Goal: Task Accomplishment & Management: Complete application form

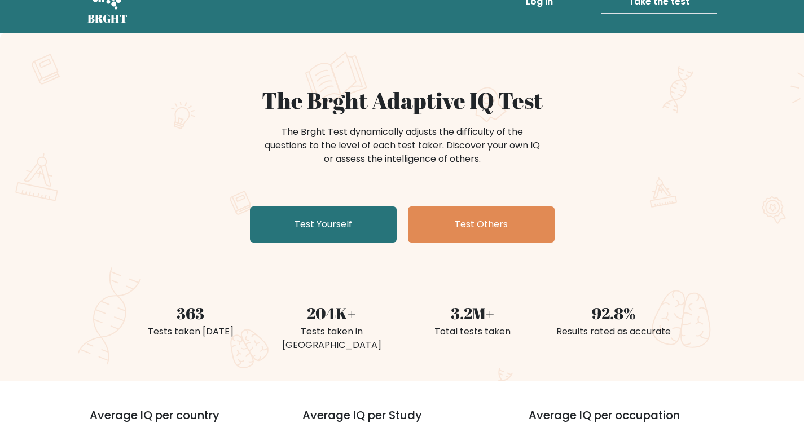
scroll to position [56, 0]
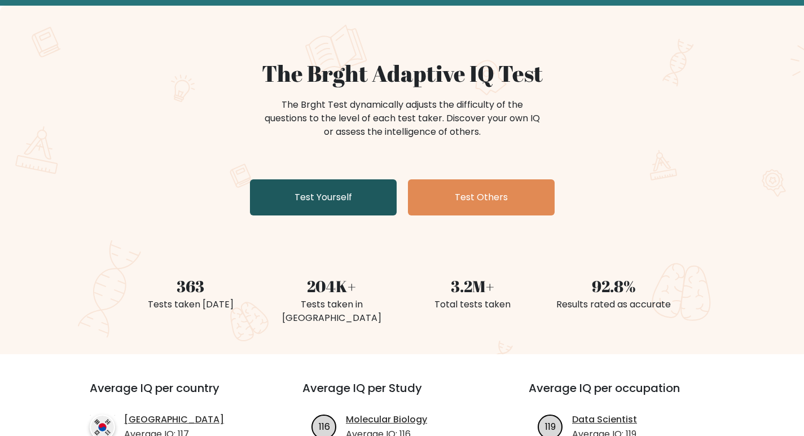
click at [367, 205] on link "Test Yourself" at bounding box center [323, 197] width 147 height 36
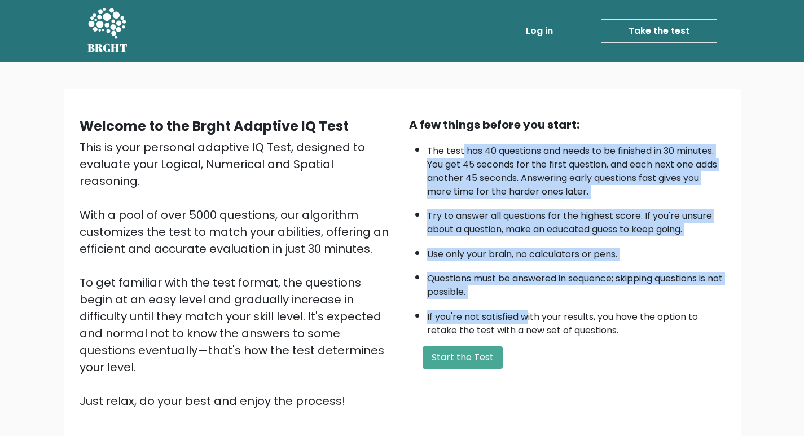
drag, startPoint x: 462, startPoint y: 150, endPoint x: 527, endPoint y: 323, distance: 184.5
click at [527, 323] on ul "The test has 40 questions and needs to be finished in 30 minutes. You get 45 se…" at bounding box center [567, 238] width 316 height 199
click at [527, 323] on li "If you're not satisfied with your results, you have the option to retake the te…" at bounding box center [576, 321] width 298 height 33
click at [528, 300] on ul "The test has 40 questions and needs to be finished in 30 minutes. You get 45 se…" at bounding box center [567, 238] width 316 height 199
click at [492, 363] on button "Start the Test" at bounding box center [463, 358] width 80 height 23
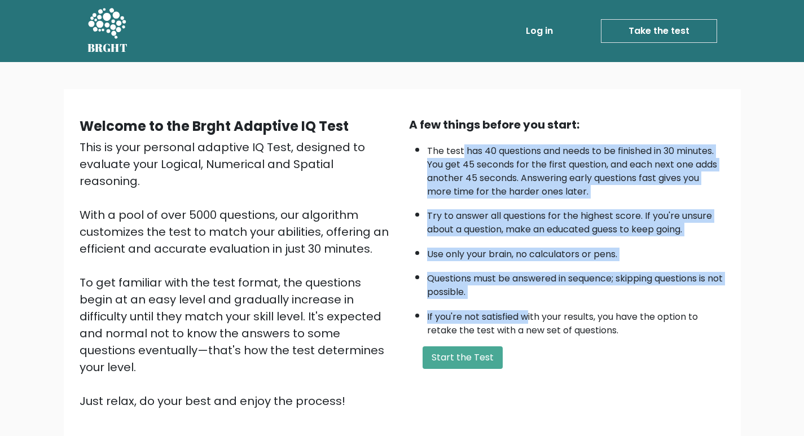
drag, startPoint x: 545, startPoint y: 230, endPoint x: 487, endPoint y: 308, distance: 96.4
click at [546, 230] on li "Try to answer all questions for the highest score. If you're unsure about a que…" at bounding box center [576, 220] width 298 height 33
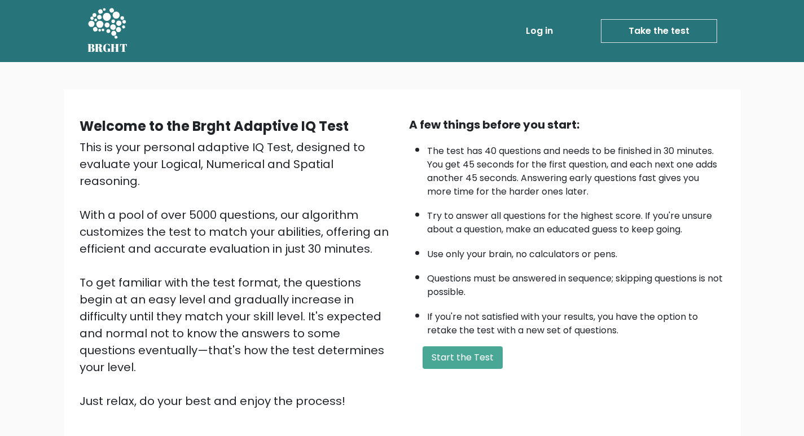
click at [543, 310] on li "If you're not satisfied with your results, you have the option to retake the te…" at bounding box center [576, 321] width 298 height 33
click at [462, 354] on button "Start the Test" at bounding box center [463, 358] width 80 height 23
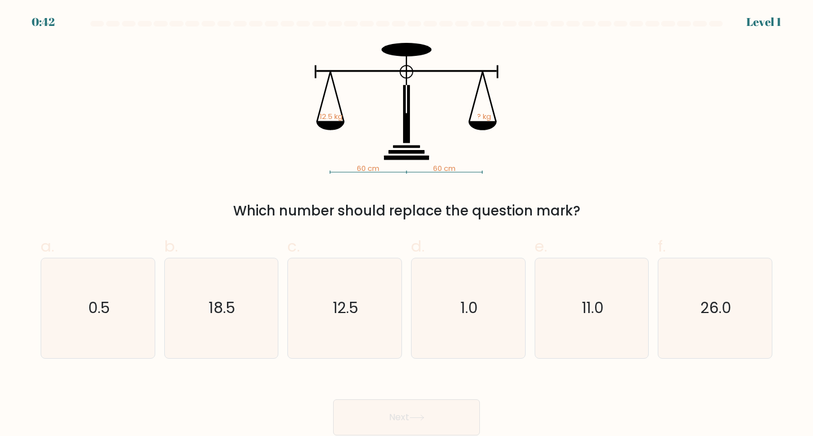
drag, startPoint x: 315, startPoint y: 185, endPoint x: 643, endPoint y: 200, distance: 327.7
click at [643, 200] on div "60 cm 60 cm 12.5 kg ? kg Which number should replace the question mark?" at bounding box center [406, 132] width 745 height 178
click at [640, 200] on div "60 cm 60 cm 12.5 kg ? kg Which number should replace the question mark?" at bounding box center [406, 132] width 745 height 178
drag, startPoint x: 541, startPoint y: 125, endPoint x: 362, endPoint y: 87, distance: 182.2
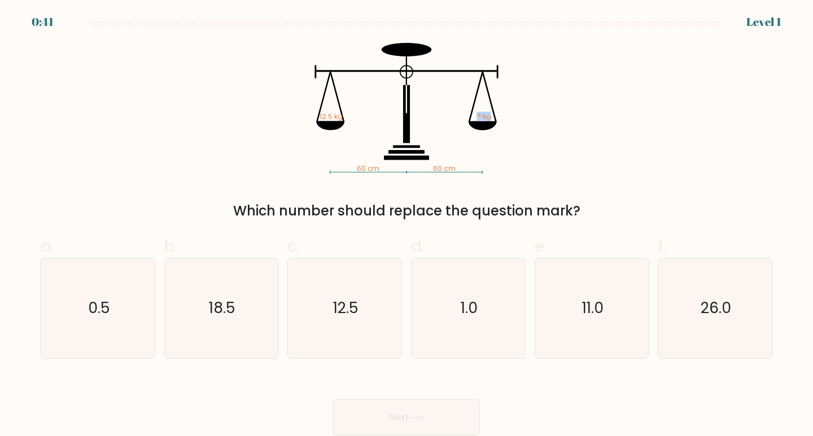
click at [365, 91] on icon "60 cm 60 cm 12.5 kg ? kg" at bounding box center [406, 108] width 339 height 131
click at [362, 61] on icon "60 cm 60 cm 12.5 kg ? kg" at bounding box center [406, 108] width 339 height 131
drag, startPoint x: 306, startPoint y: 67, endPoint x: 454, endPoint y: 103, distance: 152.1
click at [462, 101] on icon "60 cm 60 cm 12.5 kg ? kg" at bounding box center [406, 108] width 339 height 131
click at [362, 108] on icon "60 cm 60 cm 12.5 kg ? kg" at bounding box center [406, 108] width 339 height 131
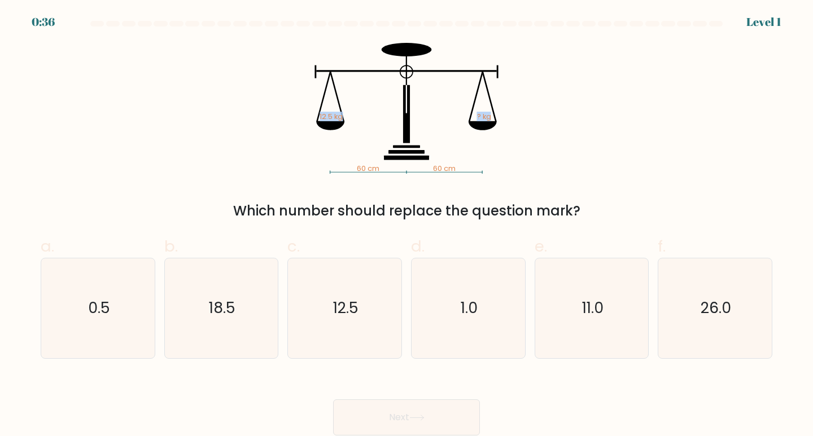
drag, startPoint x: 291, startPoint y: 116, endPoint x: 527, endPoint y: 165, distance: 241.4
click at [528, 167] on icon "60 cm 60 cm 12.5 kg ? kg" at bounding box center [406, 108] width 339 height 131
drag, startPoint x: 482, startPoint y: 156, endPoint x: 328, endPoint y: 112, distance: 159.7
click at [328, 112] on icon "60 cm 60 cm 12.5 kg ? kg" at bounding box center [406, 108] width 339 height 131
click at [343, 116] on icon "60 cm 60 cm 12.5 kg ? kg" at bounding box center [406, 108] width 339 height 131
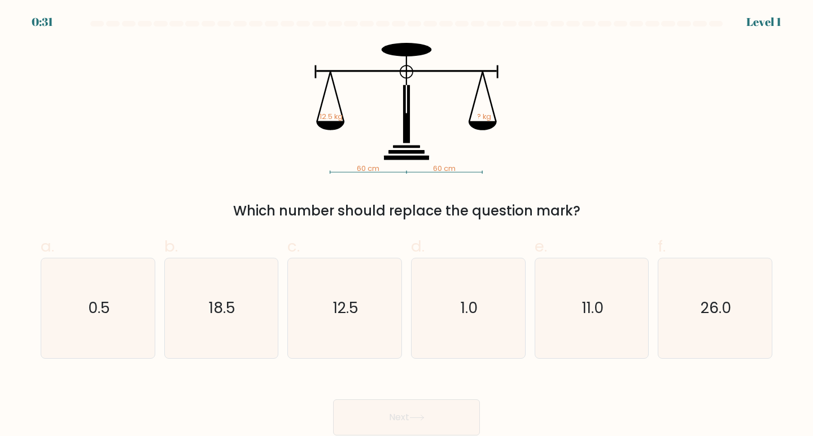
click at [300, 108] on icon "60 cm 60 cm 12.5 kg ? kg" at bounding box center [406, 108] width 339 height 131
drag, startPoint x: 319, startPoint y: 115, endPoint x: 599, endPoint y: 220, distance: 299.0
click at [599, 220] on div "60 cm 60 cm 12.5 kg ? kg Which number should replace the question mark?" at bounding box center [406, 132] width 745 height 178
copy div "60 cm 60 cm 12.5 kg ? kg Which number should replace the question mark?"
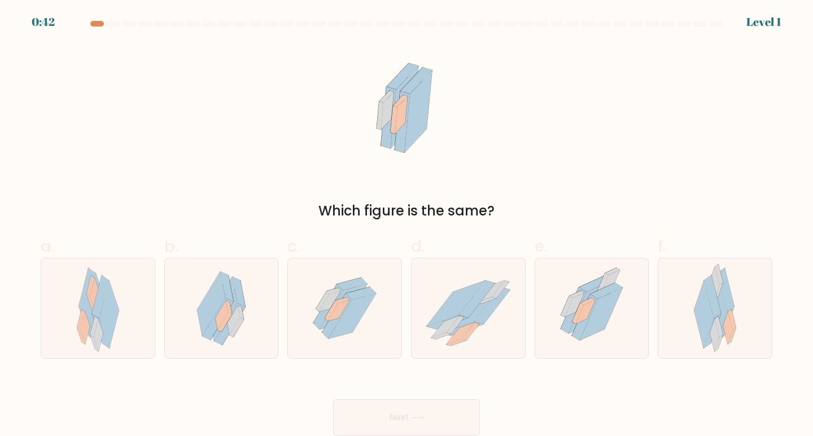
click at [475, 136] on div "Which figure is the same?" at bounding box center [406, 132] width 745 height 178
click at [96, 25] on div at bounding box center [97, 24] width 14 height 6
click at [90, 23] on div at bounding box center [97, 24] width 14 height 6
click at [109, 23] on div at bounding box center [113, 24] width 14 height 6
click at [101, 24] on div at bounding box center [97, 24] width 14 height 6
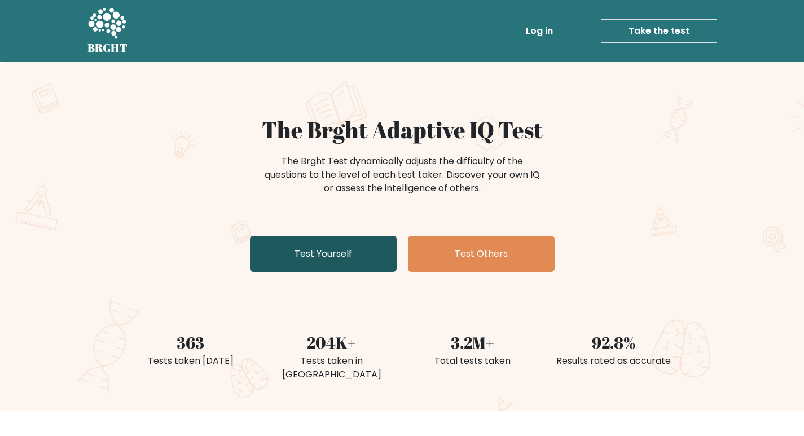
click at [336, 248] on link "Test Yourself" at bounding box center [323, 254] width 147 height 36
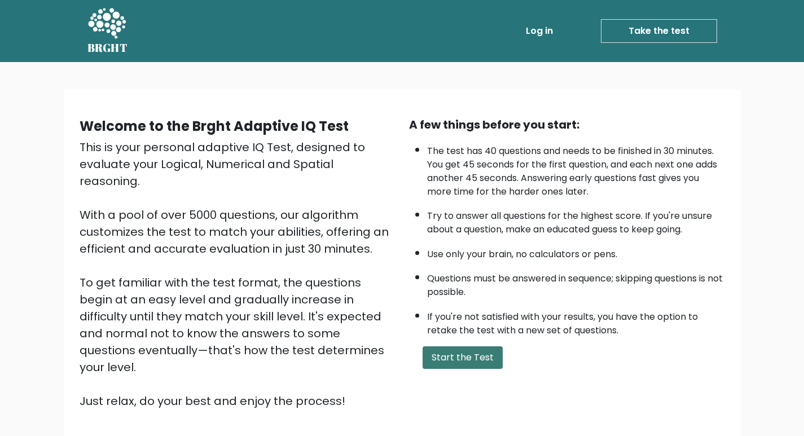
click at [446, 350] on button "Start the Test" at bounding box center [463, 358] width 80 height 23
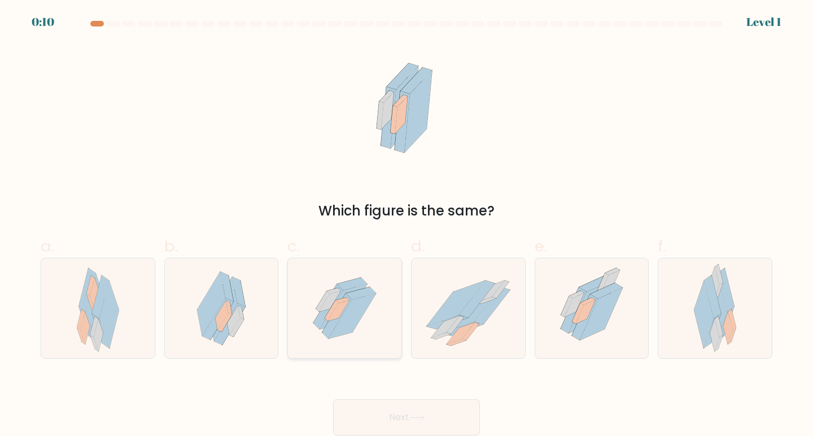
click at [355, 290] on icon at bounding box center [342, 306] width 47 height 45
click at [406, 226] on input "c." at bounding box center [406, 221] width 1 height 7
radio input "true"
click at [431, 417] on button "Next" at bounding box center [406, 418] width 147 height 36
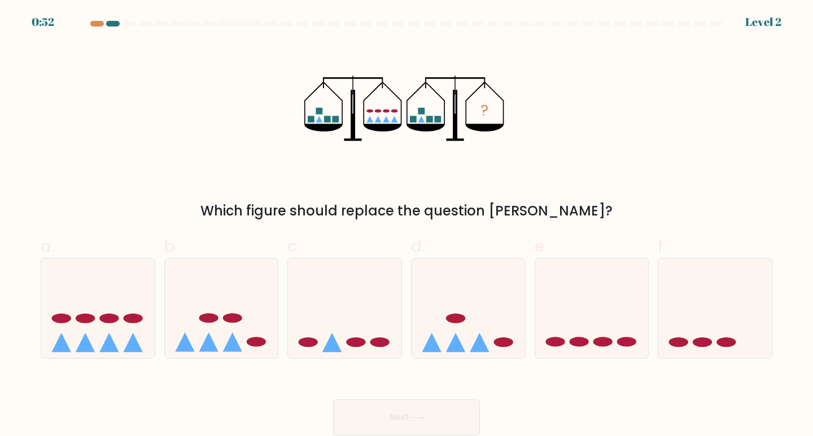
drag, startPoint x: 294, startPoint y: 200, endPoint x: 542, endPoint y: 208, distance: 247.9
click at [542, 208] on div "Which figure should replace the question [PERSON_NAME]?" at bounding box center [406, 211] width 718 height 20
click at [541, 208] on div "Which figure should replace the question mark?" at bounding box center [406, 211] width 718 height 20
click at [134, 302] on icon at bounding box center [97, 308] width 113 height 94
click at [406, 226] on input "a." at bounding box center [406, 221] width 1 height 7
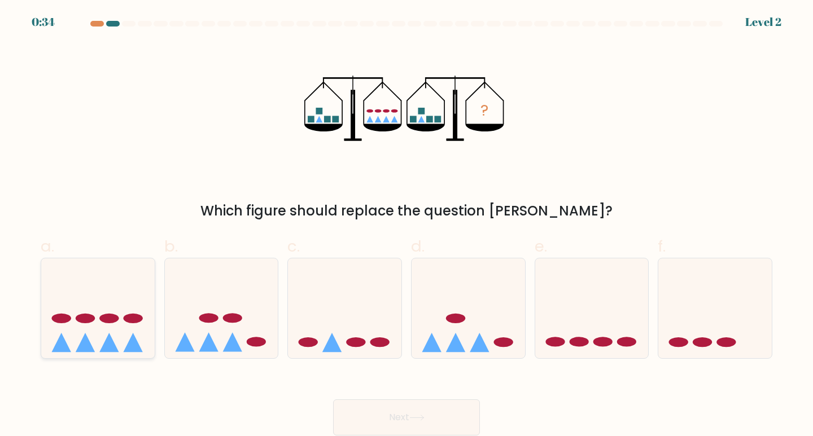
radio input "true"
click at [391, 411] on button "Next" at bounding box center [406, 418] width 147 height 36
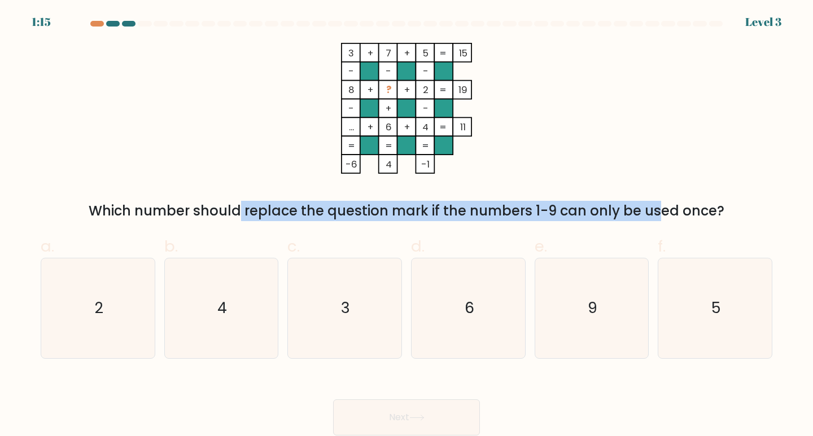
drag, startPoint x: 133, startPoint y: 219, endPoint x: 561, endPoint y: 203, distance: 428.7
click at [561, 203] on div "Which number should replace the question mark if the numbers 1-9 can only be us…" at bounding box center [406, 211] width 718 height 20
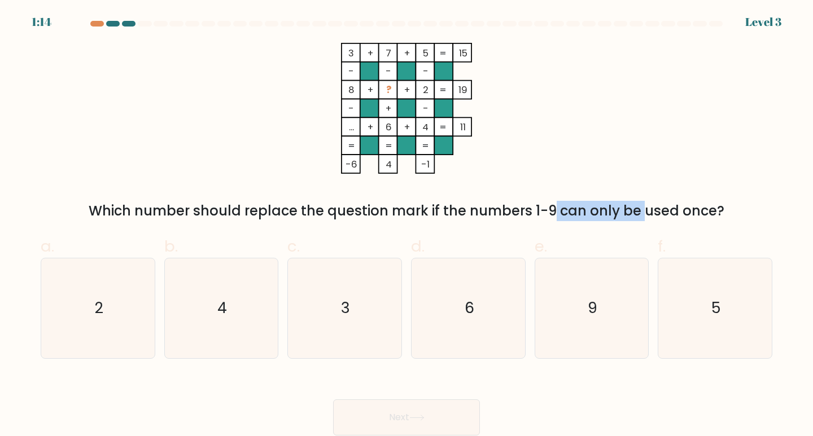
drag, startPoint x: 446, startPoint y: 203, endPoint x: 545, endPoint y: 208, distance: 99.5
click at [545, 208] on div "Which number should replace the question mark if the numbers 1-9 can only be us…" at bounding box center [406, 211] width 718 height 20
click at [547, 208] on div "Which number should replace the question mark if the numbers 1-9 can only be us…" at bounding box center [406, 211] width 718 height 20
drag, startPoint x: 388, startPoint y: 57, endPoint x: 404, endPoint y: 55, distance: 15.3
click at [404, 55] on icon "3 + 7 + 5 15 - - - 8 + ? + 2 19 - + - ... + 6 + 4 = 11 = = = = -6 4 -1 =" at bounding box center [406, 108] width 339 height 131
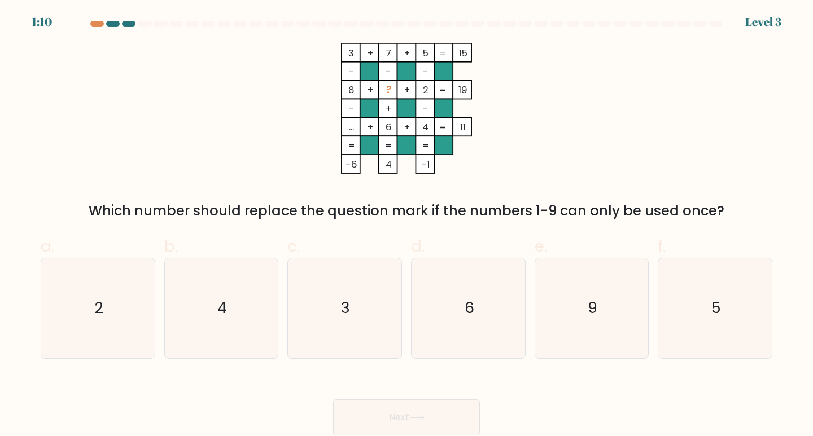
click at [413, 54] on rect at bounding box center [406, 52] width 19 height 19
drag, startPoint x: 359, startPoint y: 124, endPoint x: 437, endPoint y: 140, distance: 80.1
click at [437, 140] on icon "3 + 7 + 5 15 - - - 8 + ? + 2 19 - + - ... + 6 + 4 = 11 = = = = -6 4 -1 =" at bounding box center [406, 108] width 339 height 131
click at [437, 140] on rect at bounding box center [443, 145] width 19 height 19
drag, startPoint x: 340, startPoint y: 60, endPoint x: 488, endPoint y: 87, distance: 149.8
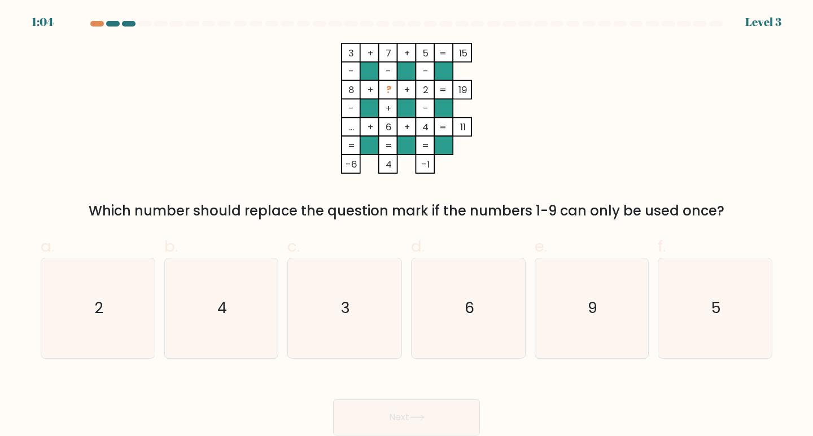
click at [488, 87] on icon "3 + 7 + 5 15 - - - 8 + ? + 2 19 - + - ... + 6 + 4 = 11 = = = = -6 4 -1 =" at bounding box center [406, 108] width 339 height 131
drag, startPoint x: 371, startPoint y: 91, endPoint x: 405, endPoint y: 89, distance: 33.9
click at [405, 89] on icon "3 + 7 + 5 15 - - - 8 + ? + 2 19 - + - ... + 6 + 4 = 11 = = = = -6 4 -1 =" at bounding box center [406, 108] width 339 height 131
click at [405, 89] on tspan "+" at bounding box center [407, 90] width 6 height 13
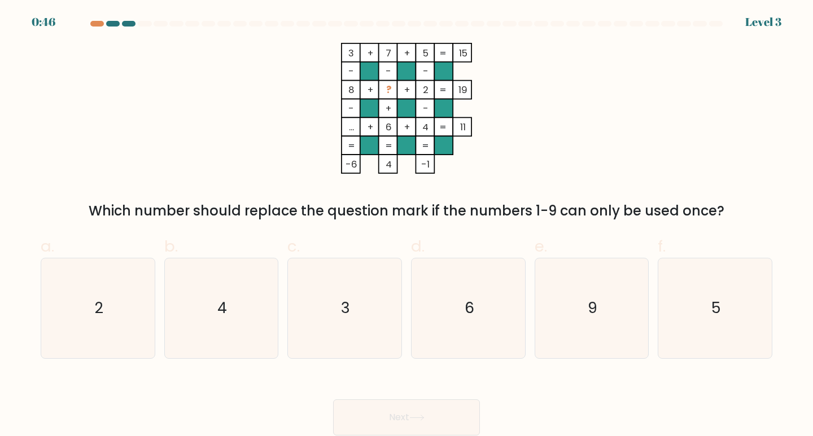
drag, startPoint x: 396, startPoint y: 86, endPoint x: 429, endPoint y: 100, distance: 36.2
click at [429, 100] on icon "3 + 7 + 5 15 - - - 8 + ? + 2 19 - + - ... + 6 + 4 = 11 = = = = -6 4 -1 =" at bounding box center [406, 108] width 339 height 131
click at [429, 100] on rect at bounding box center [424, 108] width 19 height 19
drag, startPoint x: 437, startPoint y: 88, endPoint x: 446, endPoint y: 90, distance: 9.2
click at [446, 90] on rect at bounding box center [443, 90] width 19 height 19
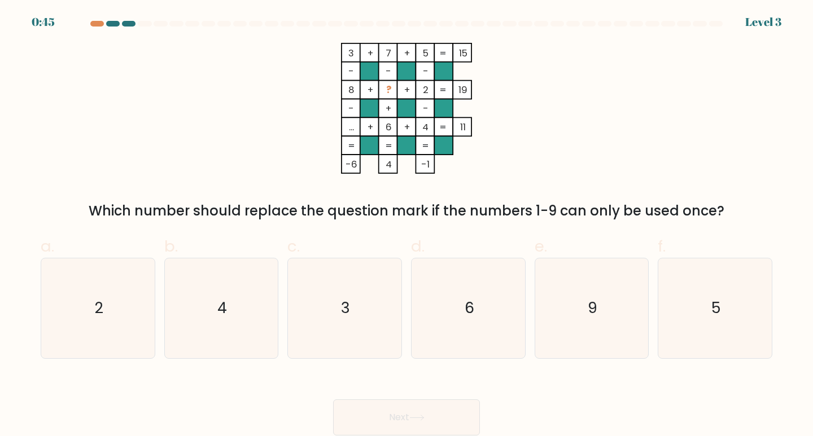
click at [446, 90] on rect at bounding box center [443, 90] width 19 height 19
click at [623, 340] on icon "9" at bounding box center [592, 308] width 100 height 100
click at [407, 226] on input "e. 9" at bounding box center [406, 221] width 1 height 7
radio input "true"
click at [414, 415] on icon at bounding box center [416, 418] width 15 height 6
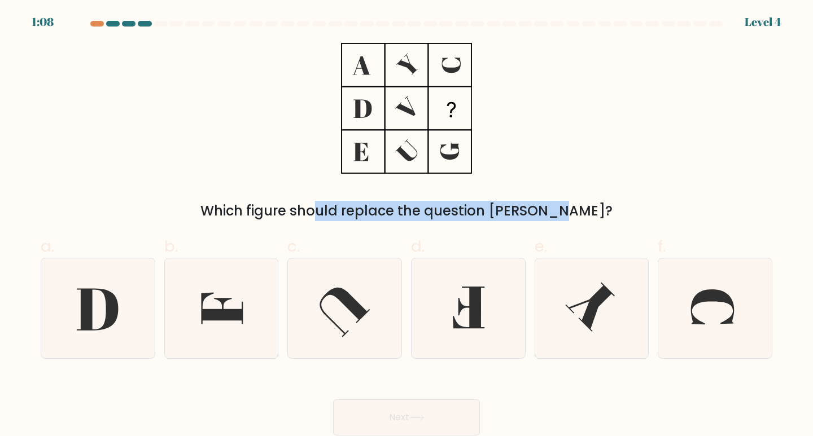
drag, startPoint x: 265, startPoint y: 212, endPoint x: 499, endPoint y: 201, distance: 233.9
click at [499, 201] on div "Which figure should replace the question mark?" at bounding box center [406, 211] width 718 height 20
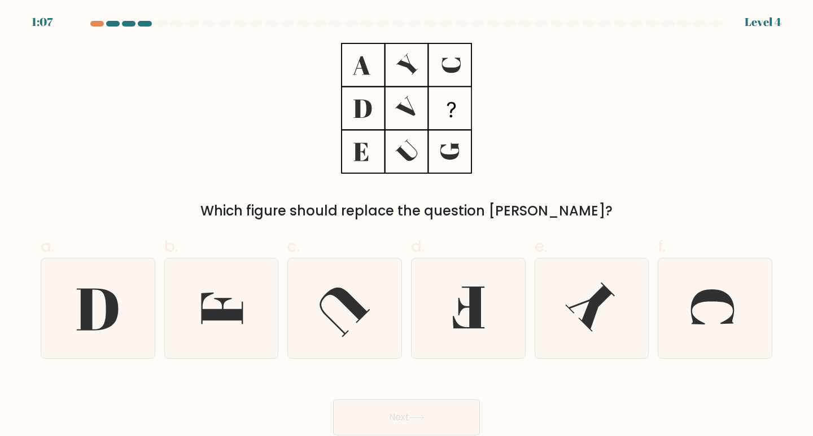
click at [499, 201] on div "Which figure should replace the question mark?" at bounding box center [406, 211] width 718 height 20
drag, startPoint x: 508, startPoint y: 207, endPoint x: 603, endPoint y: 211, distance: 94.9
click at [603, 211] on div "Which figure should replace the question mark?" at bounding box center [406, 211] width 718 height 20
click at [234, 293] on icon at bounding box center [222, 308] width 100 height 100
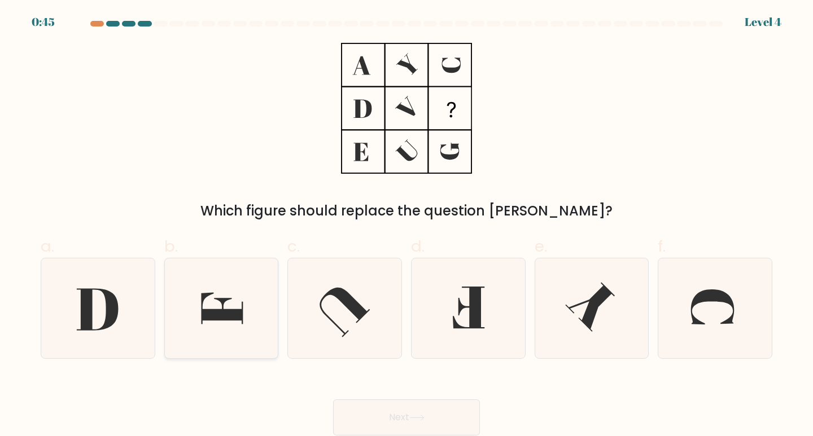
click at [406, 226] on input "b." at bounding box center [406, 221] width 1 height 7
radio input "true"
click at [418, 420] on icon at bounding box center [416, 418] width 15 height 6
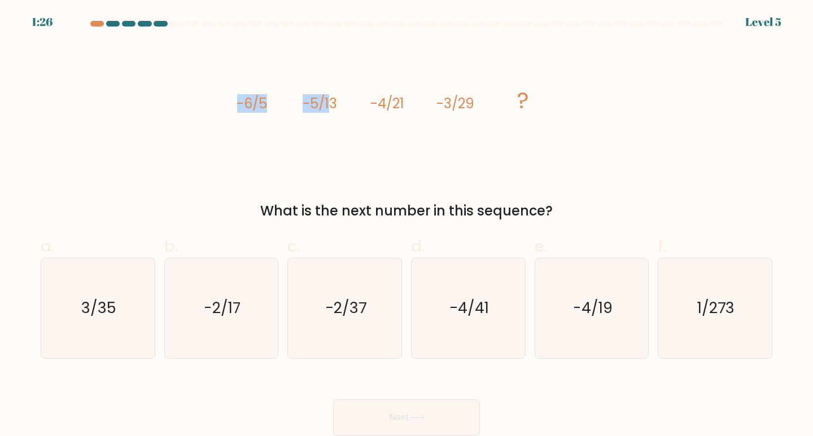
drag, startPoint x: 222, startPoint y: 107, endPoint x: 331, endPoint y: 105, distance: 108.9
click at [331, 105] on div "image/svg+xml -6/5 -5/13 -4/21 -3/29 ? What is the next number in this sequence?" at bounding box center [406, 132] width 745 height 178
click at [331, 105] on tspan "-5/13" at bounding box center [319, 103] width 34 height 19
drag, startPoint x: 332, startPoint y: 108, endPoint x: 481, endPoint y: 120, distance: 149.5
click at [481, 120] on icon "image/svg+xml -6/5 -5/13 -4/21 -3/29 ?" at bounding box center [406, 108] width 339 height 131
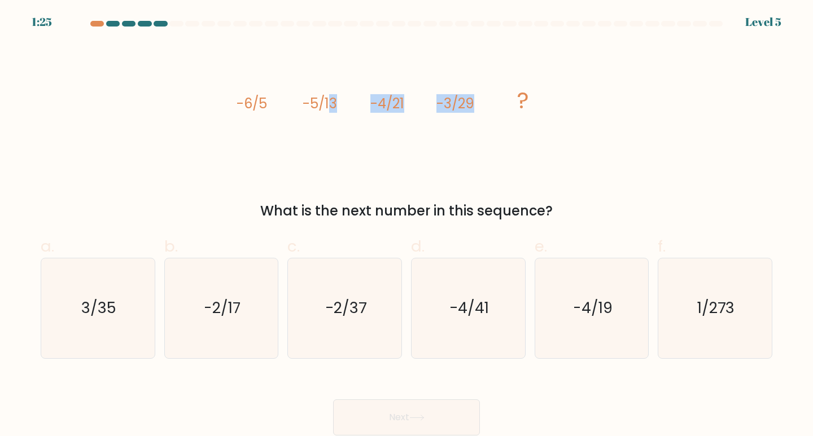
click at [483, 119] on icon "image/svg+xml -6/5 -5/13 -4/21 -3/29 ?" at bounding box center [406, 108] width 339 height 131
click at [413, 188] on div "image/svg+xml -6/5 -5/13 -4/21 -3/29 ? What is the next number in this sequence?" at bounding box center [406, 132] width 745 height 178
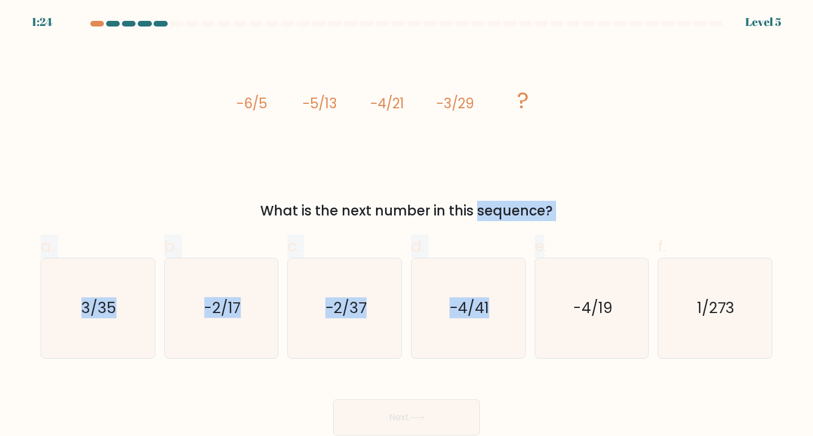
drag, startPoint x: 379, startPoint y: 203, endPoint x: 543, endPoint y: 223, distance: 164.9
click at [543, 223] on form at bounding box center [406, 228] width 813 height 415
click at [548, 201] on div "What is the next number in this sequence?" at bounding box center [406, 211] width 718 height 20
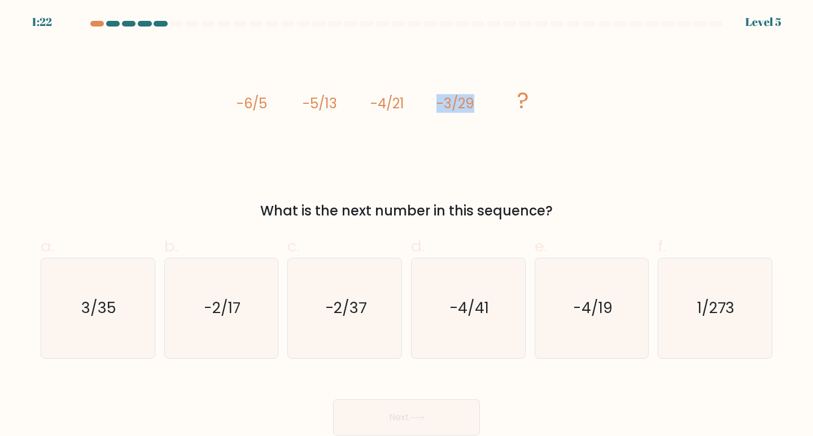
drag, startPoint x: 437, startPoint y: 103, endPoint x: 482, endPoint y: 98, distance: 45.4
click at [480, 98] on icon "image/svg+xml -6/5 -5/13 -4/21 -3/29 ?" at bounding box center [406, 108] width 339 height 131
click at [483, 98] on icon "image/svg+xml -6/5 -5/13 -4/21 -3/29 ?" at bounding box center [406, 108] width 339 height 131
drag, startPoint x: 212, startPoint y: 94, endPoint x: 555, endPoint y: 204, distance: 360.3
click at [555, 204] on div "image/svg+xml -6/5 -5/13 -4/21 -3/29 ? What is the next number in this sequence?" at bounding box center [406, 132] width 745 height 178
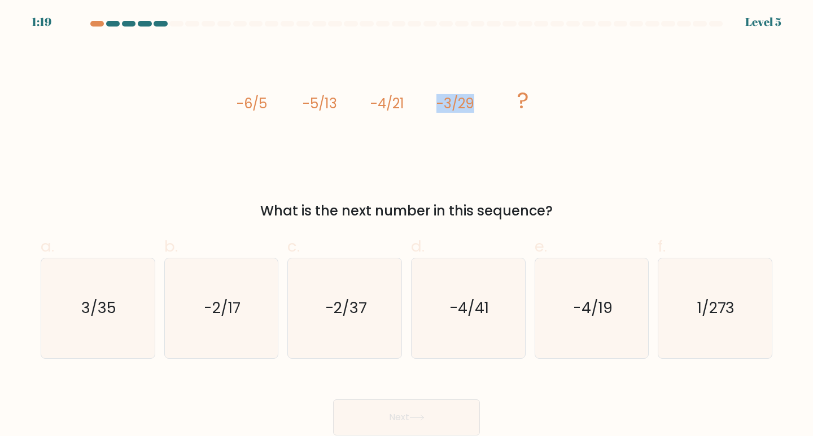
copy div "-6/5 -5/13 -4/21 -3/29 ? What is the next number in this sequence?"
drag, startPoint x: 516, startPoint y: 191, endPoint x: 478, endPoint y: 188, distance: 38.5
click at [516, 190] on div "image/svg+xml -6/5 -5/13 -4/21 -3/29 ? What is the next number in this sequence?" at bounding box center [406, 132] width 745 height 178
click at [537, 144] on icon "image/svg+xml -6/5 -5/13 -4/21 -3/29 ?" at bounding box center [406, 108] width 339 height 131
drag, startPoint x: 536, startPoint y: 147, endPoint x: 542, endPoint y: 186, distance: 38.9
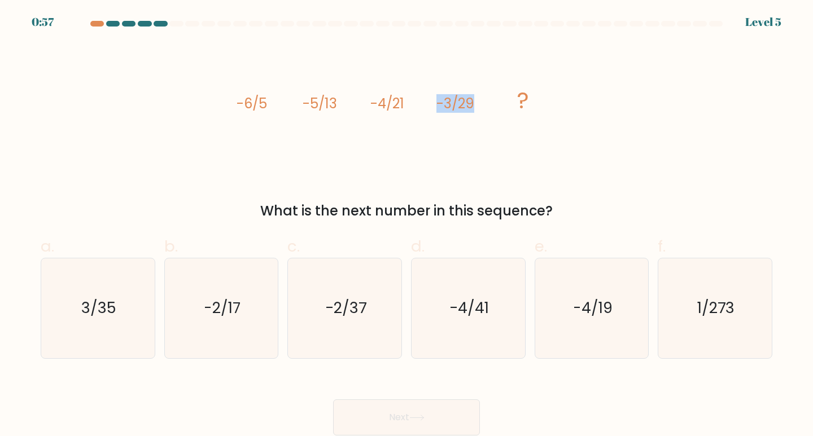
click at [542, 186] on div "image/svg+xml -6/5 -5/13 -4/21 -3/29 ? What is the next number in this sequence?" at bounding box center [406, 132] width 745 height 178
click at [327, 297] on icon "-2/37" at bounding box center [345, 308] width 100 height 100
click at [406, 226] on input "c. -2/37" at bounding box center [406, 221] width 1 height 7
radio input "true"
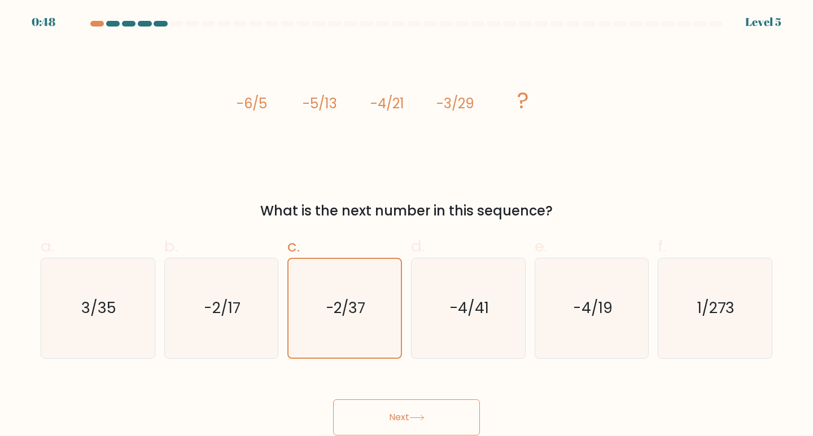
click at [411, 414] on button "Next" at bounding box center [406, 418] width 147 height 36
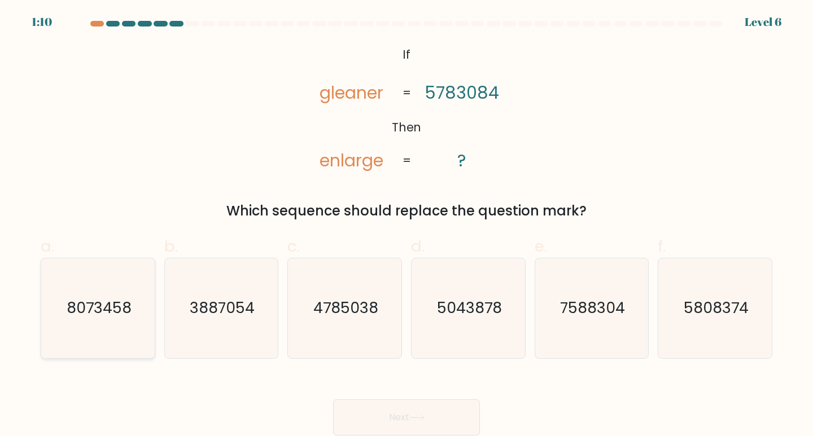
click at [107, 295] on icon "8073458" at bounding box center [98, 308] width 100 height 100
click at [406, 226] on input "a. 8073458" at bounding box center [406, 221] width 1 height 7
radio input "true"
click at [371, 413] on button "Next" at bounding box center [406, 418] width 147 height 36
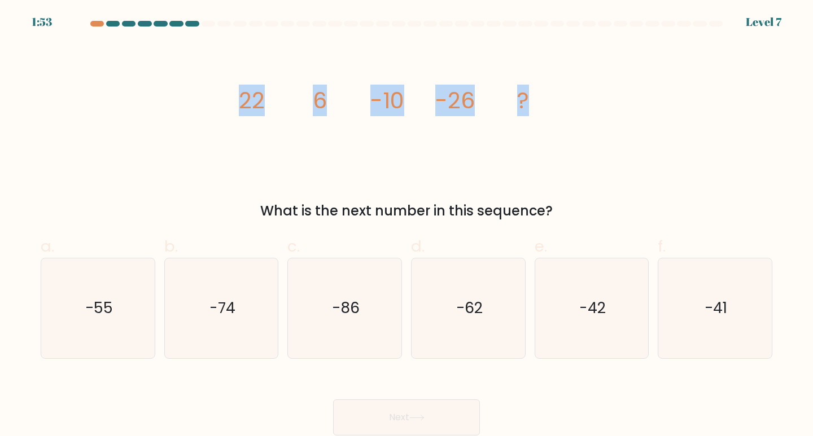
drag, startPoint x: 211, startPoint y: 106, endPoint x: 594, endPoint y: 124, distance: 383.1
click at [594, 124] on div "image/svg+xml 22 6 -10 -26 ? What is the next number in this sequence?" at bounding box center [406, 132] width 745 height 178
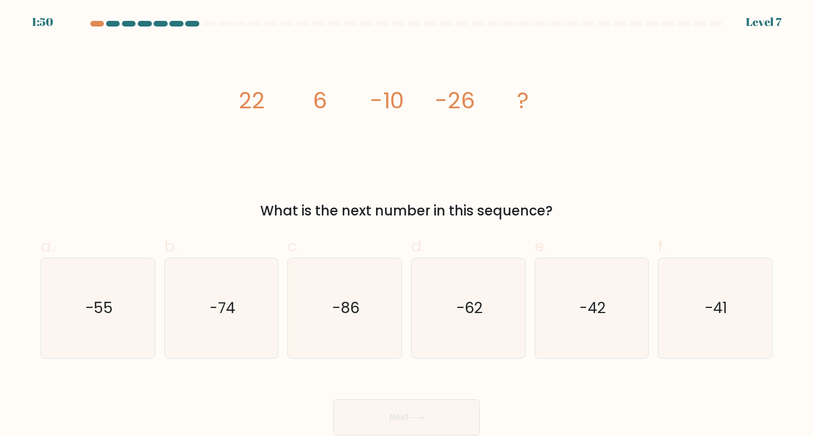
drag, startPoint x: 211, startPoint y: 105, endPoint x: 552, endPoint y: 215, distance: 358.7
click at [552, 215] on div "image/svg+xml 22 6 -10 -26 ? What is the next number in this sequence?" at bounding box center [406, 132] width 745 height 178
drag, startPoint x: 275, startPoint y: 157, endPoint x: 236, endPoint y: 100, distance: 69.5
click at [275, 156] on icon "image/svg+xml 22 6 -10 -26 ?" at bounding box center [406, 108] width 339 height 131
click at [222, 94] on div "image/svg+xml 22 6 -10 -26 ? What is the next number in this sequence?" at bounding box center [406, 132] width 745 height 178
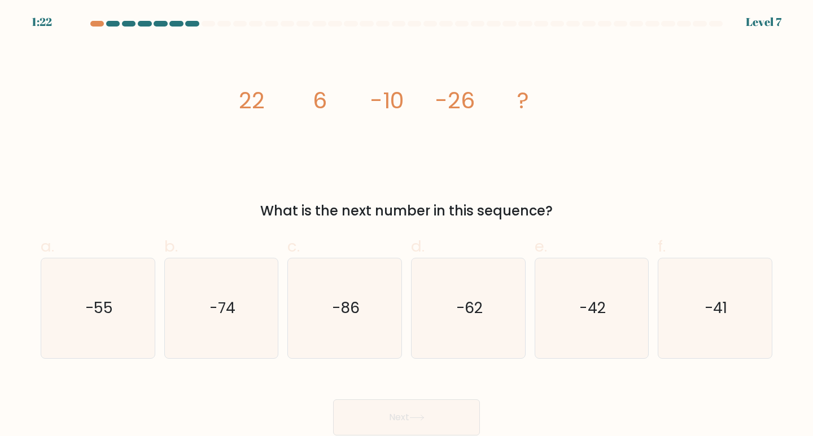
drag, startPoint x: 233, startPoint y: 100, endPoint x: 559, endPoint y: 196, distance: 340.4
click at [559, 196] on div "image/svg+xml 22 6 -10 -26 ? What is the next number in this sequence?" at bounding box center [406, 132] width 745 height 178
copy div "22 6 -10 -26 ? What is the next number in this sequence?"
click at [621, 321] on icon "-42" at bounding box center [592, 308] width 100 height 100
click at [407, 226] on input "e. -42" at bounding box center [406, 221] width 1 height 7
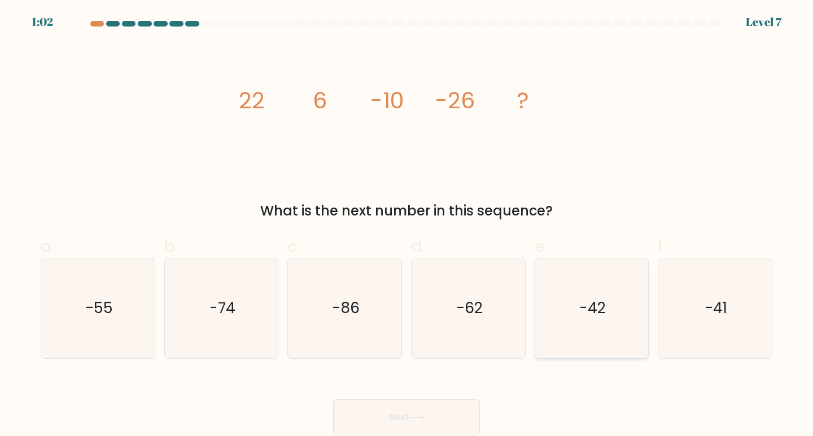
radio input "true"
click at [384, 415] on button "Next" at bounding box center [406, 418] width 147 height 36
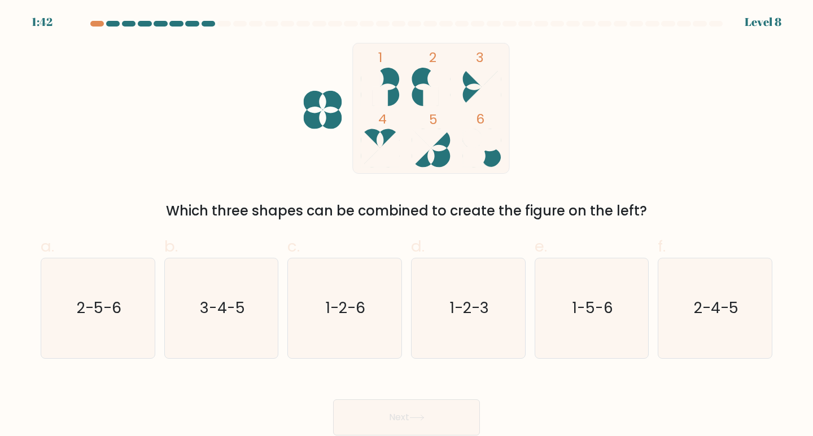
drag, startPoint x: 326, startPoint y: 100, endPoint x: 585, endPoint y: 198, distance: 276.1
click at [585, 198] on div "1 2 3 4 5 6 Which three shapes can be combined to create the figure on the left?" at bounding box center [406, 132] width 745 height 178
click at [240, 310] on text "3-4-5" at bounding box center [222, 307] width 45 height 21
click at [406, 226] on input "b. 3-4-5" at bounding box center [406, 221] width 1 height 7
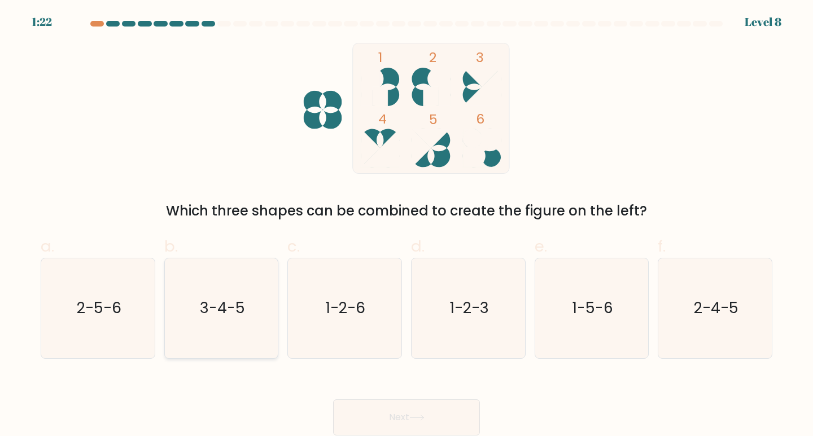
radio input "true"
click at [391, 410] on button "Next" at bounding box center [406, 418] width 147 height 36
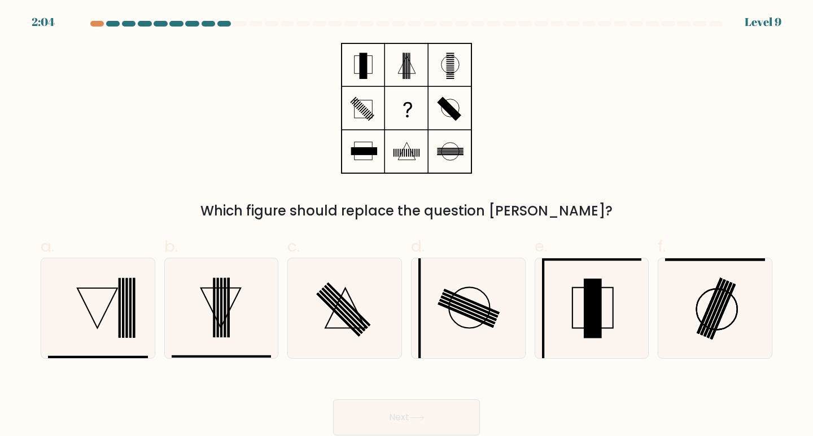
drag, startPoint x: 310, startPoint y: 212, endPoint x: 558, endPoint y: 207, distance: 247.8
click at [558, 207] on div "Which figure should replace the question mark?" at bounding box center [406, 211] width 718 height 20
click at [350, 345] on icon at bounding box center [345, 308] width 100 height 100
click at [406, 226] on input "c." at bounding box center [406, 221] width 1 height 7
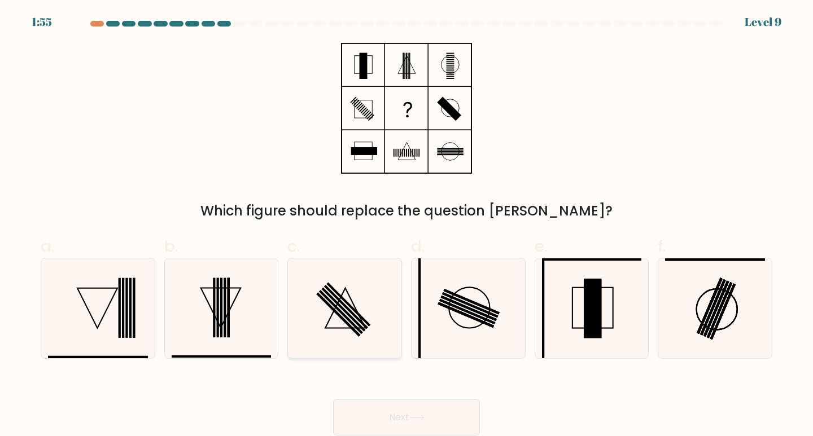
radio input "true"
click at [428, 420] on button "Next" at bounding box center [406, 418] width 147 height 36
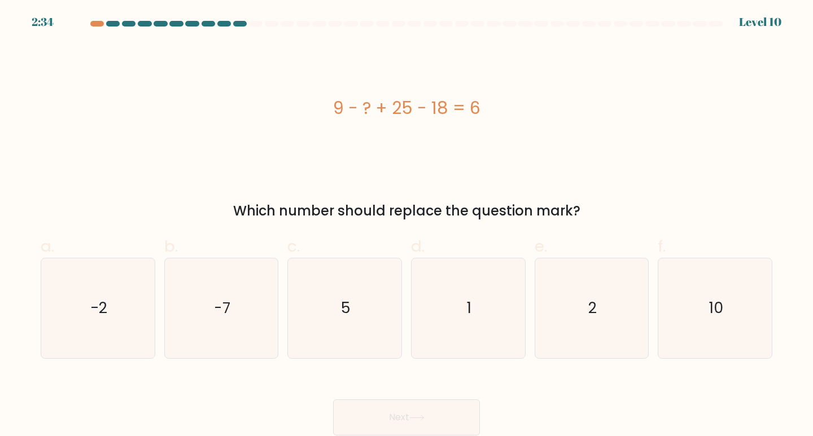
drag, startPoint x: 314, startPoint y: 102, endPoint x: 613, endPoint y: 205, distance: 317.0
click at [613, 205] on div "9 - ? + 25 - 18 = 6 Which number should replace the question mark?" at bounding box center [406, 132] width 745 height 178
copy div "9 - ? + 25 - 18 = 6 Which number should replace the question mark?"
click at [380, 100] on div "9 - ? + 25 - 18 = 6" at bounding box center [406, 107] width 731 height 25
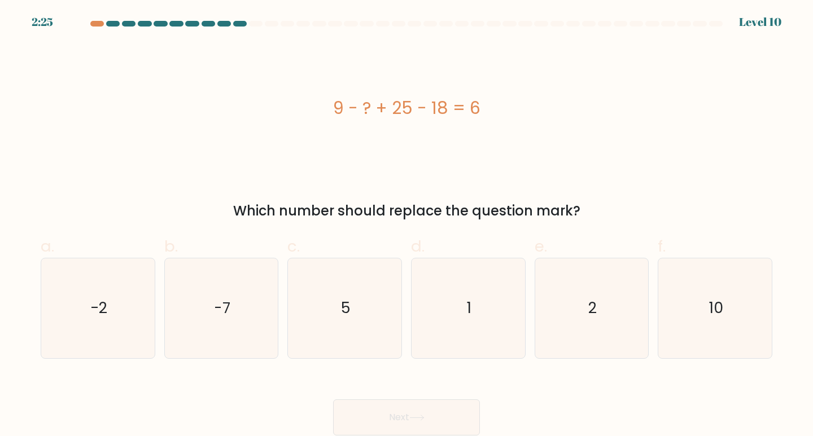
click at [388, 83] on div "9 - ? + 25 - 18 = 6" at bounding box center [406, 108] width 731 height 131
click at [758, 289] on icon "10" at bounding box center [715, 308] width 100 height 100
click at [407, 226] on input "f. 10" at bounding box center [406, 221] width 1 height 7
radio input "true"
click at [424, 415] on icon at bounding box center [416, 418] width 15 height 6
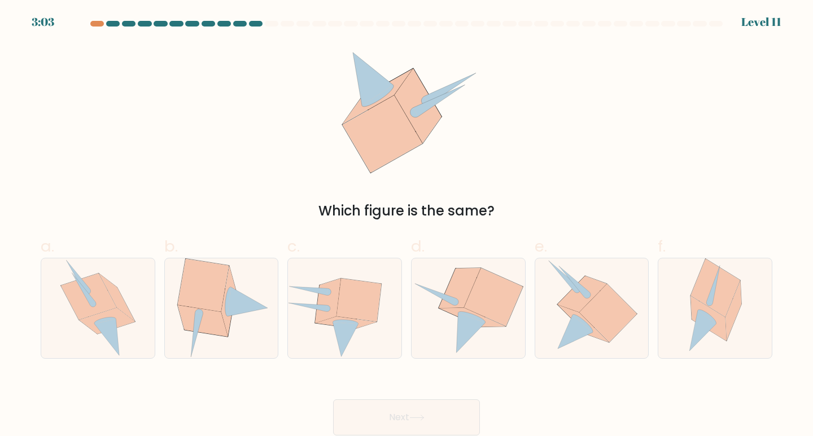
drag, startPoint x: 286, startPoint y: 217, endPoint x: 651, endPoint y: 181, distance: 366.4
click at [651, 181] on div "Which figure is the same?" at bounding box center [406, 132] width 745 height 178
click at [573, 312] on icon at bounding box center [583, 323] width 50 height 37
click at [407, 226] on input "e." at bounding box center [406, 221] width 1 height 7
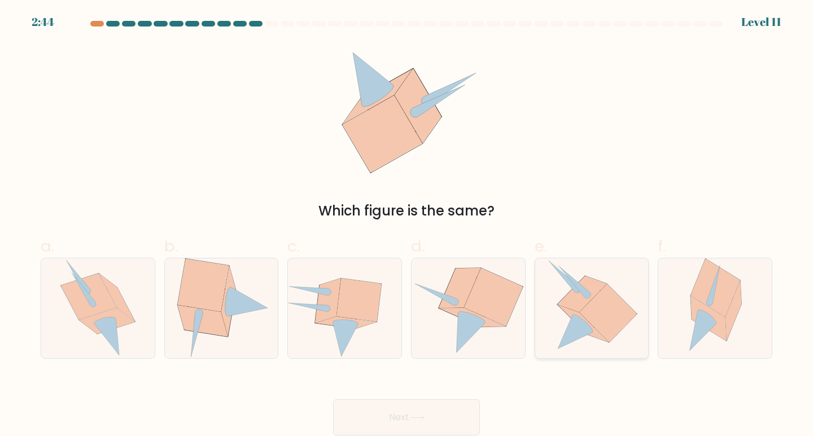
radio input "true"
click at [396, 412] on button "Next" at bounding box center [406, 418] width 147 height 36
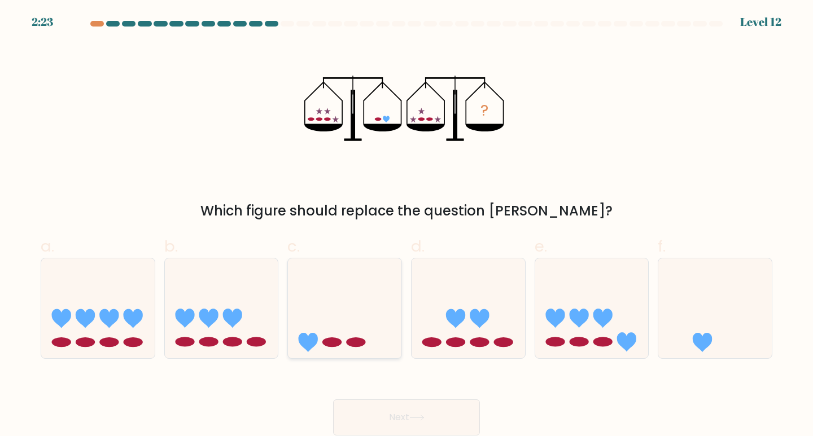
click at [384, 297] on icon at bounding box center [344, 308] width 113 height 94
click at [406, 226] on input "c." at bounding box center [406, 221] width 1 height 7
radio input "true"
click at [389, 412] on button "Next" at bounding box center [406, 418] width 147 height 36
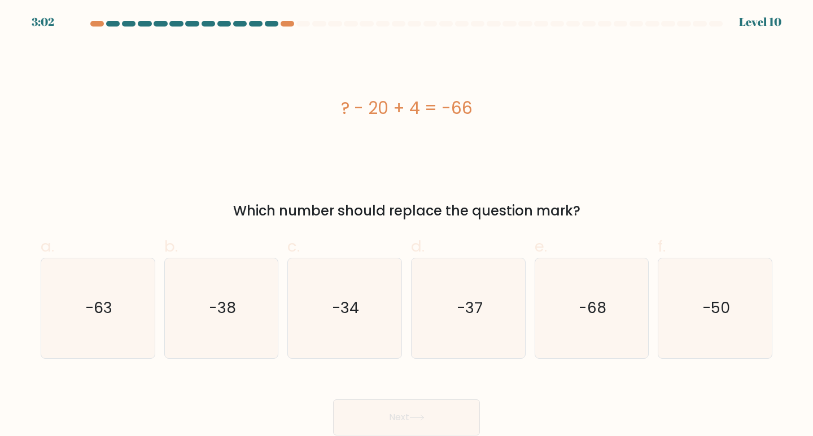
drag, startPoint x: 320, startPoint y: 98, endPoint x: 600, endPoint y: 211, distance: 301.8
click at [600, 211] on div "? - 20 + 4 = -66 Which number should replace the question mark?" at bounding box center [406, 132] width 745 height 178
copy div "? - 20 + 4 = -66 Which number should replace the question mark?"
click at [714, 313] on text "-50" at bounding box center [716, 307] width 28 height 21
click at [407, 226] on input "f. -50" at bounding box center [406, 221] width 1 height 7
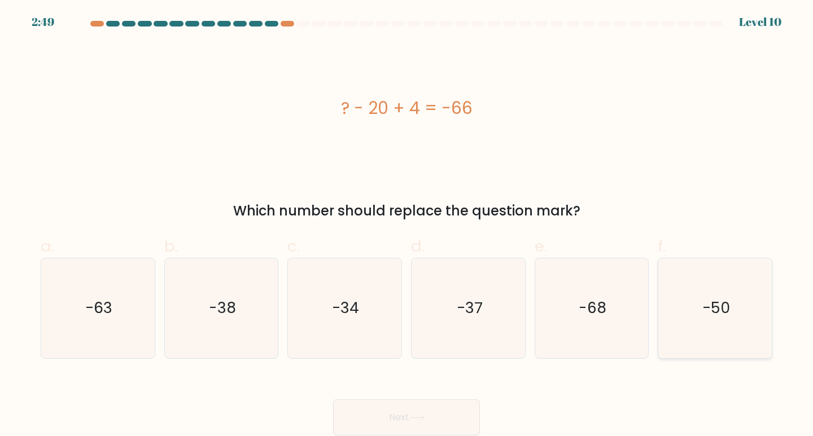
radio input "true"
click at [363, 408] on button "Next" at bounding box center [406, 418] width 147 height 36
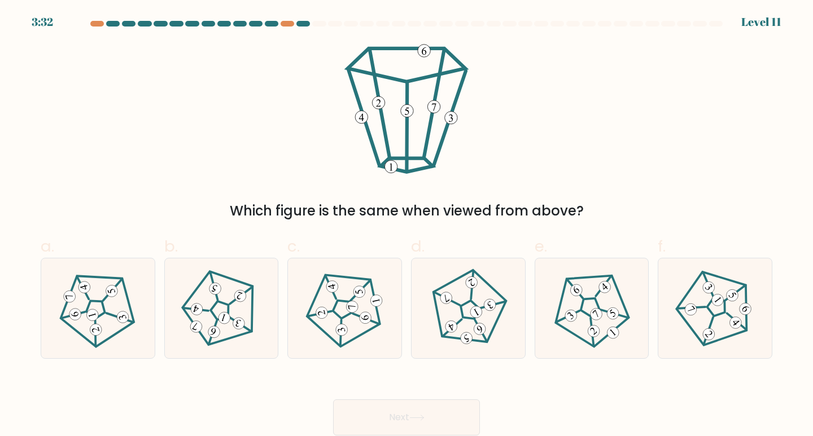
drag, startPoint x: 335, startPoint y: 170, endPoint x: 552, endPoint y: 203, distance: 219.6
click at [552, 203] on div "Which figure is the same when viewed from above?" at bounding box center [406, 132] width 745 height 178
click at [552, 203] on div "Which figure is the same when viewed from above?" at bounding box center [406, 211] width 718 height 20
click at [720, 308] on icon at bounding box center [715, 309] width 80 height 80
click at [407, 226] on input "f." at bounding box center [406, 221] width 1 height 7
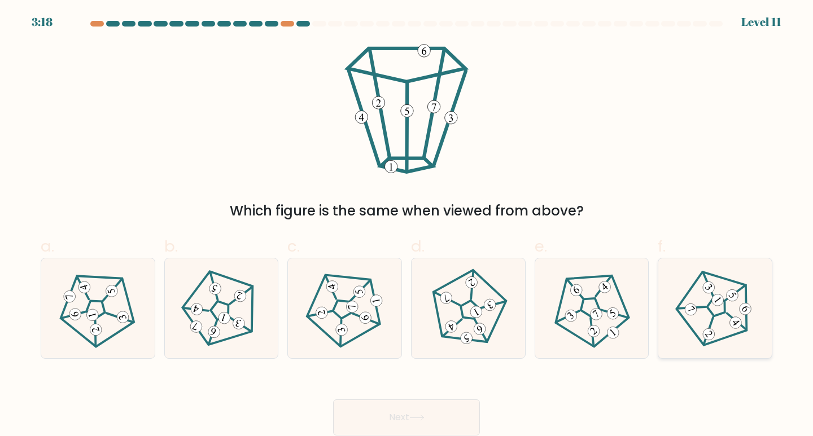
radio input "true"
click at [397, 415] on button "Next" at bounding box center [406, 418] width 147 height 36
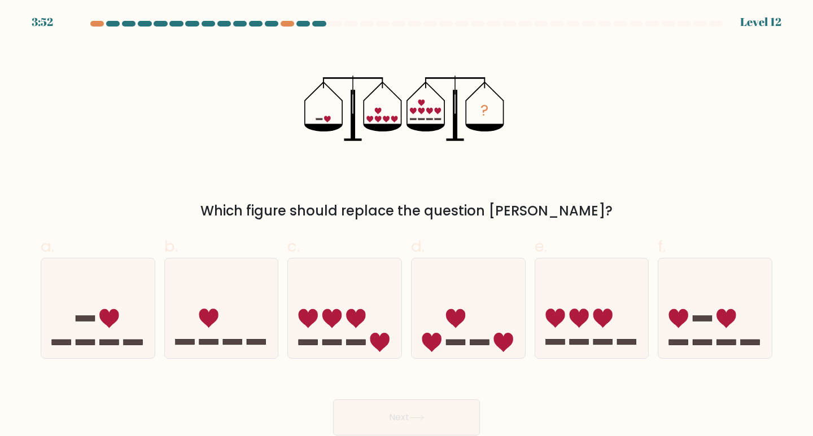
drag, startPoint x: 300, startPoint y: 112, endPoint x: 475, endPoint y: 128, distance: 175.7
click at [475, 128] on div "? Which figure should replace the question mark?" at bounding box center [406, 132] width 745 height 178
drag, startPoint x: 475, startPoint y: 128, endPoint x: 508, endPoint y: 131, distance: 32.9
click at [508, 131] on icon "?" at bounding box center [406, 108] width 204 height 131
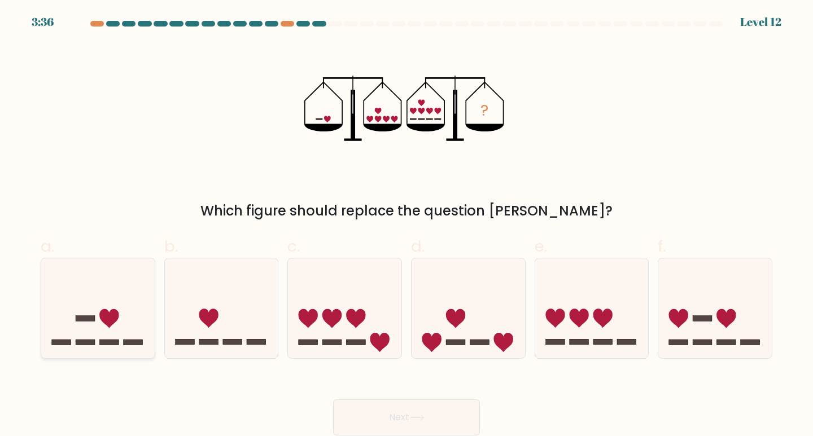
click at [126, 341] on rect at bounding box center [132, 343] width 19 height 6
click at [406, 226] on input "a." at bounding box center [406, 221] width 1 height 7
radio input "true"
click at [454, 398] on div "Next" at bounding box center [406, 403] width 745 height 63
click at [451, 405] on button "Next" at bounding box center [406, 418] width 147 height 36
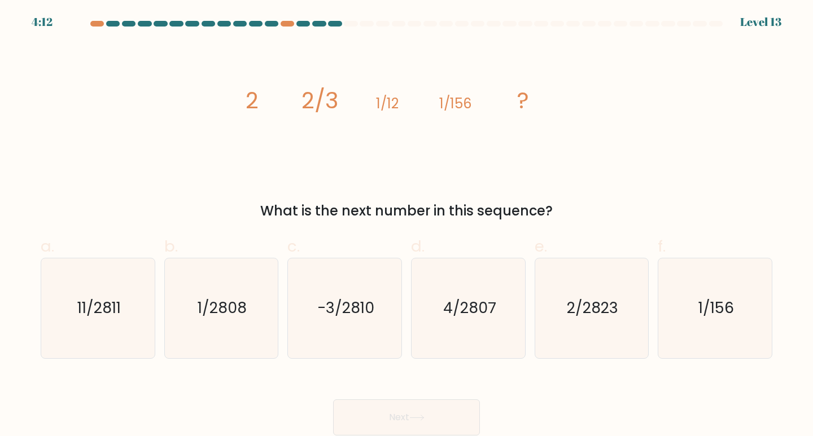
drag, startPoint x: 336, startPoint y: 126, endPoint x: 630, endPoint y: 200, distance: 303.2
click at [630, 200] on div "image/svg+xml 2 2/3 1/12 1/156 ? What is the next number in this sequence?" at bounding box center [406, 132] width 745 height 178
drag, startPoint x: 439, startPoint y: 130, endPoint x: 431, endPoint y: 125, distance: 9.9
click at [438, 131] on icon "image/svg+xml 2 2/3 1/12 1/156 ?" at bounding box center [406, 108] width 339 height 131
click at [266, 84] on icon "image/svg+xml 2 2/3 1/12 1/156 ?" at bounding box center [406, 108] width 339 height 131
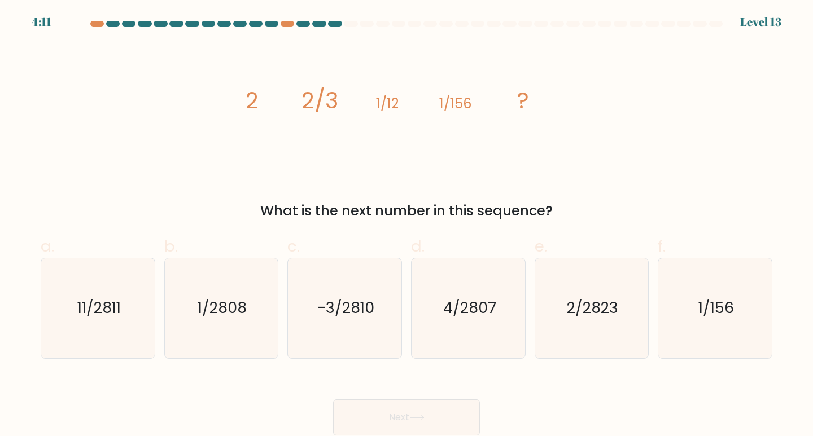
click at [243, 91] on icon "image/svg+xml 2 2/3 1/12 1/156 ?" at bounding box center [406, 108] width 339 height 131
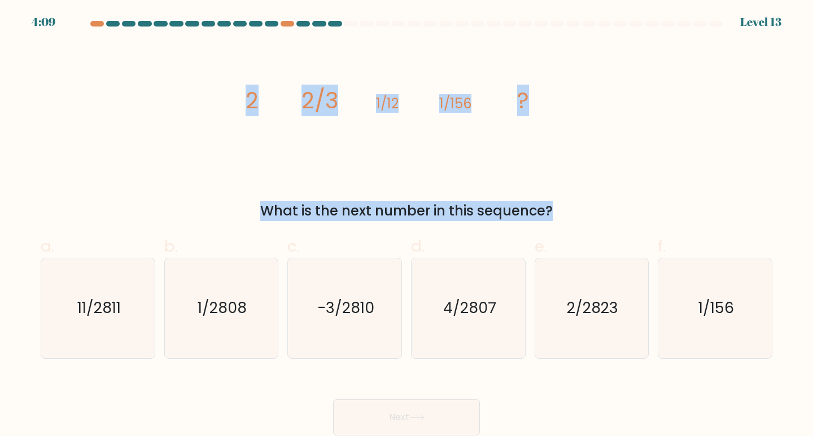
drag, startPoint x: 243, startPoint y: 91, endPoint x: 579, endPoint y: 205, distance: 354.6
click at [579, 205] on div "image/svg+xml 2 2/3 1/12 1/156 ? What is the next number in this sequence?" at bounding box center [406, 132] width 745 height 178
copy form "2 2/3 1/12 1/156 ? What is the next number in this sequence?"
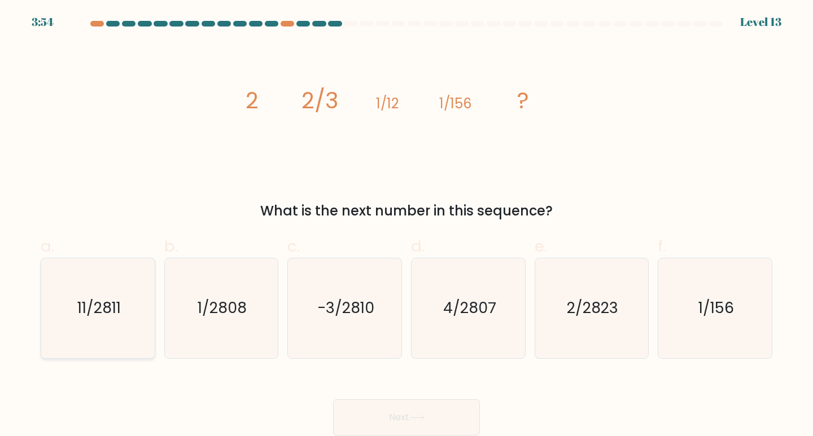
click at [132, 297] on icon "11/2811" at bounding box center [98, 308] width 100 height 100
click at [406, 226] on input "a. 11/2811" at bounding box center [406, 221] width 1 height 7
radio input "true"
click at [429, 395] on div "Next" at bounding box center [406, 403] width 745 height 63
click at [426, 406] on button "Next" at bounding box center [406, 418] width 147 height 36
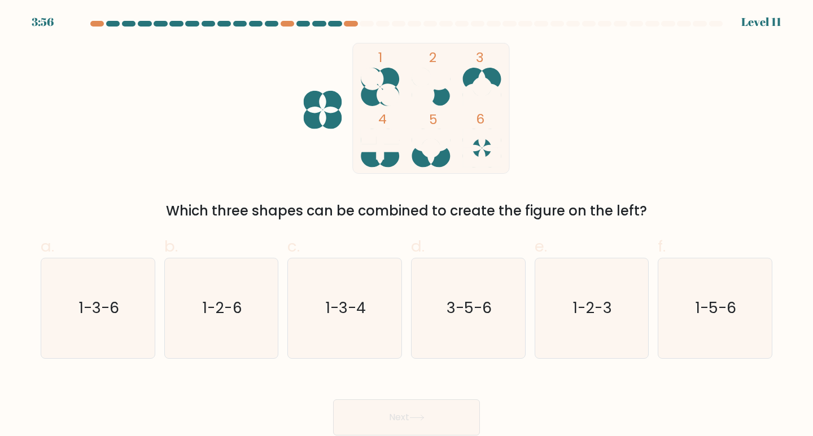
drag, startPoint x: 438, startPoint y: 153, endPoint x: 427, endPoint y: 160, distance: 13.2
click at [427, 160] on g at bounding box center [430, 148] width 38 height 38
click at [454, 295] on icon "3-5-6" at bounding box center [468, 308] width 100 height 100
click at [407, 226] on input "d. 3-5-6" at bounding box center [406, 221] width 1 height 7
radio input "true"
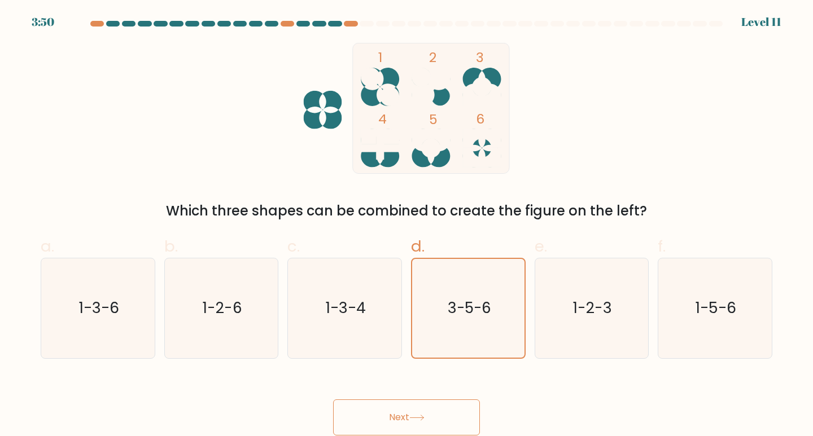
click at [414, 425] on button "Next" at bounding box center [406, 418] width 147 height 36
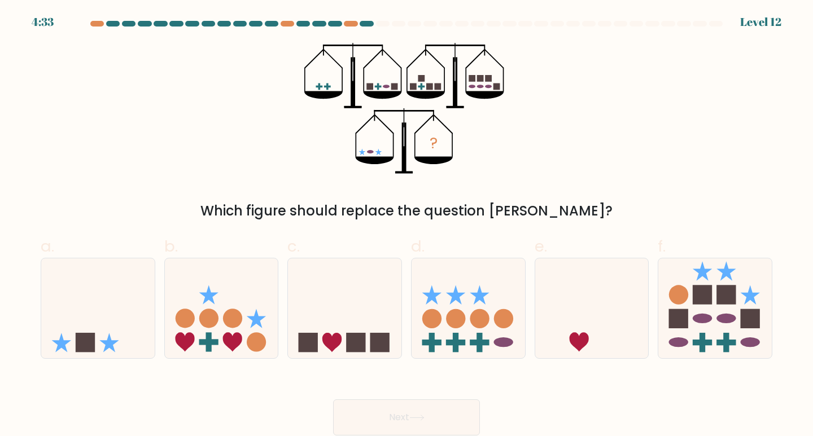
drag, startPoint x: 220, startPoint y: 215, endPoint x: 628, endPoint y: 211, distance: 408.0
click at [628, 211] on div "Which figure should replace the question mark?" at bounding box center [406, 211] width 718 height 20
click at [466, 310] on icon at bounding box center [467, 308] width 113 height 94
click at [407, 226] on input "d." at bounding box center [406, 221] width 1 height 7
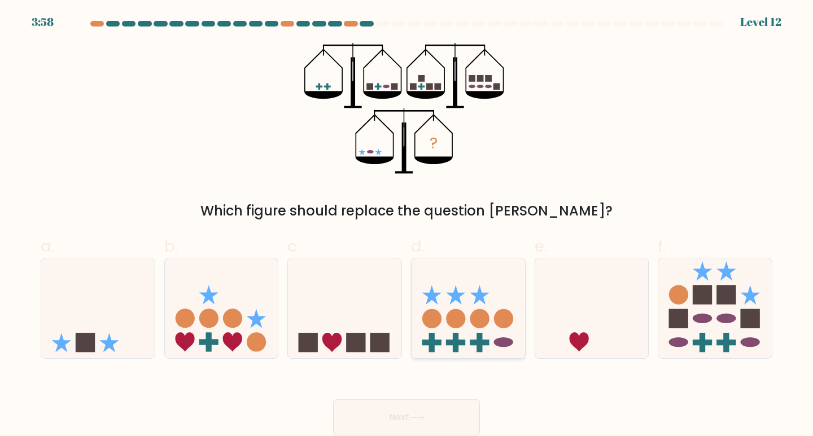
radio input "true"
click at [438, 406] on button "Next" at bounding box center [406, 418] width 147 height 36
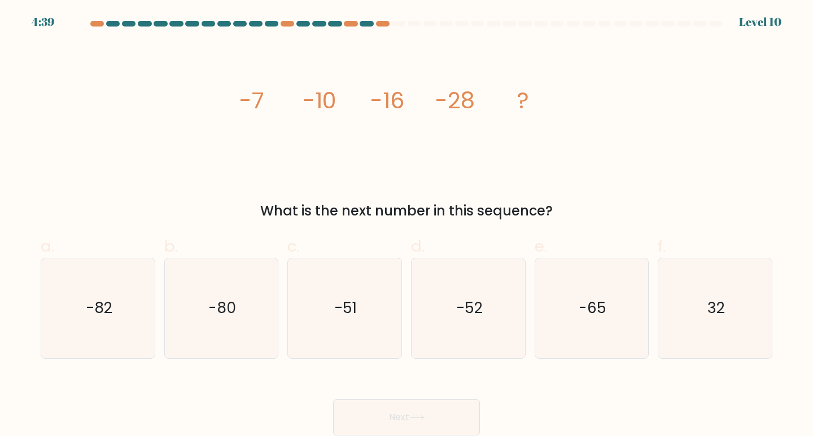
drag, startPoint x: 188, startPoint y: 107, endPoint x: 585, endPoint y: 219, distance: 412.3
click at [585, 219] on div "image/svg+xml -7 -10 -16 -28 ? What is the next number in this sequence?" at bounding box center [406, 132] width 745 height 178
copy div "-7 -10 -16 -28 ? What is the next number in this sequence?"
click at [483, 301] on icon "-52" at bounding box center [468, 308] width 100 height 100
click at [407, 226] on input "d. -52" at bounding box center [406, 221] width 1 height 7
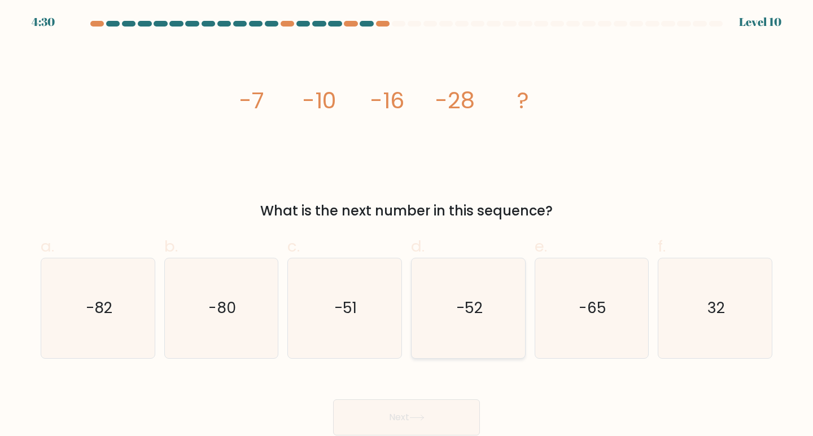
radio input "true"
click at [423, 408] on button "Next" at bounding box center [406, 418] width 147 height 36
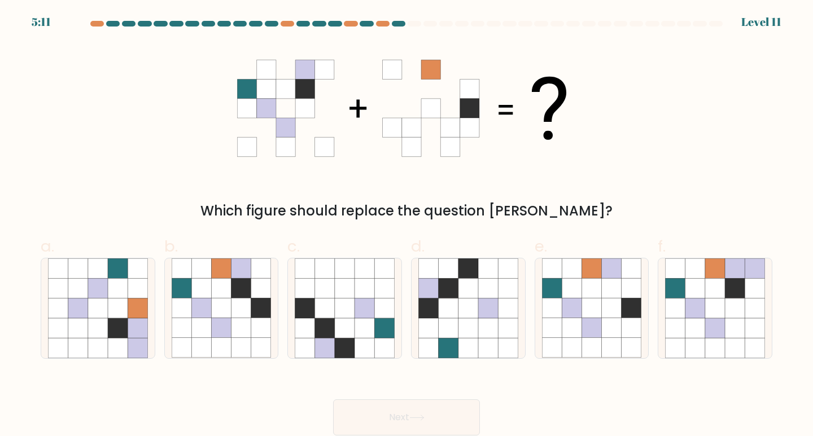
drag, startPoint x: 233, startPoint y: 64, endPoint x: 579, endPoint y: 209, distance: 374.9
click at [578, 209] on div "Which figure should replace the question mark?" at bounding box center [406, 132] width 745 height 178
click at [579, 209] on div "Which figure should replace the question mark?" at bounding box center [406, 211] width 718 height 20
click at [253, 311] on icon at bounding box center [261, 309] width 20 height 20
click at [406, 226] on input "b." at bounding box center [406, 221] width 1 height 7
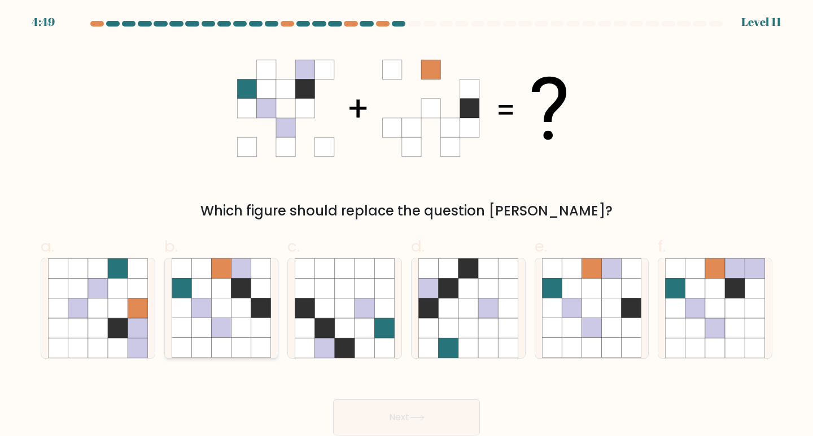
radio input "true"
click at [436, 409] on button "Next" at bounding box center [406, 418] width 147 height 36
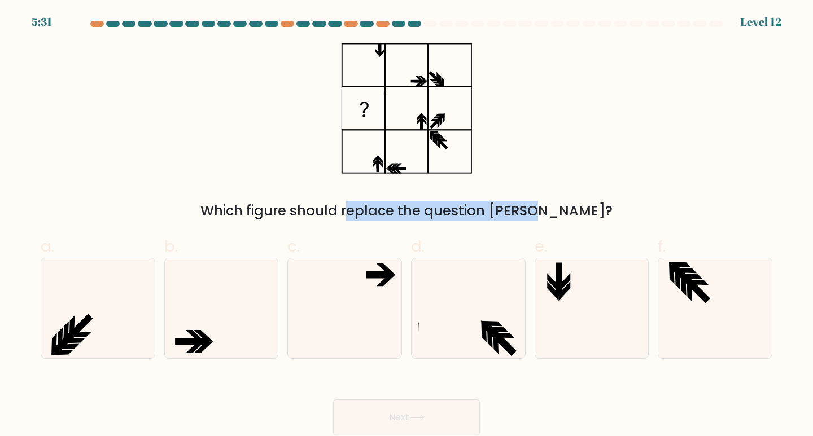
drag, startPoint x: 317, startPoint y: 191, endPoint x: 473, endPoint y: 209, distance: 157.9
click at [473, 209] on div "Which figure should replace the question mark?" at bounding box center [406, 132] width 745 height 178
click at [474, 209] on div "Which figure should replace the question mark?" at bounding box center [406, 211] width 718 height 20
click at [438, 178] on div "Which figure should replace the question mark?" at bounding box center [406, 132] width 745 height 178
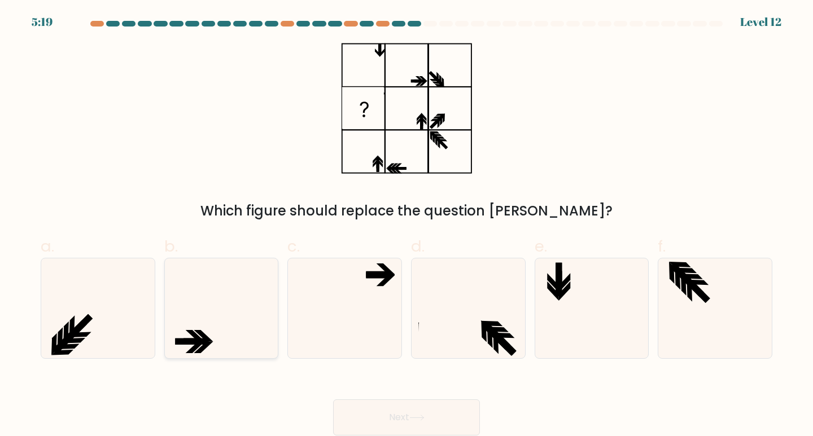
click at [257, 301] on icon at bounding box center [222, 308] width 100 height 100
click at [406, 226] on input "b." at bounding box center [406, 221] width 1 height 7
radio input "true"
click at [405, 408] on button "Next" at bounding box center [406, 418] width 147 height 36
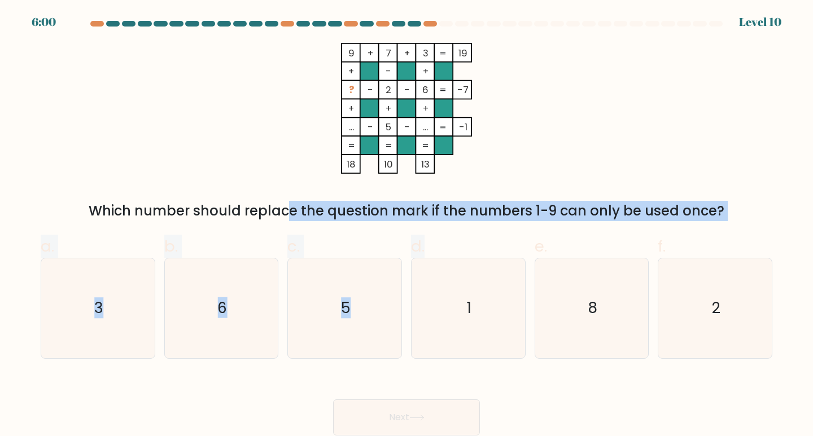
drag, startPoint x: 194, startPoint y: 212, endPoint x: 508, endPoint y: 226, distance: 315.2
click at [508, 226] on form at bounding box center [406, 228] width 813 height 415
click at [508, 226] on div "a. 3 b. 6 c. 5 d." at bounding box center [406, 292] width 740 height 133
drag, startPoint x: 511, startPoint y: 216, endPoint x: 631, endPoint y: 212, distance: 119.7
click at [631, 212] on div "Which number should replace the question mark if the numbers 1-9 can only be us…" at bounding box center [406, 211] width 718 height 20
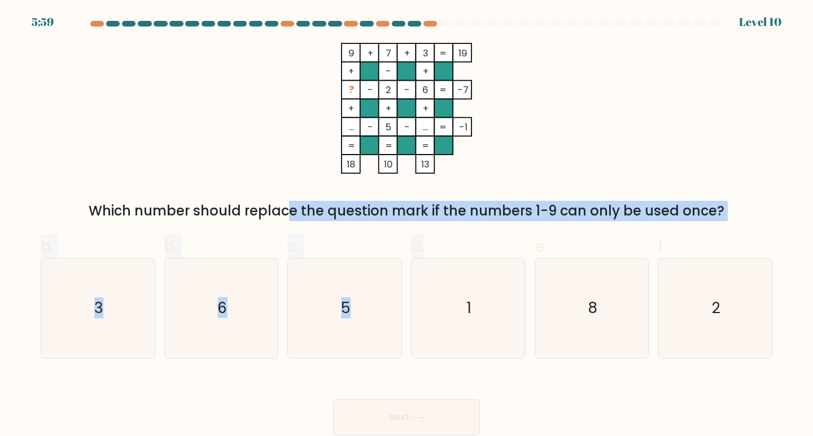
click at [632, 211] on div "Which number should replace the question mark if the numbers 1-9 can only be us…" at bounding box center [406, 211] width 718 height 20
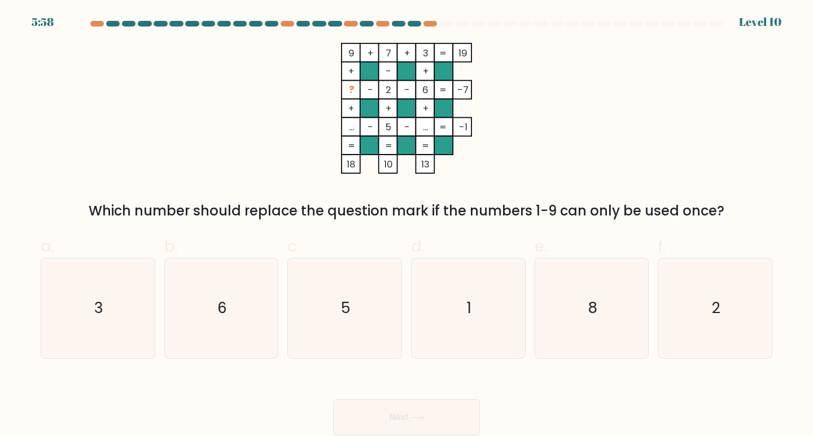
drag, startPoint x: 630, startPoint y: 208, endPoint x: 563, endPoint y: 160, distance: 82.4
click at [629, 208] on div "Which number should replace the question mark if the numbers 1-9 can only be us…" at bounding box center [406, 211] width 718 height 20
drag, startPoint x: 345, startPoint y: 88, endPoint x: 366, endPoint y: 94, distance: 21.8
click at [366, 94] on icon "9 + 7 + 3 19 + - + ? - 2 - 6 -7 + + + ... - 5 - ... = -1 = = = = 18 10 13 =" at bounding box center [406, 108] width 339 height 131
click at [366, 94] on rect at bounding box center [369, 90] width 19 height 19
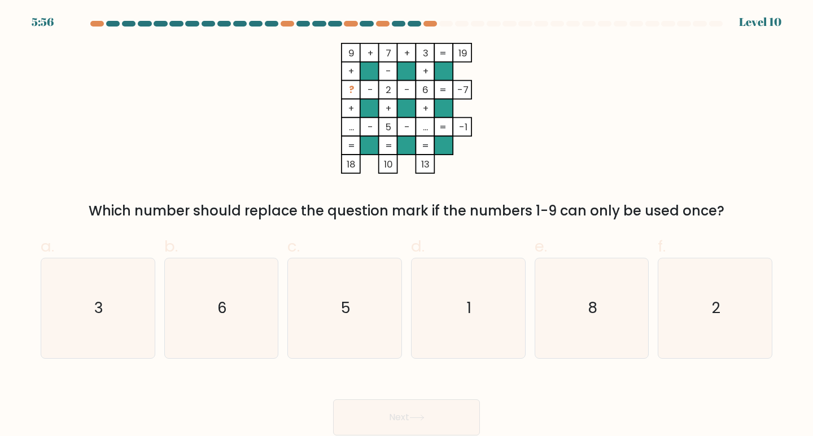
drag, startPoint x: 367, startPoint y: 89, endPoint x: 354, endPoint y: 91, distance: 13.2
click at [354, 91] on icon "9 + 7 + 3 19 + - + ? - 2 - 6 -7 + + + ... - 5 - ... = -1 = = = = 18 10 13 =" at bounding box center [406, 108] width 339 height 131
click at [354, 91] on tspan "?" at bounding box center [351, 90] width 5 height 13
drag, startPoint x: 362, startPoint y: 91, endPoint x: 380, endPoint y: 87, distance: 18.4
click at [380, 87] on icon "9 + 7 + 3 19 + - + ? - 2 - 6 -7 + + + ... - 5 - ... = -1 = = = = 18 10 13 =" at bounding box center [406, 108] width 339 height 131
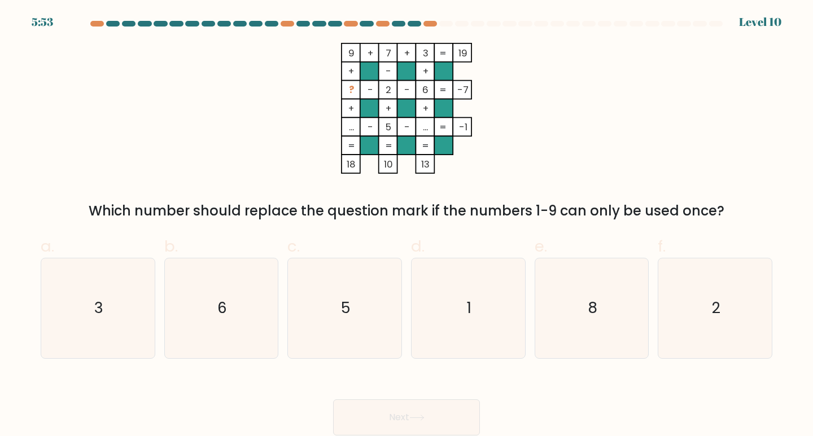
click at [380, 87] on rect at bounding box center [388, 90] width 19 height 19
click at [454, 309] on icon "1" at bounding box center [468, 308] width 100 height 100
click at [407, 226] on input "d. 1" at bounding box center [406, 221] width 1 height 7
radio input "true"
click at [406, 412] on button "Next" at bounding box center [406, 418] width 147 height 36
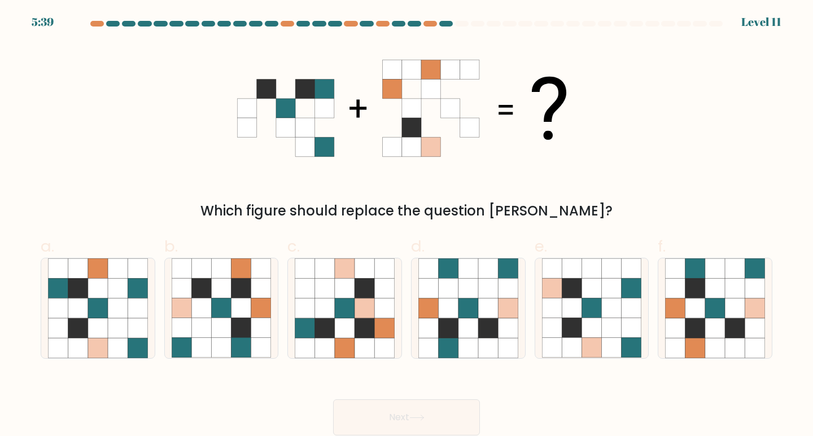
drag, startPoint x: 438, startPoint y: 67, endPoint x: 469, endPoint y: 77, distance: 31.9
click at [469, 77] on g at bounding box center [430, 108] width 97 height 97
click at [326, 324] on icon at bounding box center [325, 328] width 20 height 20
click at [406, 226] on input "c." at bounding box center [406, 221] width 1 height 7
radio input "true"
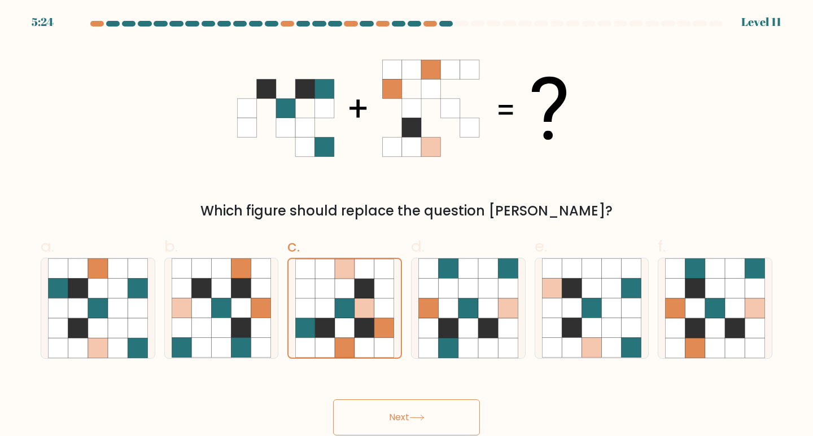
click at [424, 416] on icon at bounding box center [416, 418] width 15 height 6
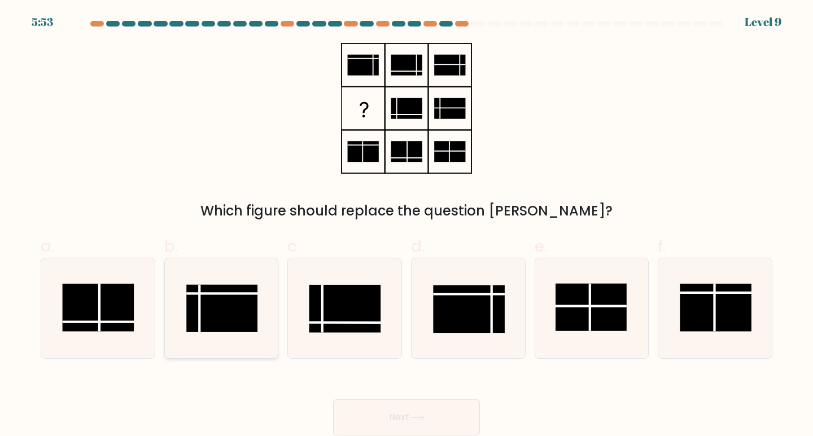
click at [237, 306] on rect at bounding box center [221, 308] width 71 height 47
click at [406, 226] on input "b." at bounding box center [406, 221] width 1 height 7
radio input "true"
click at [394, 413] on button "Next" at bounding box center [406, 418] width 147 height 36
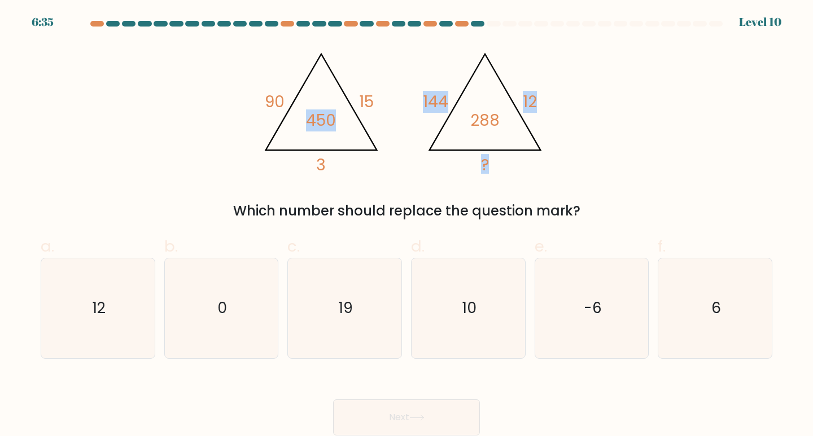
drag, startPoint x: 305, startPoint y: 108, endPoint x: 525, endPoint y: 167, distance: 228.3
click at [521, 166] on icon "@import url('https://fonts.googleapis.com/css?family=Abril+Fatface:400,100,100i…" at bounding box center [406, 108] width 301 height 131
click at [527, 168] on icon "@import url('https://fonts.googleapis.com/css?family=Abril+Fatface:400,100,100i…" at bounding box center [406, 108] width 301 height 131
drag, startPoint x: 527, startPoint y: 168, endPoint x: 481, endPoint y: 108, distance: 74.8
click at [481, 108] on icon "@import url('https://fonts.googleapis.com/css?family=Abril+Fatface:400,100,100i…" at bounding box center [406, 108] width 301 height 131
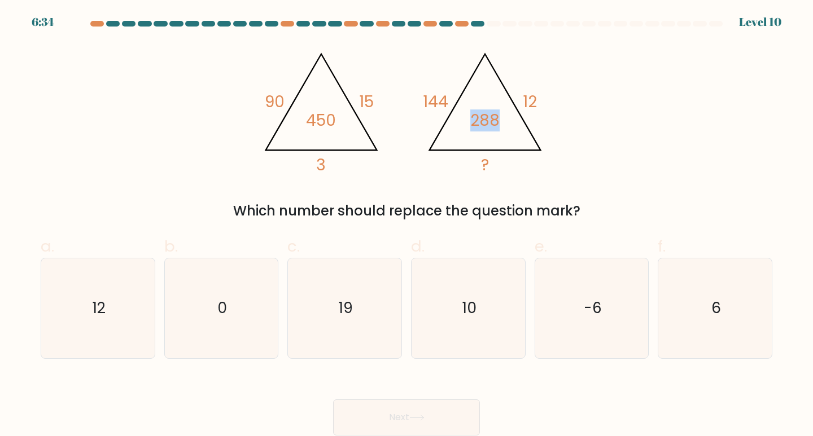
click at [481, 108] on icon "@import url('https://fonts.googleapis.com/css?family=Abril+Fatface:400,100,100i…" at bounding box center [406, 108] width 301 height 131
drag, startPoint x: 437, startPoint y: 99, endPoint x: 524, endPoint y: 127, distance: 91.4
click at [524, 127] on icon "@import url('https://fonts.googleapis.com/css?family=Abril+Fatface:400,100,100i…" at bounding box center [406, 108] width 301 height 131
click at [451, 96] on icon "@import url('https://fonts.googleapis.com/css?family=Abril+Fatface:400,100,100i…" at bounding box center [406, 108] width 301 height 131
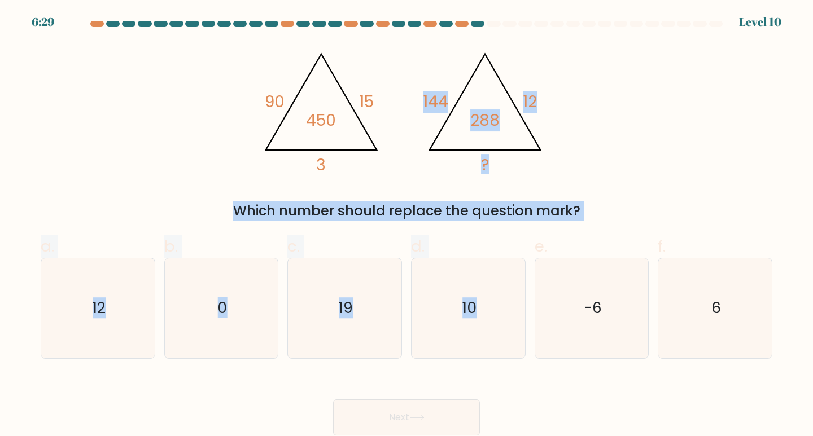
drag, startPoint x: 410, startPoint y: 95, endPoint x: 538, endPoint y: 234, distance: 188.5
click at [538, 234] on form at bounding box center [406, 228] width 813 height 415
click at [541, 176] on div "@import url('https://fonts.googleapis.com/css?family=Abril+Fatface:400,100,100i…" at bounding box center [406, 132] width 745 height 178
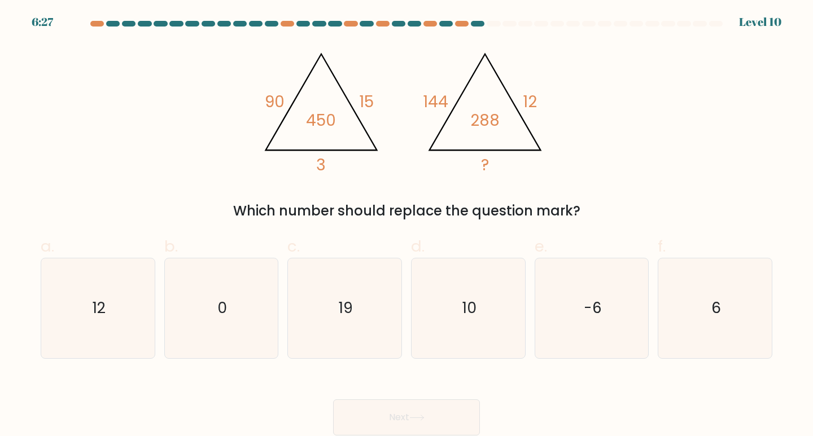
drag, startPoint x: 244, startPoint y: 91, endPoint x: 571, endPoint y: 194, distance: 341.8
click at [571, 194] on div "@import url('https://fonts.googleapis.com/css?family=Abril+Fatface:400,100,100i…" at bounding box center [406, 132] width 745 height 178
click at [644, 186] on div "@import url('https://fonts.googleapis.com/css?family=Abril+Fatface:400,100,100i…" at bounding box center [406, 132] width 745 height 178
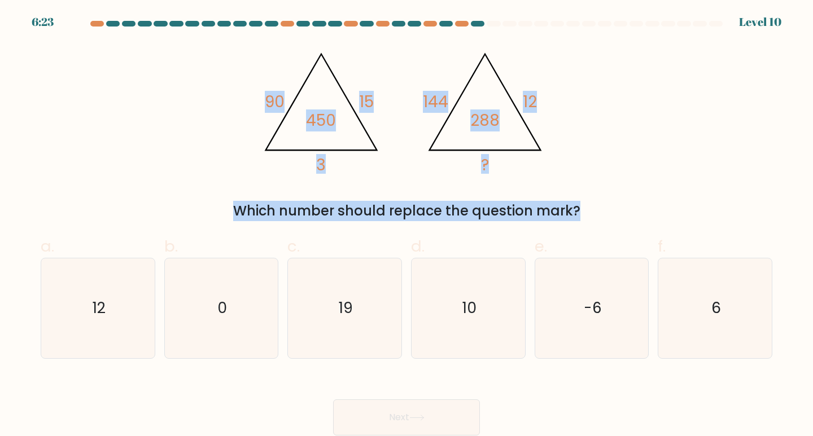
drag, startPoint x: 644, startPoint y: 185, endPoint x: 262, endPoint y: 97, distance: 392.6
click at [262, 97] on div "@import url('https://fonts.googleapis.com/css?family=Abril+Fatface:400,100,100i…" at bounding box center [406, 132] width 745 height 178
click at [488, 163] on tspan "?" at bounding box center [485, 165] width 8 height 22
click at [471, 143] on icon "@import url('https://fonts.googleapis.com/css?family=Abril+Fatface:400,100,100i…" at bounding box center [406, 108] width 301 height 131
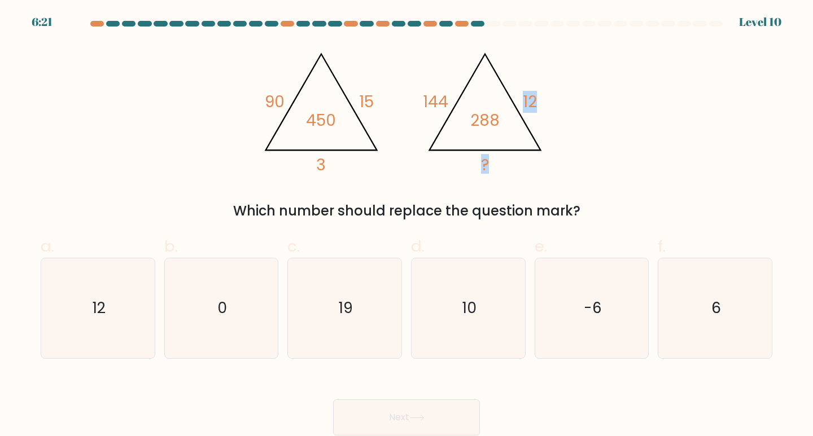
drag, startPoint x: 473, startPoint y: 122, endPoint x: 521, endPoint y: 133, distance: 48.6
click at [521, 133] on icon "@import url('https://fonts.googleapis.com/css?family=Abril+Fatface:400,100,100i…" at bounding box center [406, 108] width 301 height 131
drag, startPoint x: 499, startPoint y: 119, endPoint x: 477, endPoint y: 119, distance: 22.0
click at [477, 119] on icon "@import url('https://fonts.googleapis.com/css?family=Abril+Fatface:400,100,100i…" at bounding box center [406, 108] width 301 height 131
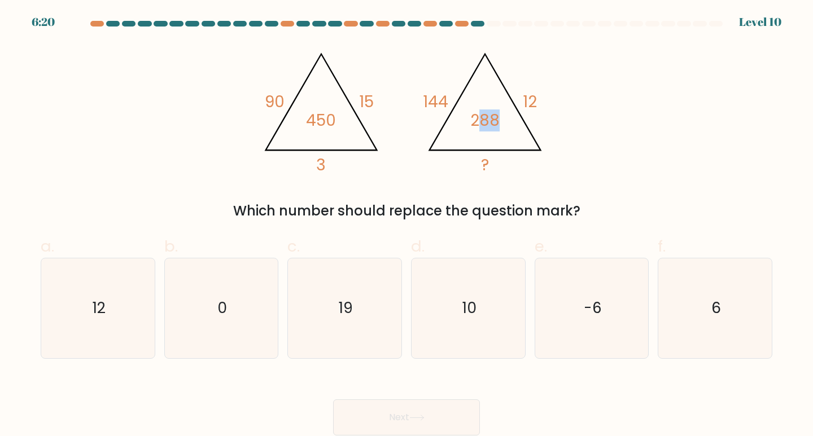
click at [477, 119] on tspan "288" at bounding box center [484, 120] width 29 height 22
drag, startPoint x: 402, startPoint y: 105, endPoint x: 537, endPoint y: 116, distance: 135.4
click at [537, 116] on icon "@import url('https://fonts.googleapis.com/css?family=Abril+Fatface:400,100,100i…" at bounding box center [406, 108] width 301 height 131
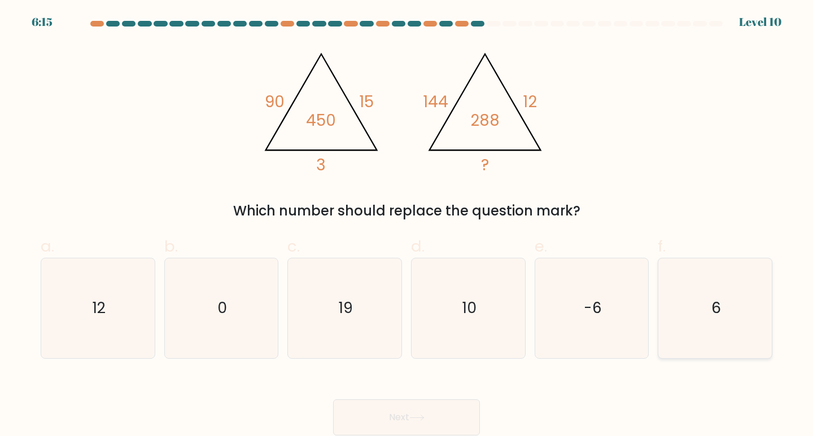
click at [701, 314] on icon "6" at bounding box center [715, 308] width 100 height 100
click at [407, 226] on input "f. 6" at bounding box center [406, 221] width 1 height 7
radio input "true"
click at [435, 418] on button "Next" at bounding box center [406, 418] width 147 height 36
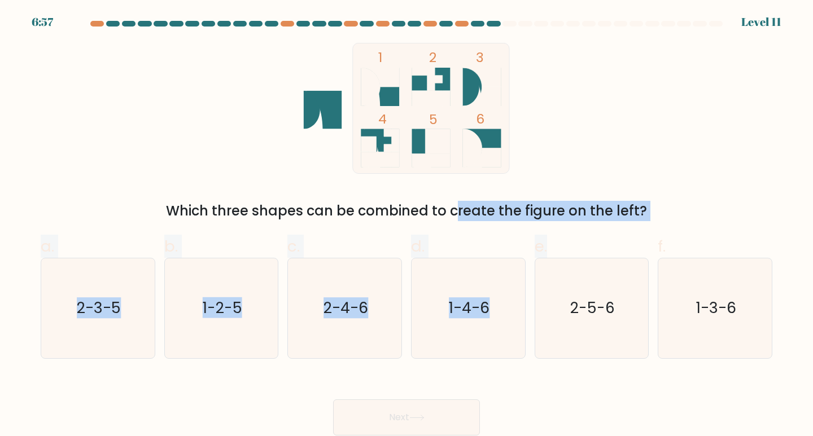
drag, startPoint x: 357, startPoint y: 211, endPoint x: 602, endPoint y: 234, distance: 245.5
click at [602, 234] on form at bounding box center [406, 228] width 813 height 415
click at [602, 234] on div "a. 2-3-5 b. 1-2-5 c. 2-4-6 d. 1-4-6" at bounding box center [406, 292] width 740 height 133
drag, startPoint x: 367, startPoint y: 208, endPoint x: 560, endPoint y: 196, distance: 192.8
click at [560, 196] on div "1 2 3 4 5 6 Which three shapes can be combined to create the figure on the left?" at bounding box center [406, 132] width 745 height 178
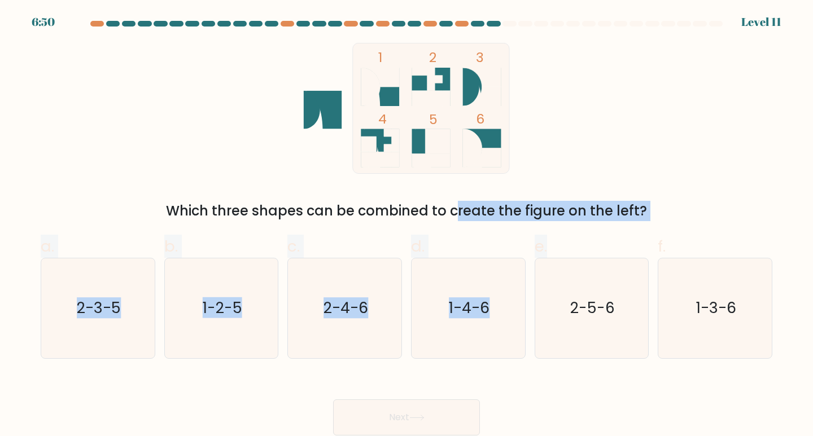
click at [560, 196] on div "1 2 3 4 5 6 Which three shapes can be combined to create the figure on the left?" at bounding box center [406, 132] width 745 height 178
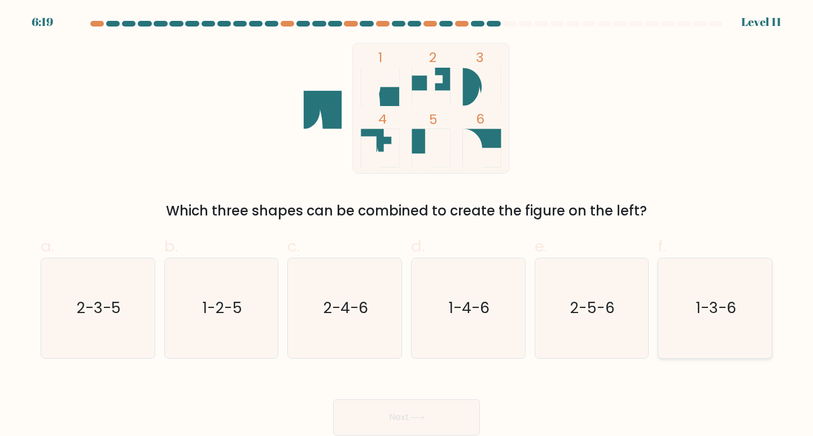
click at [688, 326] on icon "1-3-6" at bounding box center [715, 308] width 100 height 100
click at [407, 226] on input "f. 1-3-6" at bounding box center [406, 221] width 1 height 7
radio input "true"
click at [413, 429] on button "Next" at bounding box center [406, 418] width 147 height 36
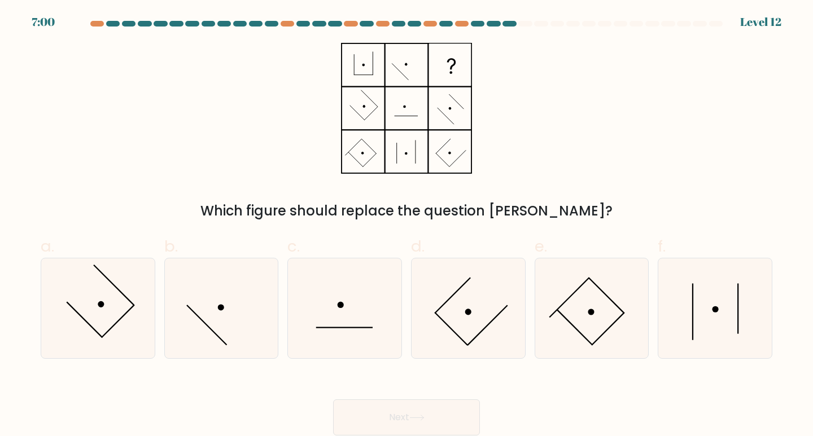
drag, startPoint x: 454, startPoint y: 223, endPoint x: 595, endPoint y: 220, distance: 140.6
click at [594, 220] on form at bounding box center [406, 228] width 813 height 415
click at [595, 218] on div "Which figure should replace the question mark?" at bounding box center [406, 211] width 718 height 20
click at [593, 211] on div "Which figure should replace the question mark?" at bounding box center [406, 211] width 718 height 20
click at [590, 199] on div "Which figure should replace the question mark?" at bounding box center [406, 132] width 745 height 178
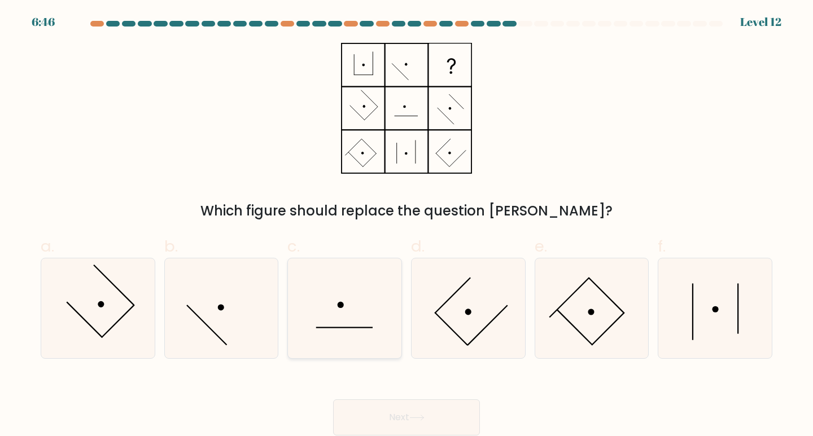
click at [357, 304] on icon at bounding box center [345, 308] width 100 height 100
click at [406, 226] on input "c." at bounding box center [406, 221] width 1 height 7
radio input "true"
click at [425, 386] on div "Next" at bounding box center [406, 403] width 745 height 63
click at [427, 394] on div "Next" at bounding box center [406, 403] width 745 height 63
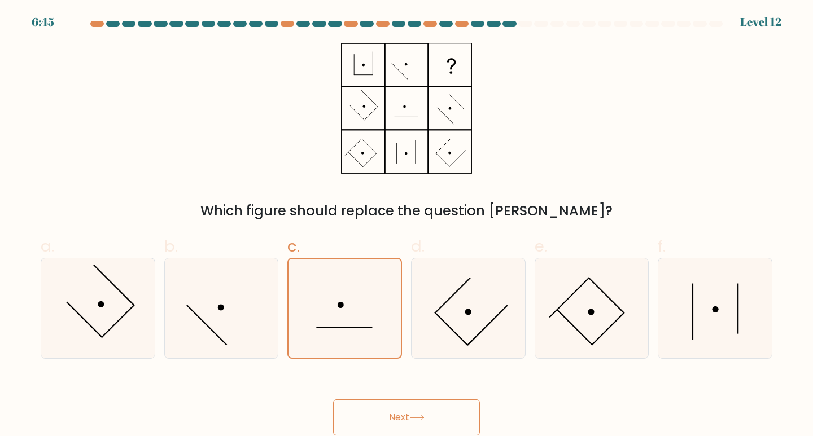
click at [429, 402] on button "Next" at bounding box center [406, 418] width 147 height 36
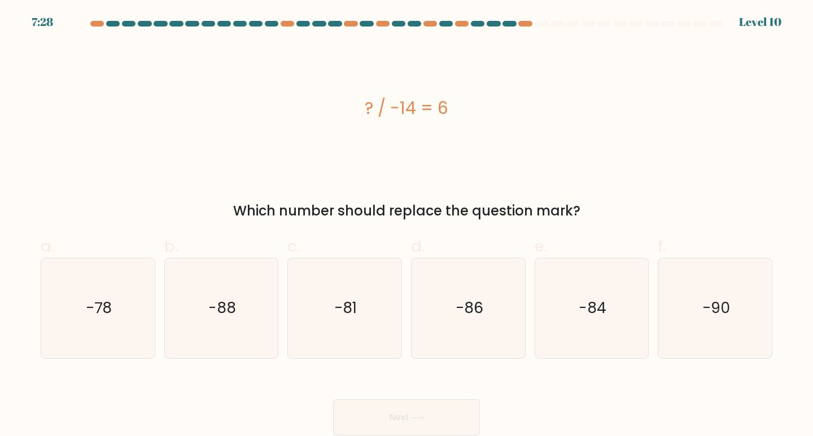
drag, startPoint x: 348, startPoint y: 108, endPoint x: 496, endPoint y: 100, distance: 148.7
click at [496, 100] on div "? / -14 = 6" at bounding box center [406, 107] width 731 height 25
copy div "? / -14 = 6"
click at [581, 181] on div "? / -14 = 6 Which number should replace the question mark?" at bounding box center [406, 132] width 745 height 178
click at [573, 296] on icon "-84" at bounding box center [592, 308] width 100 height 100
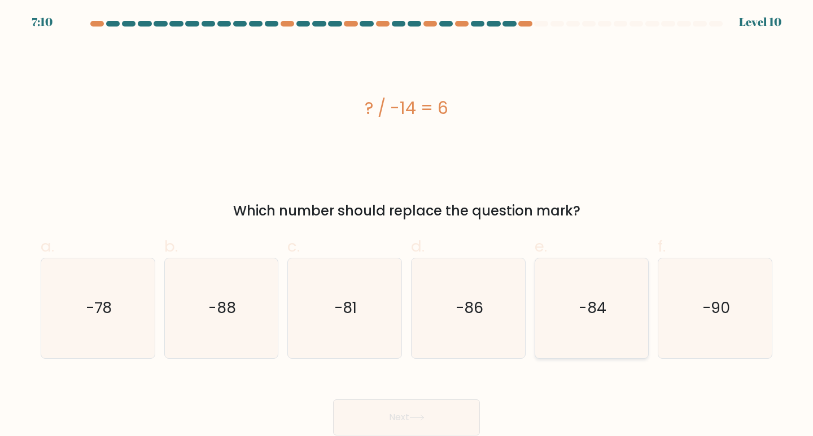
click at [407, 226] on input "e. -84" at bounding box center [406, 221] width 1 height 7
radio input "true"
click at [402, 424] on button "Next" at bounding box center [406, 418] width 147 height 36
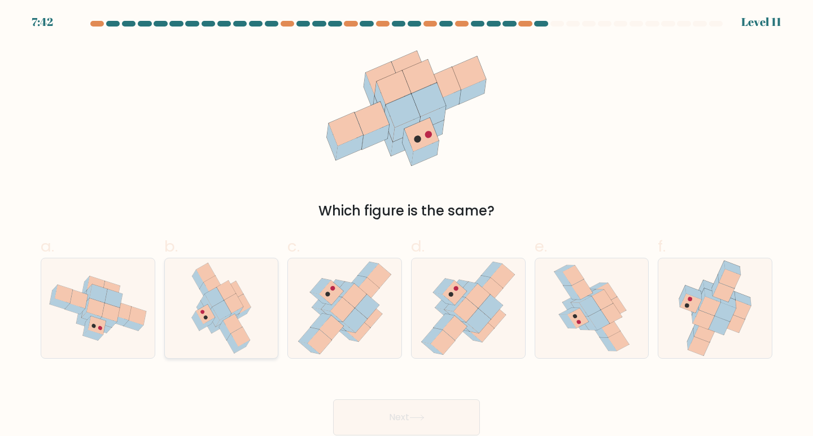
click at [247, 326] on icon at bounding box center [221, 308] width 71 height 100
click at [406, 226] on input "b." at bounding box center [406, 221] width 1 height 7
radio input "true"
click at [257, 330] on div at bounding box center [221, 308] width 115 height 101
click at [406, 226] on input "b." at bounding box center [406, 221] width 1 height 7
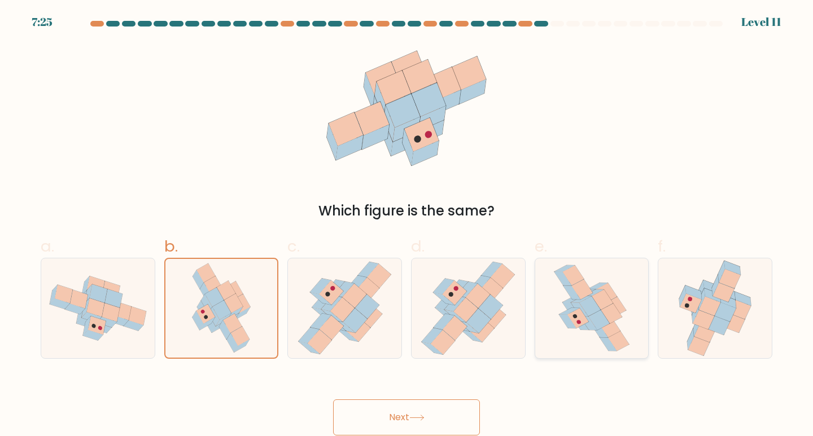
click at [577, 331] on icon at bounding box center [591, 308] width 79 height 100
click at [407, 226] on input "e." at bounding box center [406, 221] width 1 height 7
radio input "true"
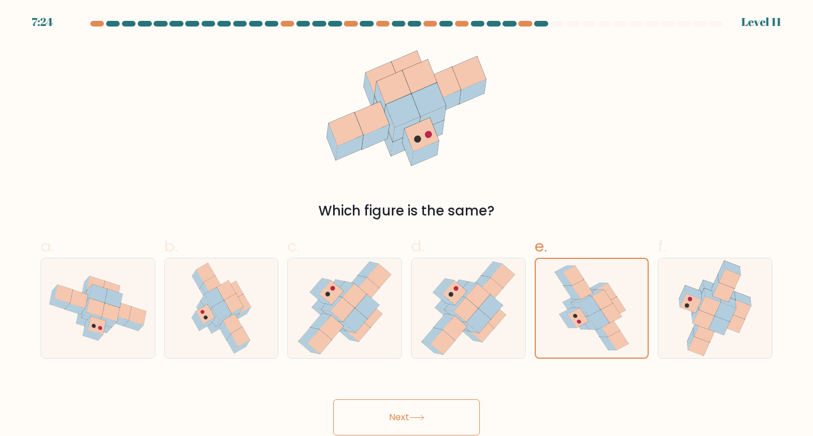
click at [435, 415] on button "Next" at bounding box center [406, 418] width 147 height 36
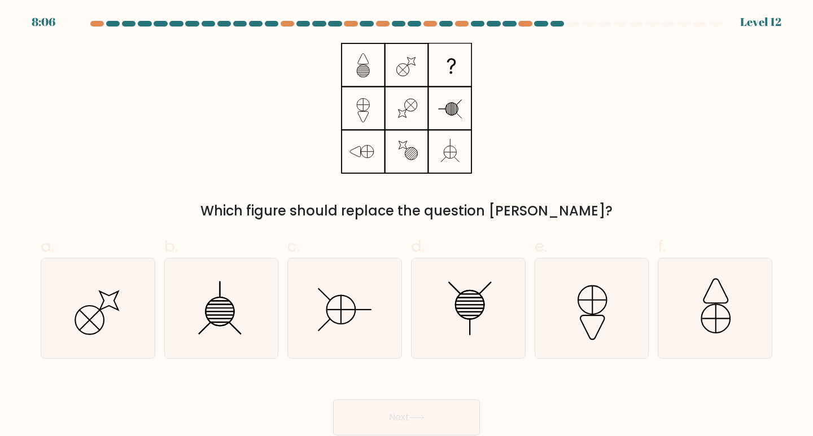
drag, startPoint x: 283, startPoint y: 189, endPoint x: 653, endPoint y: 205, distance: 370.5
click at [653, 205] on div "Which figure should replace the question mark?" at bounding box center [406, 132] width 745 height 178
click at [653, 205] on div "Which figure should replace the question mark?" at bounding box center [406, 211] width 718 height 20
drag, startPoint x: 359, startPoint y: 71, endPoint x: 400, endPoint y: 64, distance: 41.8
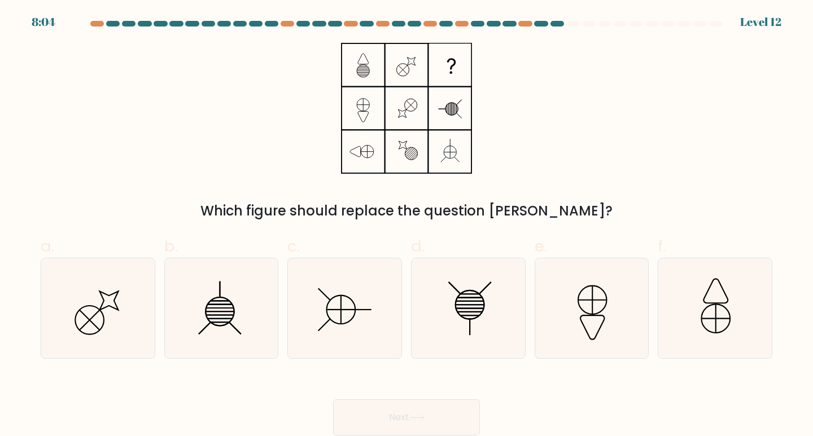
click at [389, 64] on icon at bounding box center [406, 108] width 141 height 131
click at [498, 316] on icon at bounding box center [468, 308] width 100 height 100
click at [407, 226] on input "d." at bounding box center [406, 221] width 1 height 7
radio input "true"
click at [432, 424] on button "Next" at bounding box center [406, 418] width 147 height 36
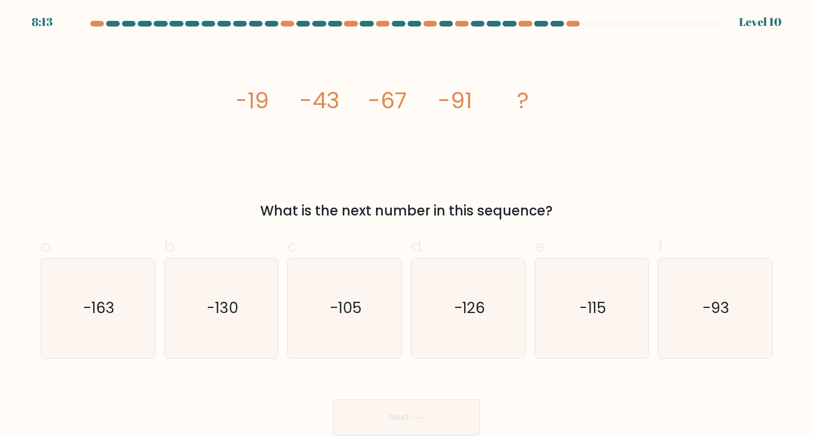
drag, startPoint x: 227, startPoint y: 81, endPoint x: 568, endPoint y: 216, distance: 366.9
click at [568, 216] on div "image/svg+xml -19 -43 -67 -91 ? What is the next number in this sequence?" at bounding box center [406, 132] width 745 height 178
copy div "-19 -43 -67 -91 ? What is the next number in this sequence?"
click at [615, 306] on icon "-115" at bounding box center [592, 308] width 100 height 100
click at [407, 226] on input "e. -115" at bounding box center [406, 221] width 1 height 7
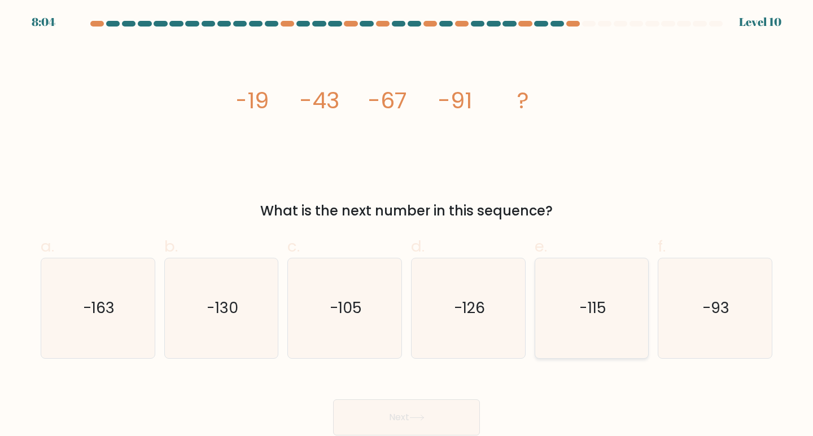
radio input "true"
click at [423, 421] on button "Next" at bounding box center [406, 418] width 147 height 36
click at [424, 418] on icon at bounding box center [416, 418] width 15 height 6
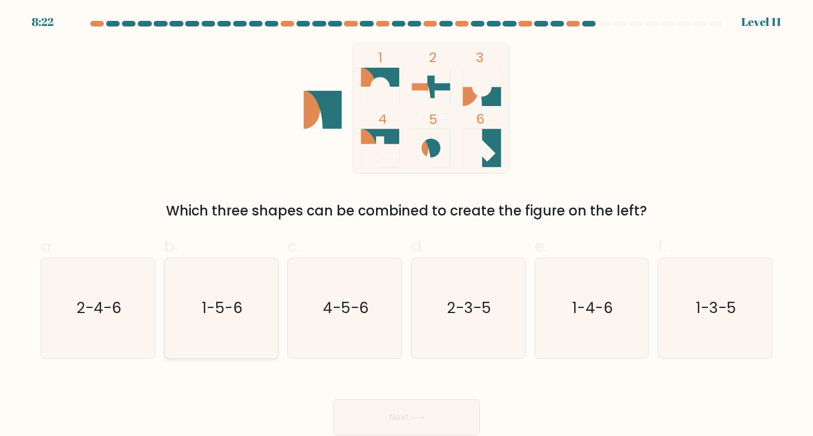
click at [239, 292] on icon "1-5-6" at bounding box center [222, 308] width 100 height 100
click at [406, 226] on input "b. 1-5-6" at bounding box center [406, 221] width 1 height 7
radio input "true"
click at [418, 401] on button "Next" at bounding box center [406, 418] width 147 height 36
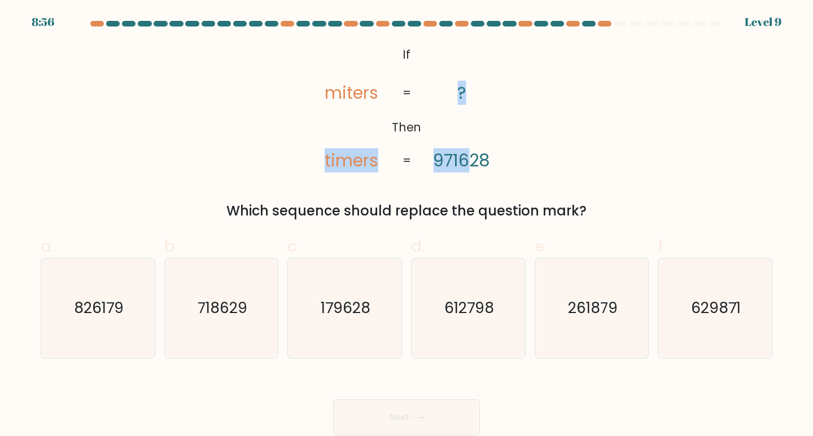
drag, startPoint x: 382, startPoint y: 60, endPoint x: 450, endPoint y: 38, distance: 71.9
click at [463, 122] on icon "@import url('https://fonts.googleapis.com/css?family=Abril+Fatface:400,100,100i…" at bounding box center [406, 108] width 212 height 131
drag, startPoint x: 453, startPoint y: 27, endPoint x: 422, endPoint y: 43, distance: 34.8
click at [453, 27] on div at bounding box center [406, 26] width 745 height 10
drag, startPoint x: 393, startPoint y: 43, endPoint x: 496, endPoint y: 157, distance: 153.0
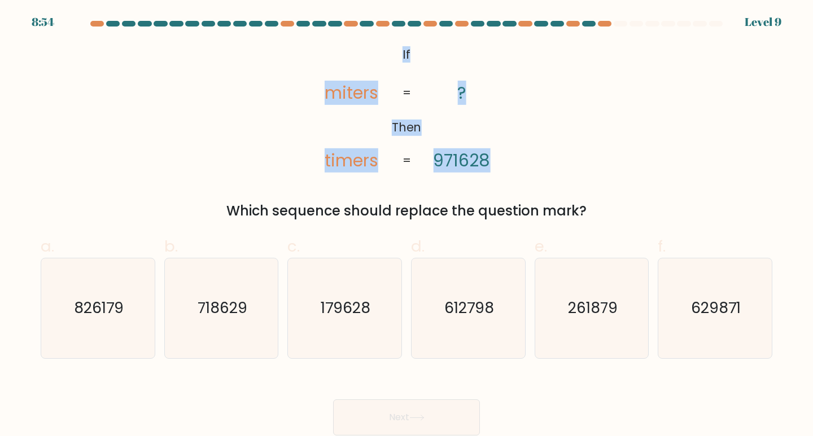
click at [496, 157] on icon "@import url('https://fonts.googleapis.com/css?family=Abril+Fatface:400,100,100i…" at bounding box center [406, 108] width 212 height 131
copy icon "If Then miters timers ? 971628"
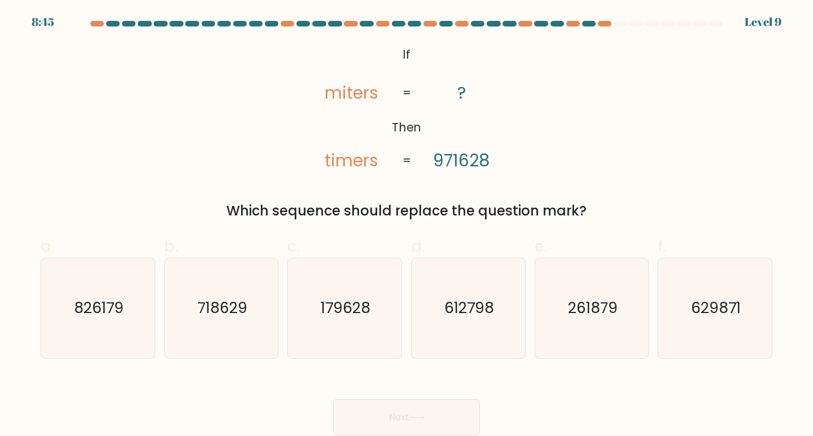
click at [428, 199] on div "@import url('https://fonts.googleapis.com/css?family=Abril+Fatface:400,100,100i…" at bounding box center [406, 132] width 745 height 178
click at [350, 97] on tspan "miters" at bounding box center [351, 93] width 54 height 24
click at [331, 323] on icon "179628" at bounding box center [345, 308] width 100 height 100
click at [406, 226] on input "c. 179628" at bounding box center [406, 221] width 1 height 7
radio input "true"
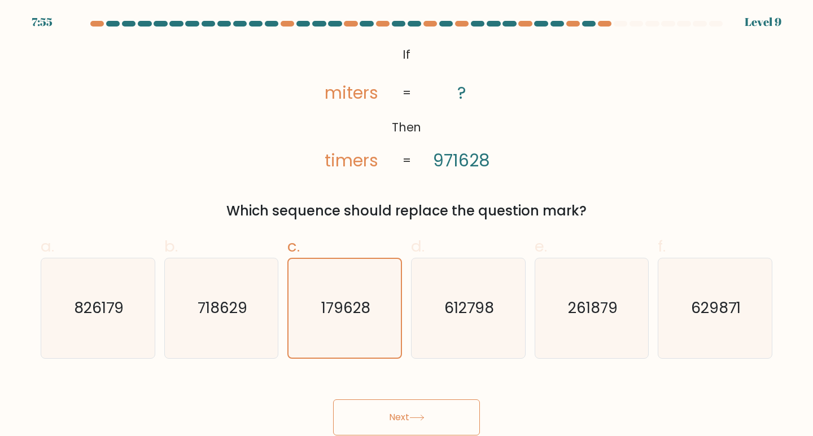
click at [441, 424] on button "Next" at bounding box center [406, 418] width 147 height 36
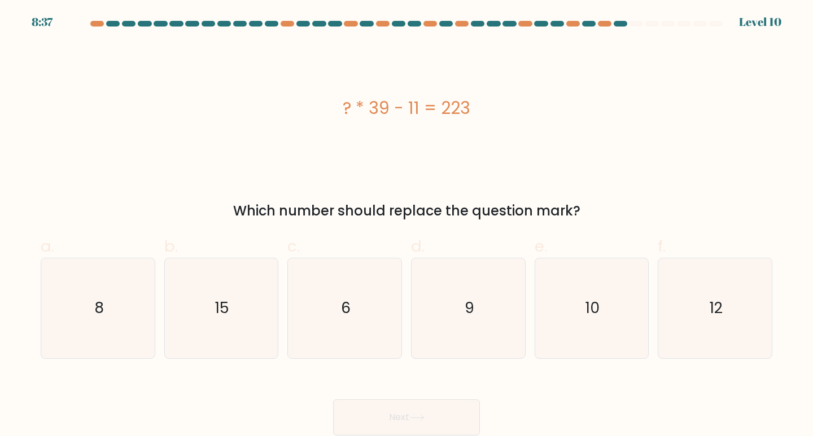
drag, startPoint x: 320, startPoint y: 100, endPoint x: 503, endPoint y: 99, distance: 182.8
click at [503, 99] on div "? * 39 - 11 = 223" at bounding box center [406, 107] width 731 height 25
copy div "? * 39 - 11 = 223"
click at [379, 326] on icon "6" at bounding box center [345, 308] width 100 height 100
click at [406, 226] on input "c. 6" at bounding box center [406, 221] width 1 height 7
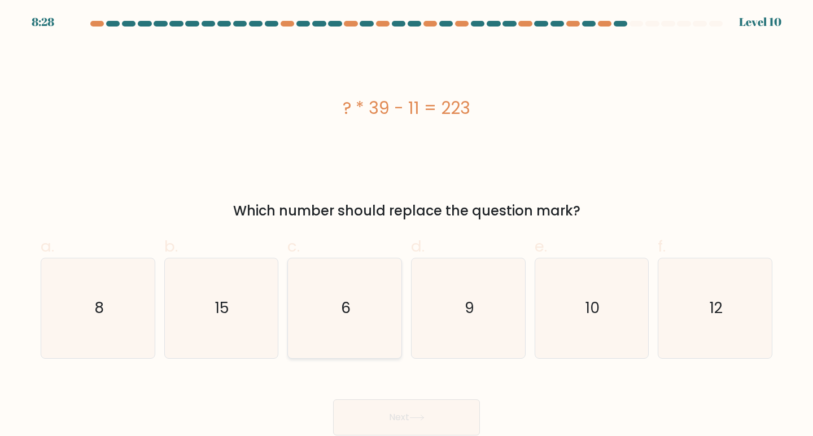
radio input "true"
click at [402, 422] on button "Next" at bounding box center [406, 418] width 147 height 36
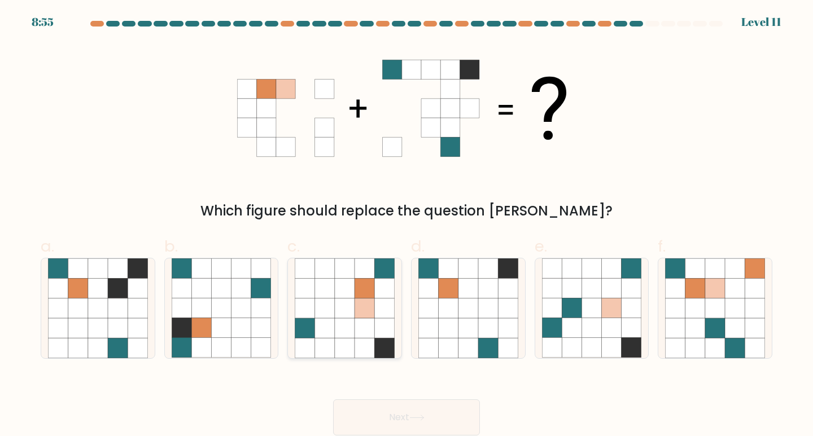
click at [369, 289] on icon at bounding box center [364, 289] width 20 height 20
click at [406, 226] on input "c." at bounding box center [406, 221] width 1 height 7
radio input "true"
click at [372, 407] on button "Next" at bounding box center [406, 418] width 147 height 36
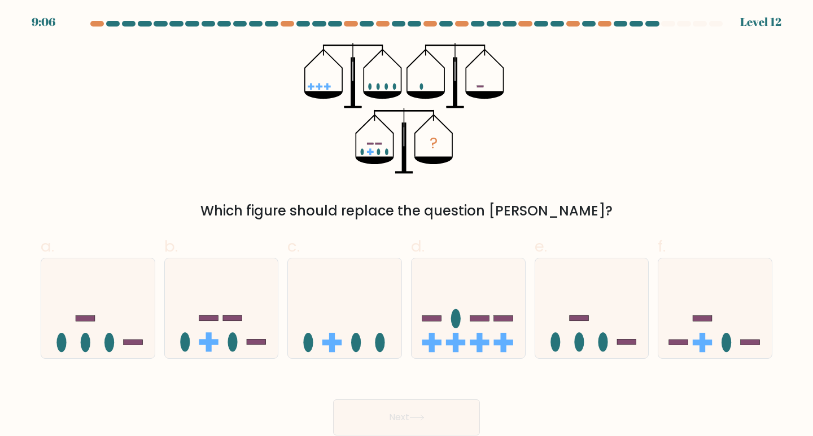
click at [223, 376] on div "Next" at bounding box center [406, 403] width 745 height 63
click at [228, 355] on icon at bounding box center [221, 308] width 113 height 94
click at [406, 226] on input "b." at bounding box center [406, 221] width 1 height 7
radio input "true"
click at [506, 318] on rect at bounding box center [502, 319] width 19 height 6
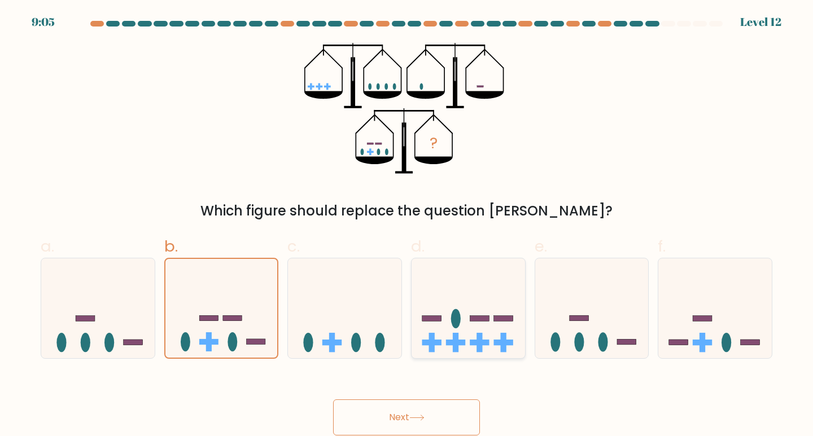
click at [407, 226] on input "d." at bounding box center [406, 221] width 1 height 7
radio input "true"
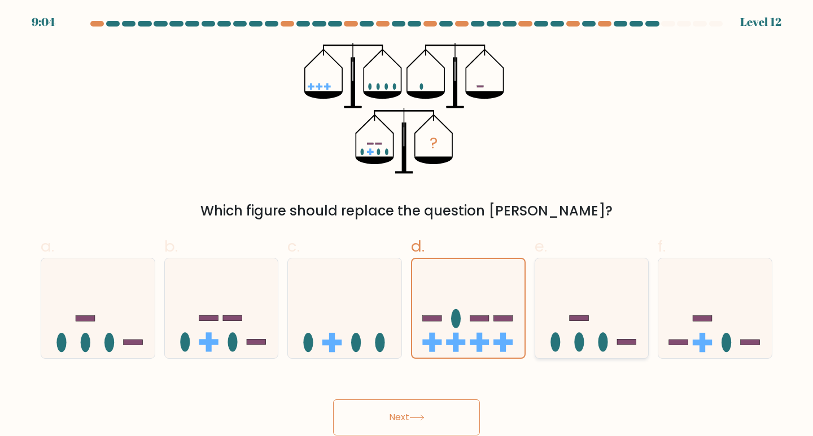
click at [581, 308] on icon at bounding box center [591, 308] width 113 height 94
click at [407, 226] on input "e." at bounding box center [406, 221] width 1 height 7
radio input "true"
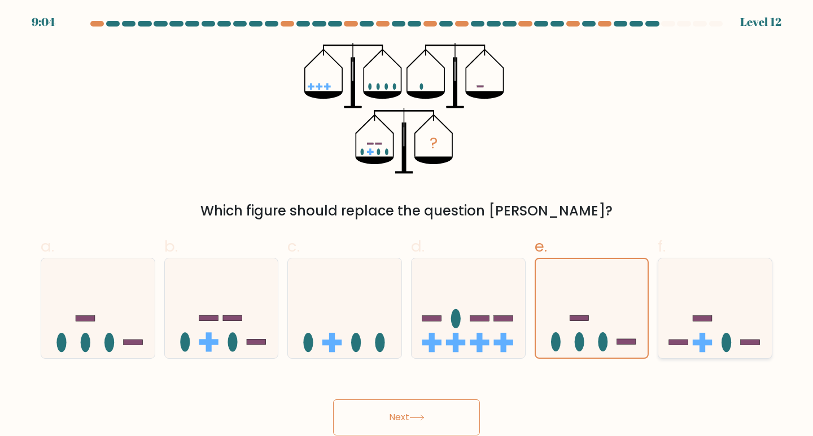
click at [718, 279] on icon at bounding box center [714, 308] width 113 height 94
click at [407, 226] on input "f." at bounding box center [406, 221] width 1 height 7
radio input "true"
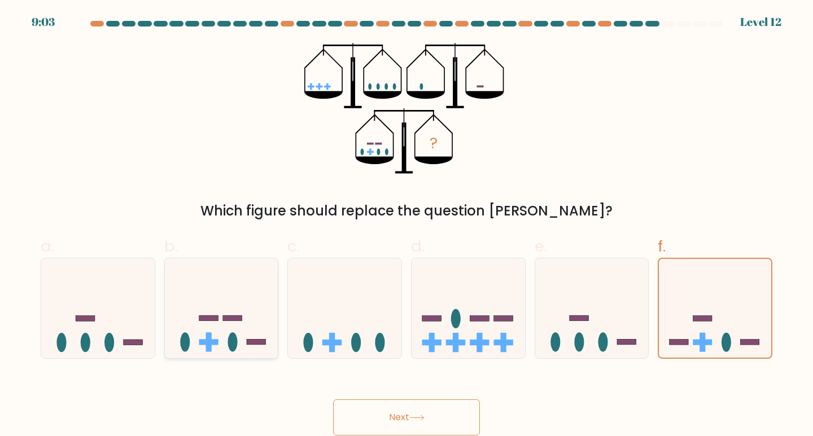
click at [179, 318] on icon at bounding box center [221, 308] width 113 height 94
click at [406, 226] on input "b." at bounding box center [406, 221] width 1 height 7
radio input "true"
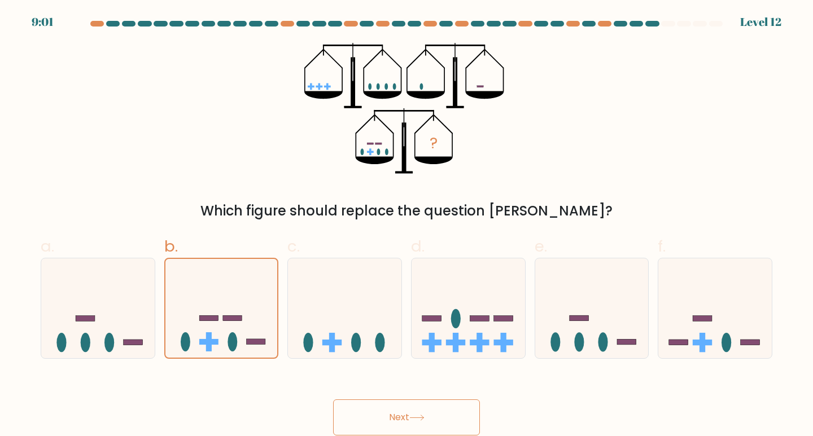
click at [422, 423] on button "Next" at bounding box center [406, 418] width 147 height 36
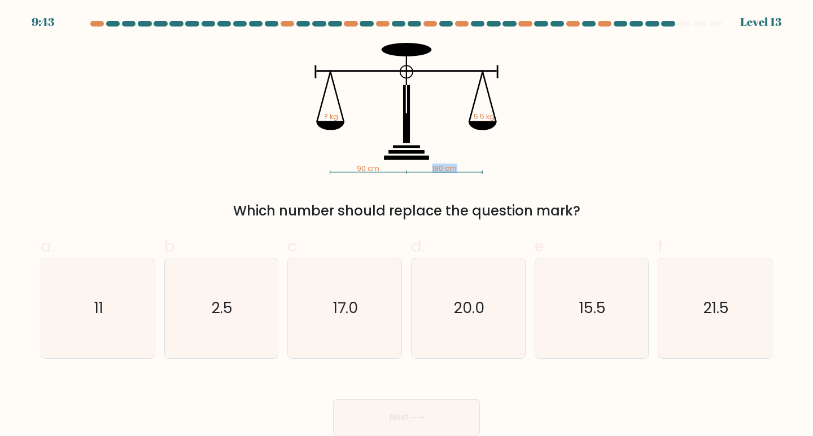
drag, startPoint x: 330, startPoint y: 115, endPoint x: 422, endPoint y: 116, distance: 91.4
click at [418, 116] on icon "90 cm 180 cm ? kg 5.5 kg" at bounding box center [406, 108] width 339 height 131
click at [466, 121] on icon "90 cm 180 cm ? kg 5.5 kg" at bounding box center [406, 108] width 339 height 131
drag, startPoint x: 432, startPoint y: 170, endPoint x: 465, endPoint y: 170, distance: 33.3
click at [465, 170] on icon "90 cm 180 cm ? kg 5.5 kg" at bounding box center [406, 108] width 339 height 131
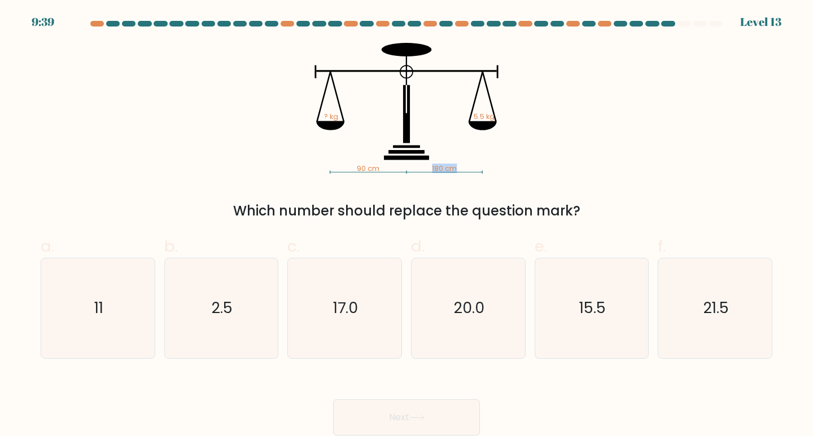
click at [467, 170] on icon "90 cm 180 cm ? kg 5.5 kg" at bounding box center [406, 108] width 339 height 131
click at [478, 157] on icon "90 cm 180 cm ? kg 5.5 kg" at bounding box center [406, 108] width 339 height 131
click at [481, 156] on icon "90 cm 180 cm ? kg 5.5 kg" at bounding box center [406, 108] width 339 height 131
click at [476, 126] on icon at bounding box center [482, 125] width 28 height 9
click at [349, 309] on text "17.0" at bounding box center [345, 307] width 25 height 21
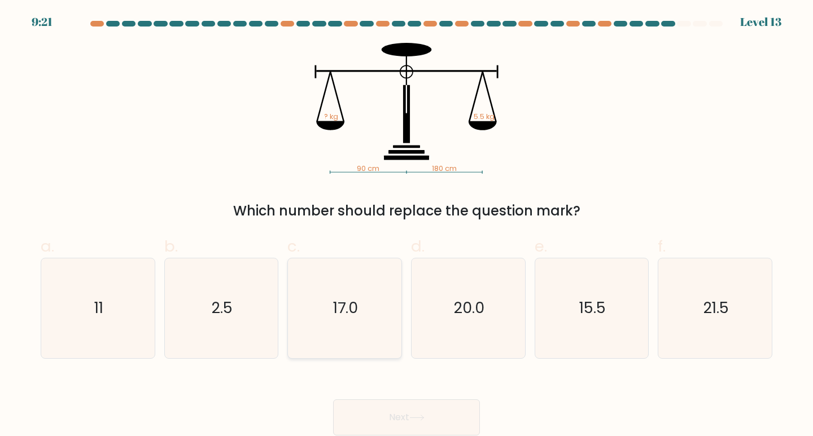
click at [406, 226] on input "c. 17.0" at bounding box center [406, 221] width 1 height 7
radio input "true"
drag, startPoint x: 370, startPoint y: 406, endPoint x: 365, endPoint y: 371, distance: 35.4
click at [365, 371] on form at bounding box center [406, 228] width 813 height 415
drag, startPoint x: 95, startPoint y: 301, endPoint x: 296, endPoint y: 374, distance: 213.0
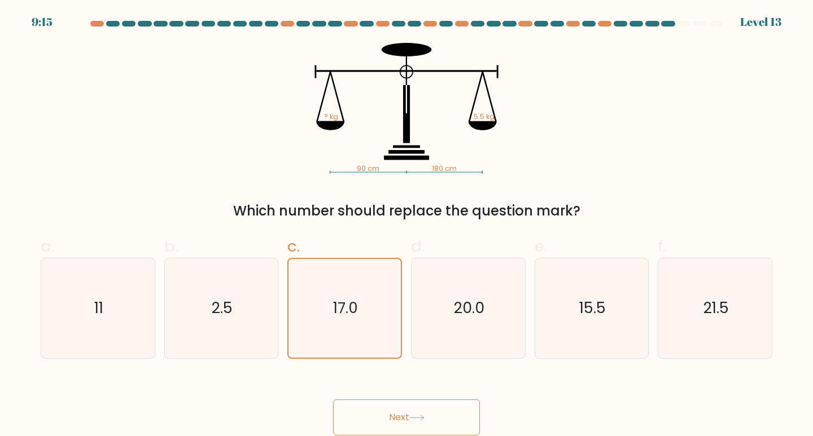
click at [97, 301] on text "11" at bounding box center [98, 307] width 9 height 21
click at [145, 301] on icon "11" at bounding box center [98, 308] width 100 height 100
click at [406, 226] on input "a. 11" at bounding box center [406, 221] width 1 height 7
radio input "true"
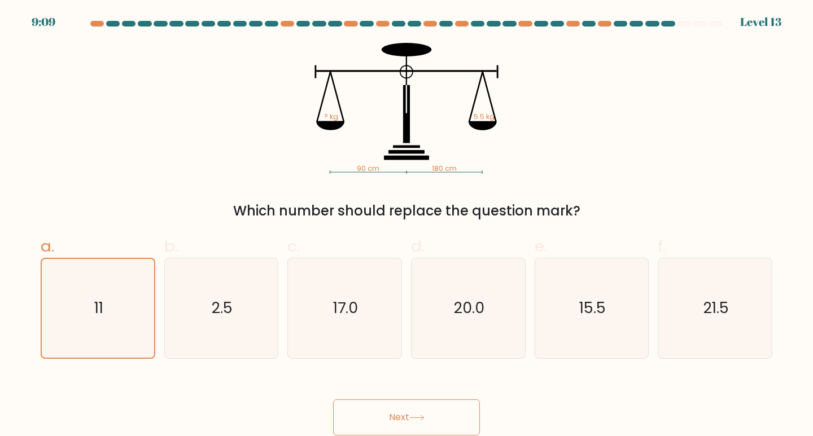
click at [390, 397] on div "Next" at bounding box center [406, 403] width 745 height 63
click at [385, 416] on button "Next" at bounding box center [406, 418] width 147 height 36
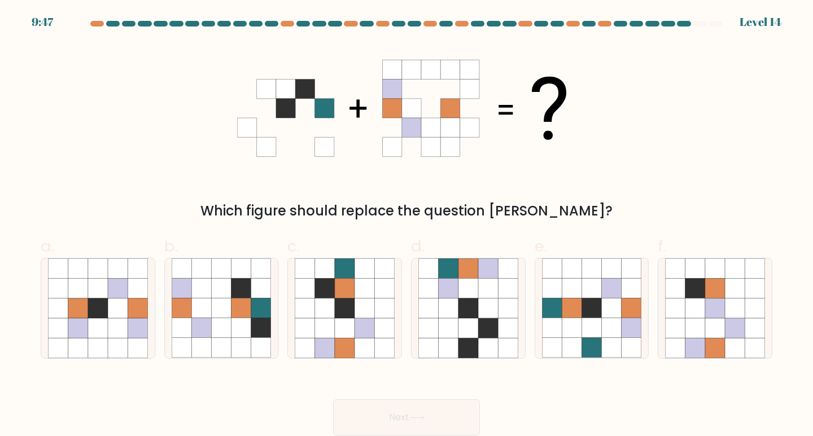
click at [420, 209] on div "Which figure should replace the question mark?" at bounding box center [406, 211] width 718 height 20
drag, startPoint x: 341, startPoint y: 289, endPoint x: 340, endPoint y: 308, distance: 18.6
click at [341, 289] on icon at bounding box center [345, 289] width 20 height 20
click at [406, 226] on input "c." at bounding box center [406, 221] width 1 height 7
radio input "true"
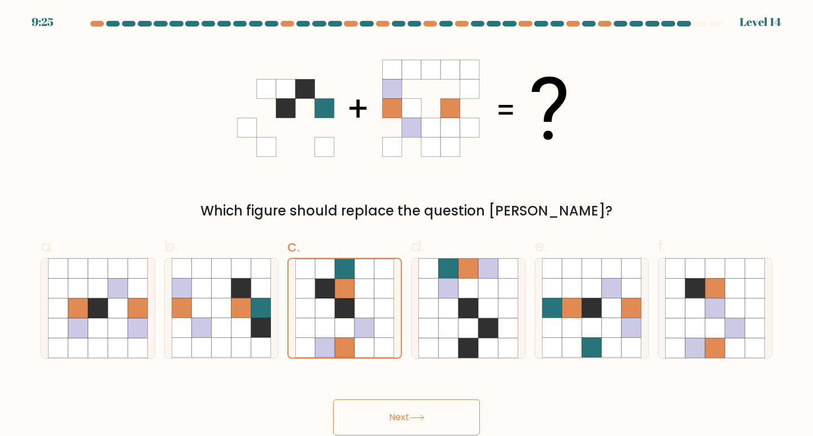
click at [420, 433] on button "Next" at bounding box center [406, 418] width 147 height 36
click at [421, 424] on button "Next" at bounding box center [406, 418] width 147 height 36
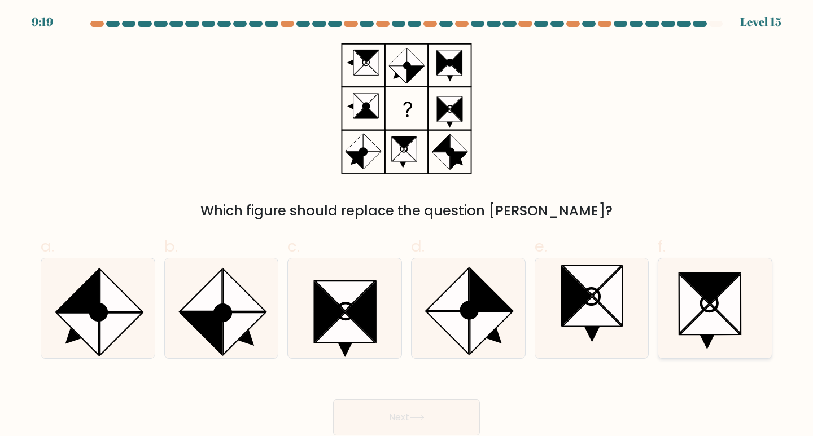
click at [698, 315] on icon at bounding box center [694, 304] width 30 height 60
click at [407, 226] on input "f." at bounding box center [406, 221] width 1 height 7
radio input "true"
click at [427, 409] on button "Next" at bounding box center [406, 418] width 147 height 36
click at [384, 416] on button "Next" at bounding box center [406, 418] width 147 height 36
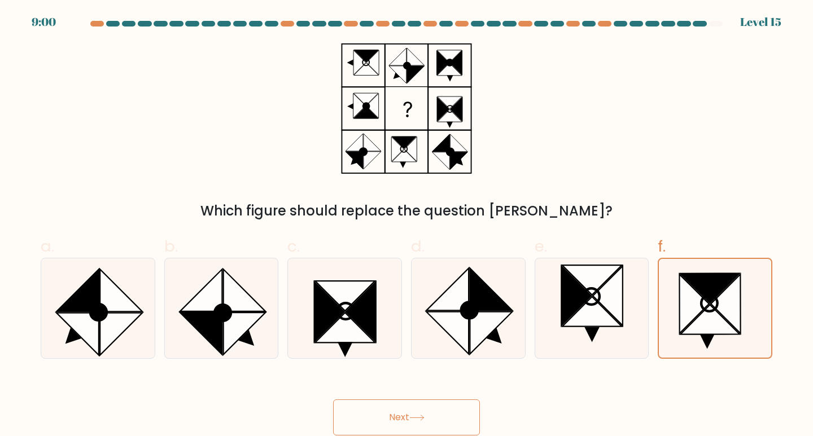
click at [402, 410] on button "Next" at bounding box center [406, 418] width 147 height 36
click at [749, 291] on icon at bounding box center [714, 308] width 99 height 99
click at [407, 226] on input "f." at bounding box center [406, 221] width 1 height 7
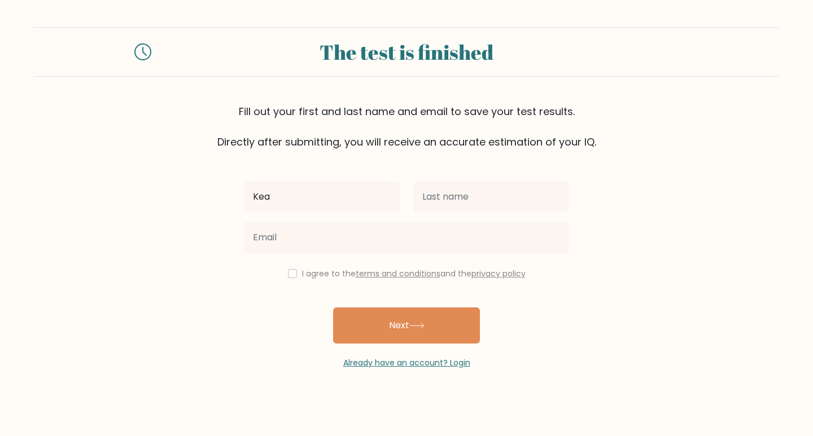
type input "[PERSON_NAME]"
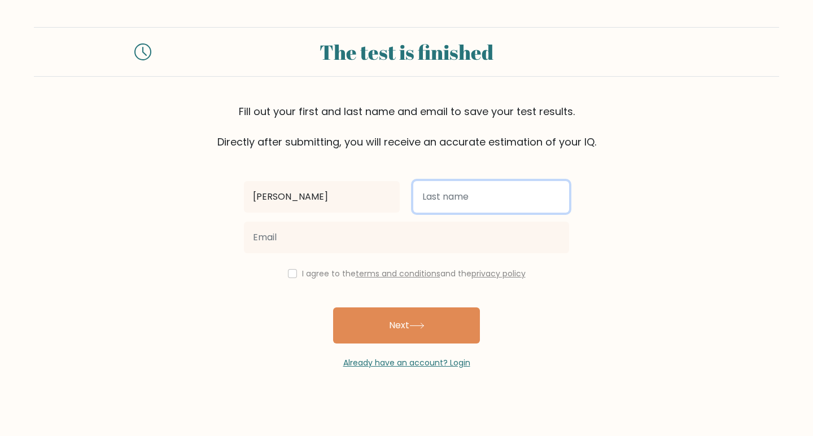
click at [458, 205] on input "text" at bounding box center [491, 197] width 156 height 32
type input "[PERSON_NAME]"
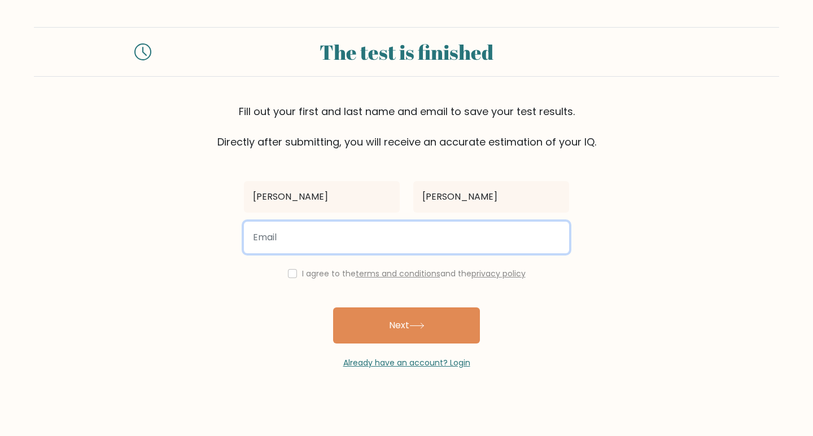
click at [422, 244] on input "email" at bounding box center [406, 238] width 325 height 32
type input "[EMAIL_ADDRESS][DOMAIN_NAME]"
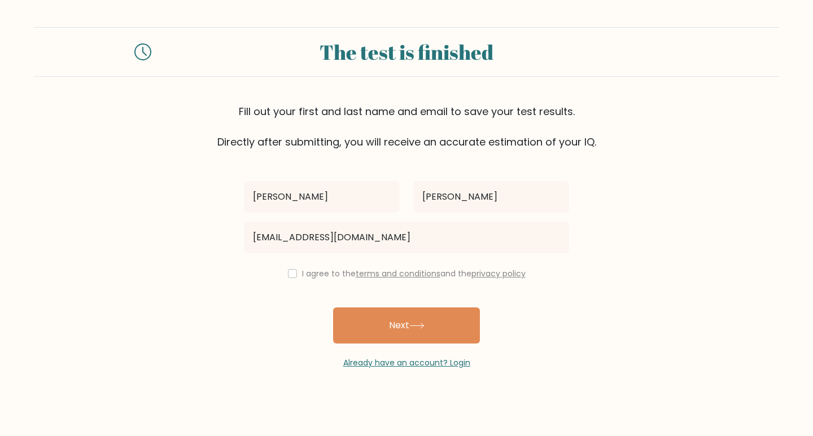
click at [296, 273] on div "I agree to the terms and conditions and the privacy policy" at bounding box center [406, 274] width 339 height 14
click at [292, 274] on input "checkbox" at bounding box center [292, 273] width 9 height 9
checkbox input "true"
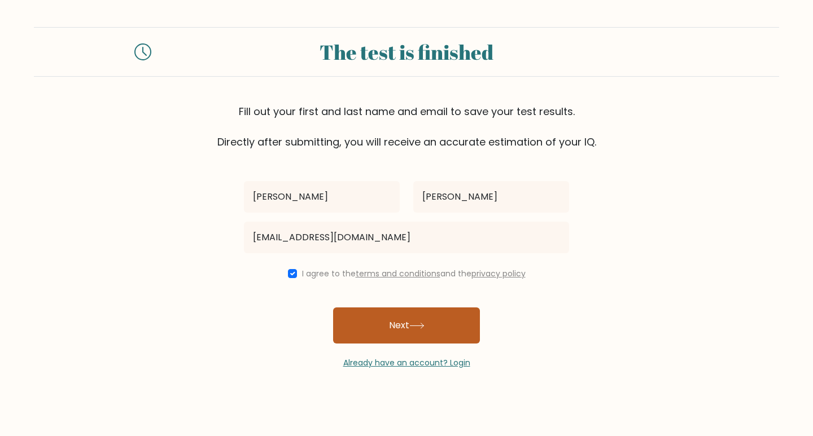
click at [362, 315] on button "Next" at bounding box center [406, 326] width 147 height 36
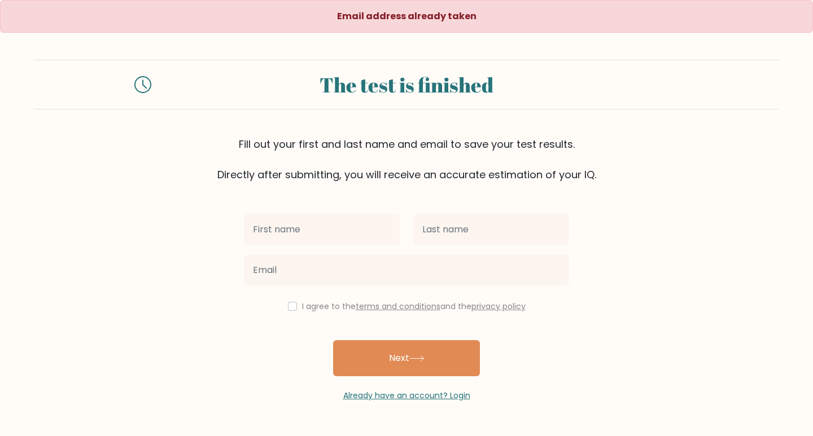
click at [358, 231] on input "text" at bounding box center [322, 230] width 156 height 32
type input "[PERSON_NAME]"
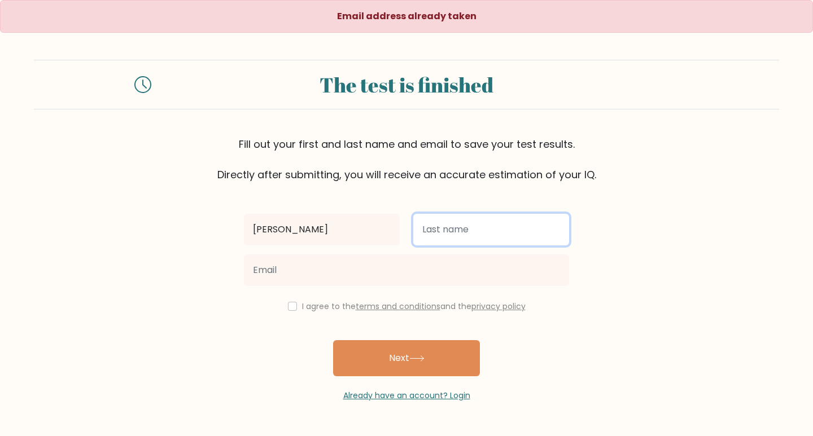
click at [457, 230] on input "text" at bounding box center [491, 230] width 156 height 32
type input "[PERSON_NAME]"
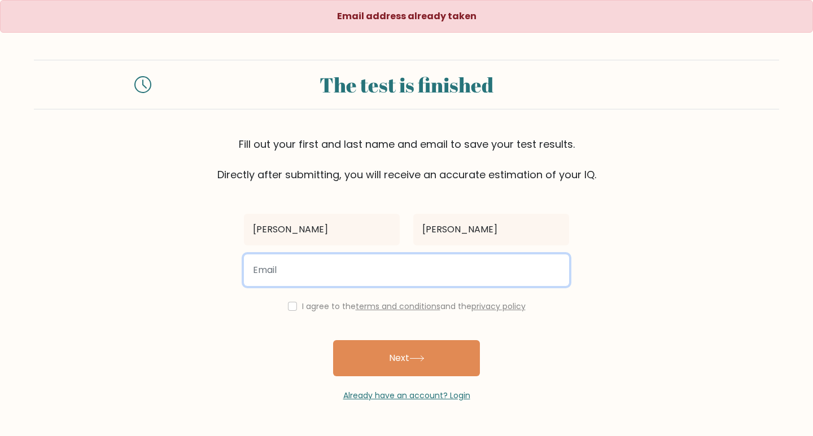
click at [388, 281] on input "email" at bounding box center [406, 271] width 325 height 32
click at [373, 276] on input "email" at bounding box center [406, 271] width 325 height 32
type input "keaneabello23@gmail.com"
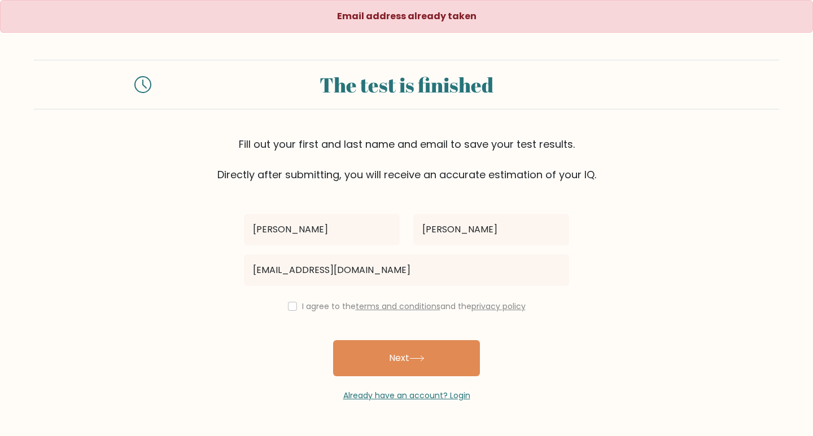
click at [302, 303] on label "I agree to the terms and conditions and the privacy policy" at bounding box center [413, 306] width 223 height 11
click at [293, 304] on input "checkbox" at bounding box center [292, 306] width 9 height 9
checkbox input "true"
click at [413, 365] on button "Next" at bounding box center [406, 358] width 147 height 36
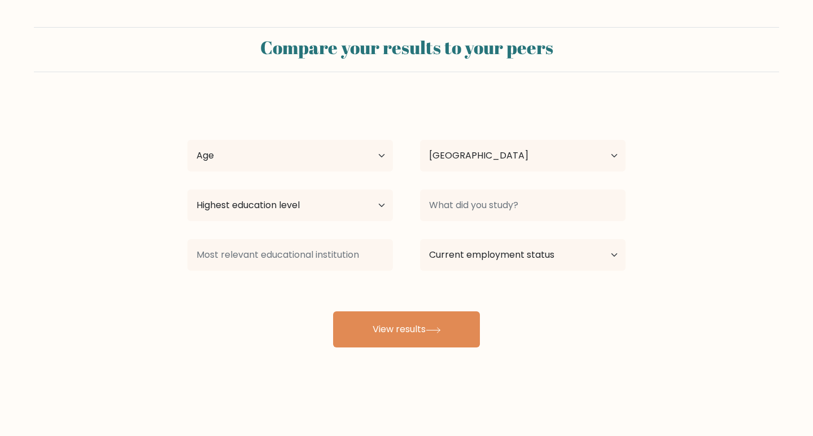
select select "PH"
click at [337, 147] on select "Age Under [DEMOGRAPHIC_DATA] [DEMOGRAPHIC_DATA] [DEMOGRAPHIC_DATA] [DEMOGRAPHIC…" at bounding box center [289, 156] width 205 height 32
select select "18_24"
click at [187, 140] on select "Age Under [DEMOGRAPHIC_DATA] [DEMOGRAPHIC_DATA] [DEMOGRAPHIC_DATA] [DEMOGRAPHIC…" at bounding box center [289, 156] width 205 height 32
click at [520, 151] on select "Country [GEOGRAPHIC_DATA] [GEOGRAPHIC_DATA] [GEOGRAPHIC_DATA] [US_STATE] [GEOGR…" at bounding box center [522, 156] width 205 height 32
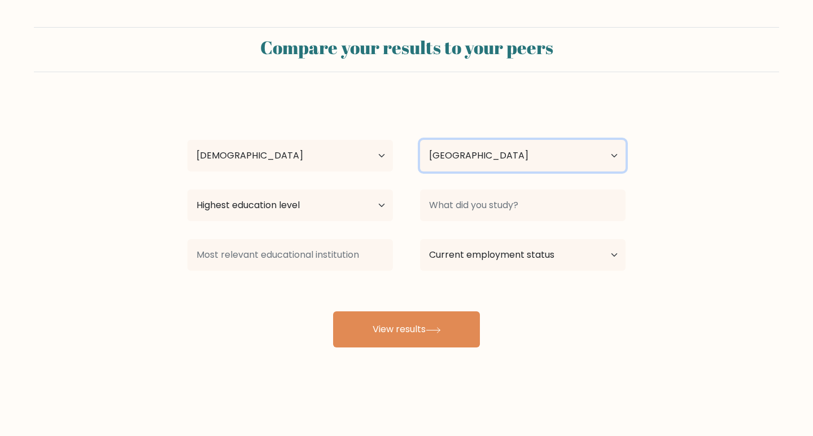
click at [514, 156] on select "Country [GEOGRAPHIC_DATA] [GEOGRAPHIC_DATA] [GEOGRAPHIC_DATA] [US_STATE] [GEOGR…" at bounding box center [522, 156] width 205 height 32
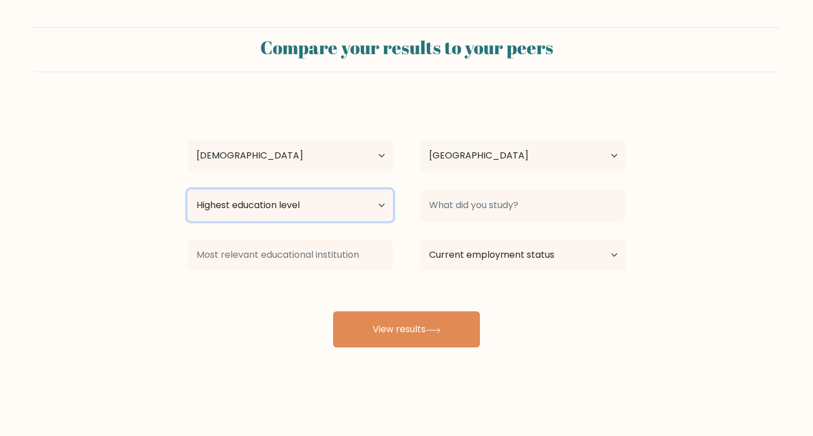
click at [306, 201] on select "Highest education level No schooling Primary Lower Secondary Upper Secondary Oc…" at bounding box center [289, 206] width 205 height 32
select select "upper_secondary"
click at [187, 190] on select "Highest education level No schooling Primary Lower Secondary Upper Secondary Oc…" at bounding box center [289, 206] width 205 height 32
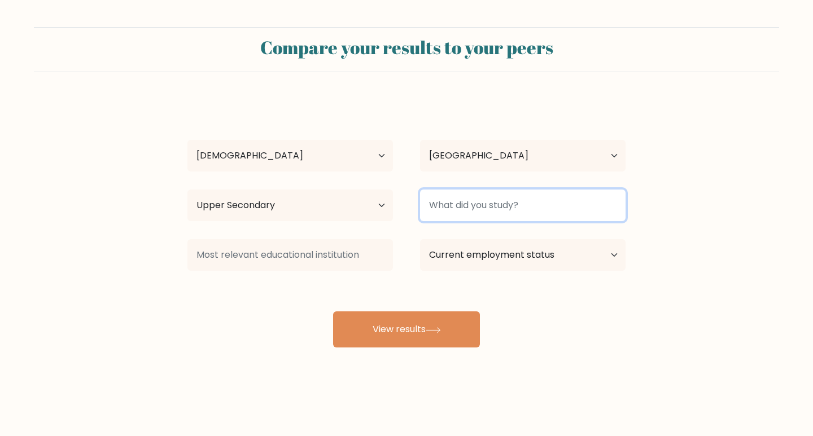
click at [451, 216] on input at bounding box center [522, 206] width 205 height 32
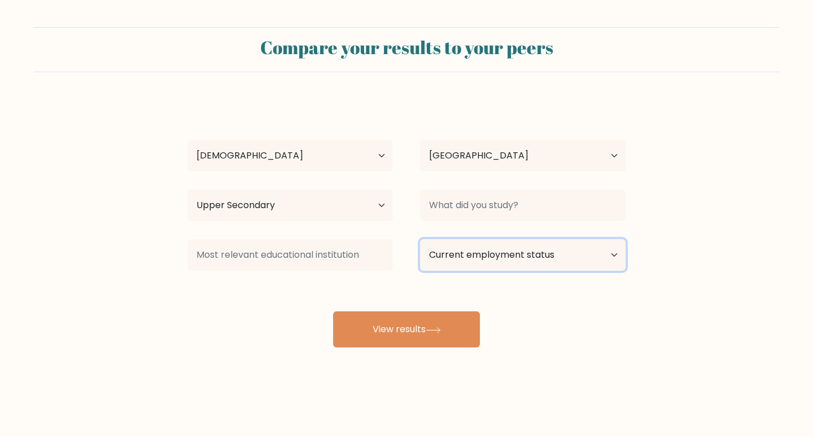
click at [466, 264] on select "Current employment status Employed Student Retired Other / prefer not to answer" at bounding box center [522, 255] width 205 height 32
select select "other"
click at [420, 239] on select "Current employment status Employed Student Retired Other / prefer not to answer" at bounding box center [522, 255] width 205 height 32
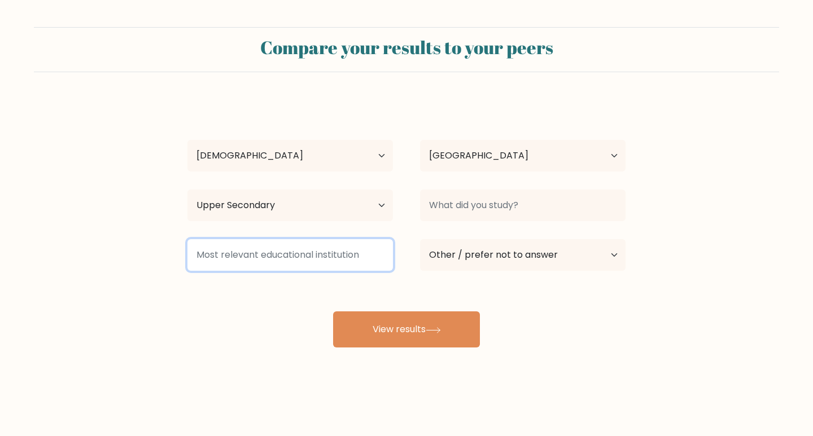
click at [321, 251] on input at bounding box center [289, 255] width 205 height 32
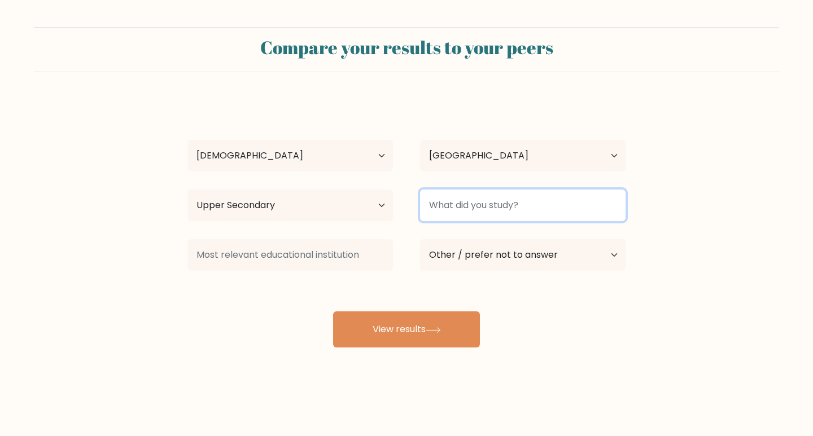
click at [458, 216] on input at bounding box center [522, 206] width 205 height 32
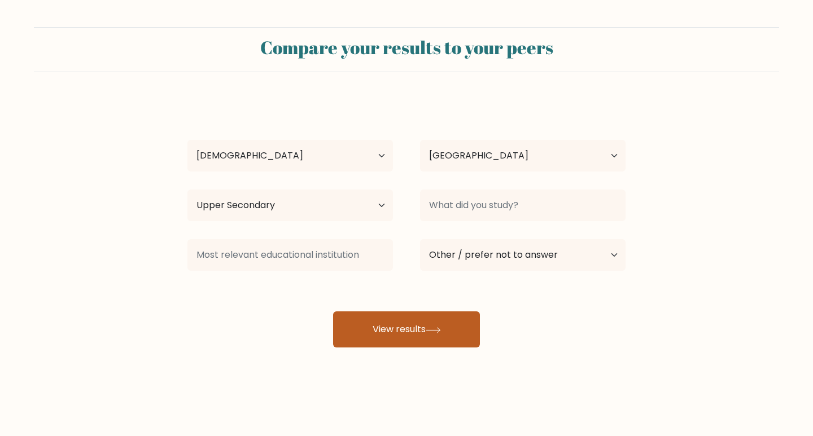
click at [429, 323] on button "View results" at bounding box center [406, 330] width 147 height 36
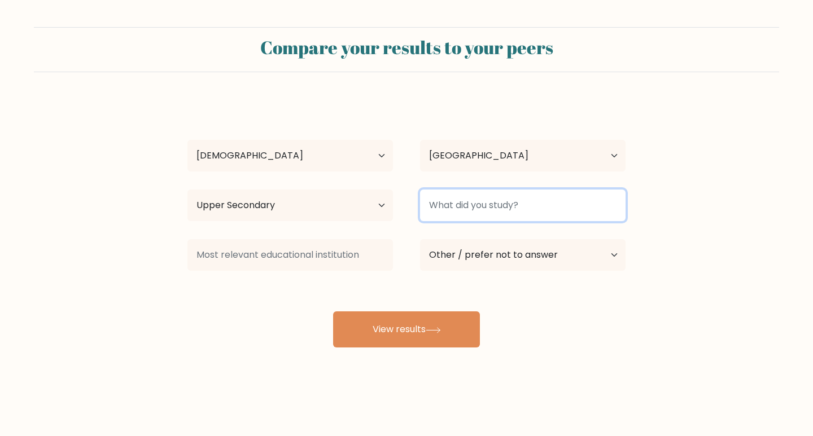
click at [536, 216] on input at bounding box center [522, 206] width 205 height 32
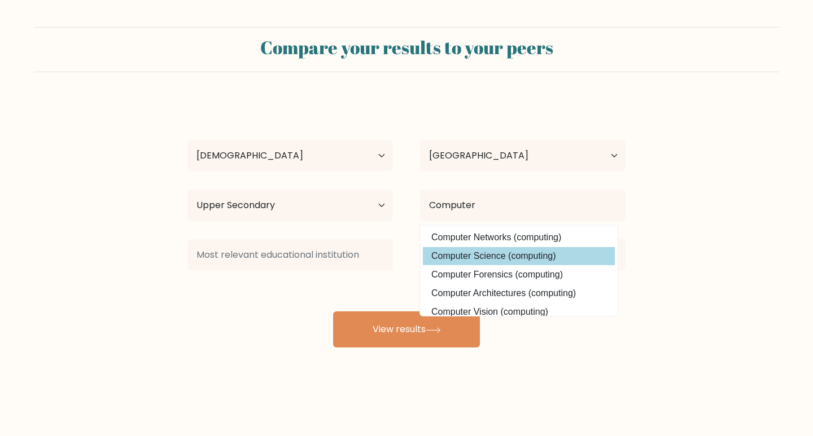
click at [569, 252] on option "Computer Science (computing)" at bounding box center [519, 256] width 192 height 18
type input "Computer Science"
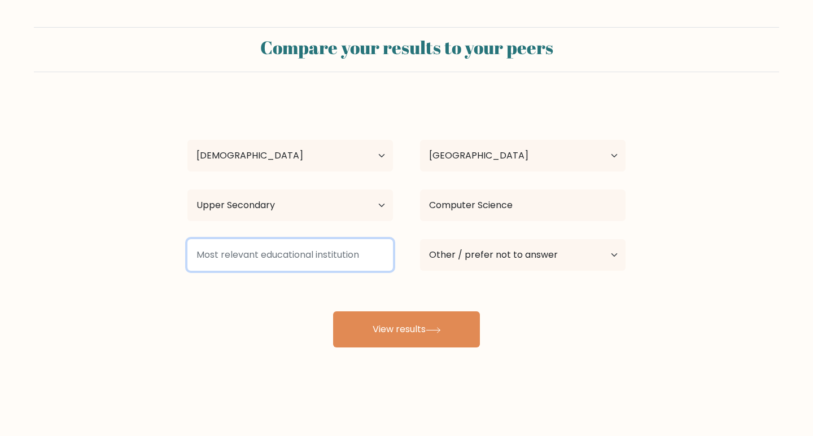
click at [327, 249] on input at bounding box center [289, 255] width 205 height 32
type input "a"
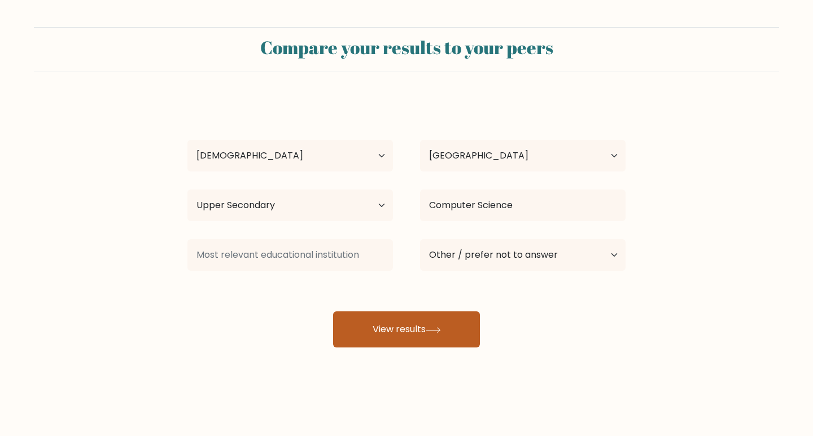
click at [360, 323] on button "View results" at bounding box center [406, 330] width 147 height 36
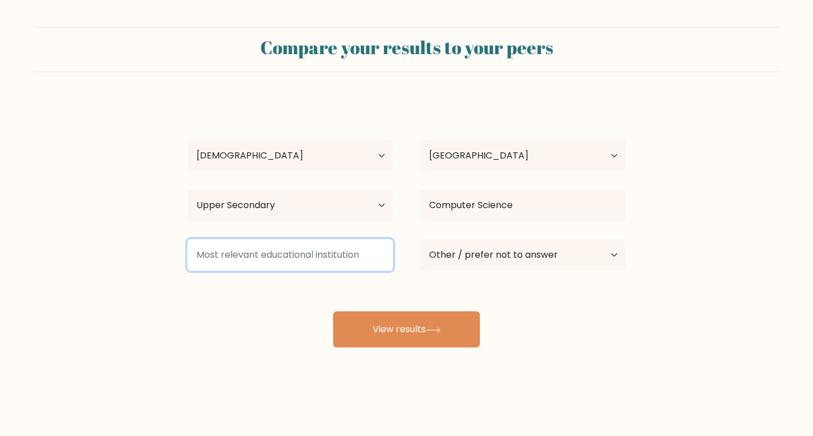
click at [338, 244] on input at bounding box center [289, 255] width 205 height 32
type input "A"
click at [309, 262] on input at bounding box center [289, 255] width 205 height 32
click at [309, 261] on input at bounding box center [289, 255] width 205 height 32
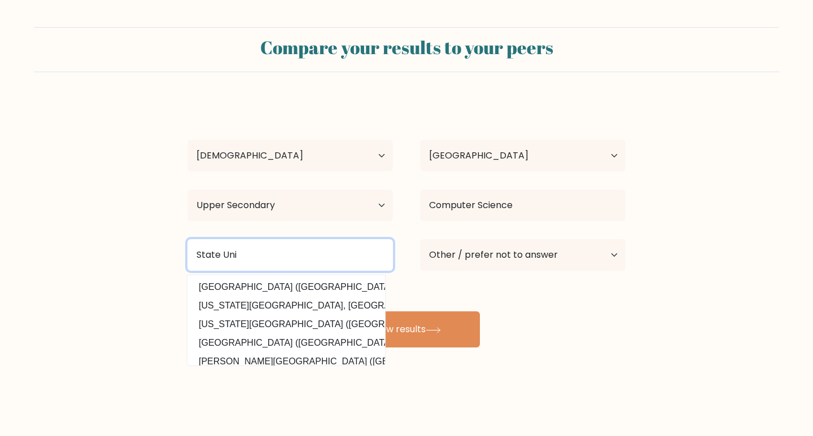
drag, startPoint x: 298, startPoint y: 250, endPoint x: 184, endPoint y: 247, distance: 114.0
click at [184, 247] on div "State Uni Pittsburg State University (United States) California State Universit…" at bounding box center [290, 255] width 233 height 41
click at [253, 251] on input "State Uni" at bounding box center [289, 255] width 205 height 32
click at [195, 256] on input "State University" at bounding box center [289, 255] width 205 height 32
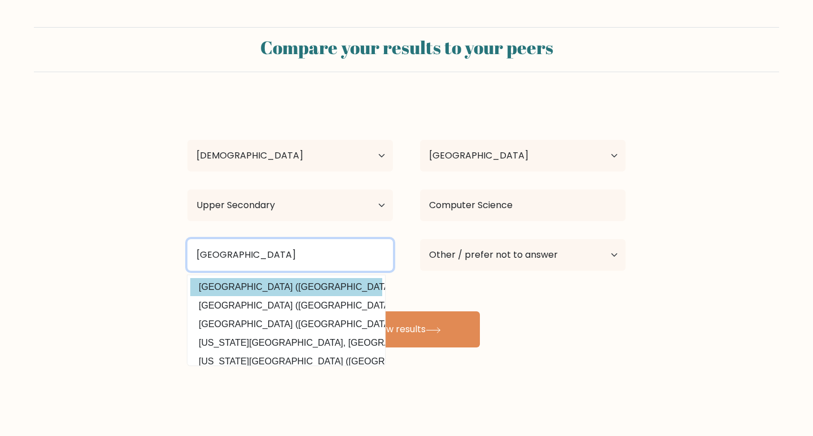
type input "Tarlac State University"
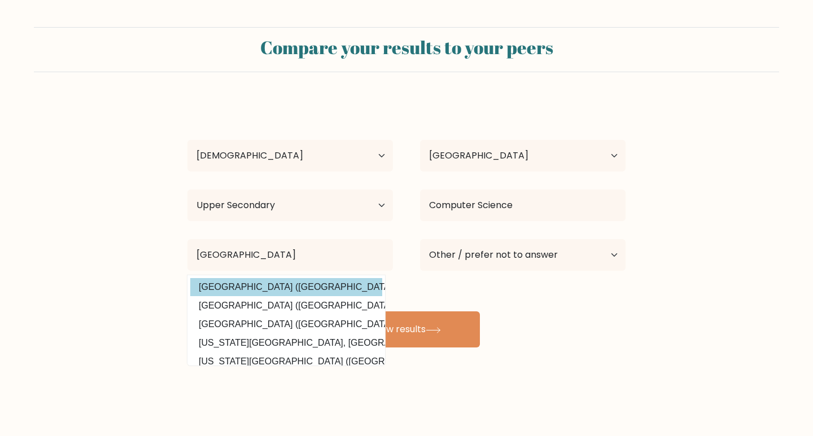
click at [340, 281] on div "Keane Abello Age Under 18 years old 18-24 years old 25-34 years old 35-44 years…" at bounding box center [406, 223] width 451 height 248
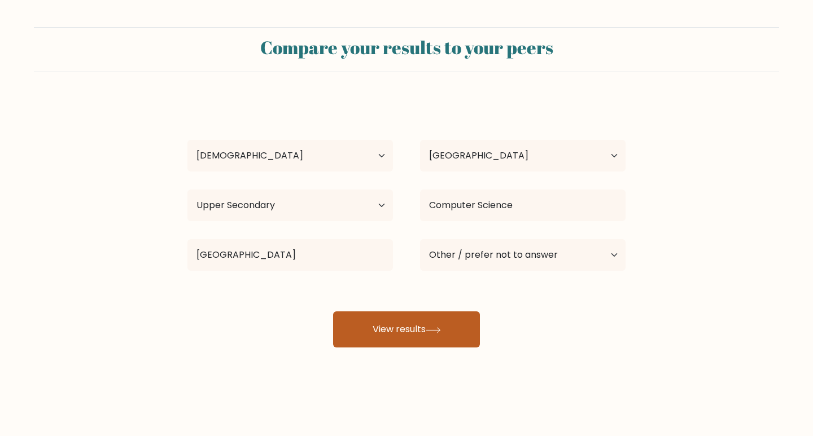
click at [449, 332] on button "View results" at bounding box center [406, 330] width 147 height 36
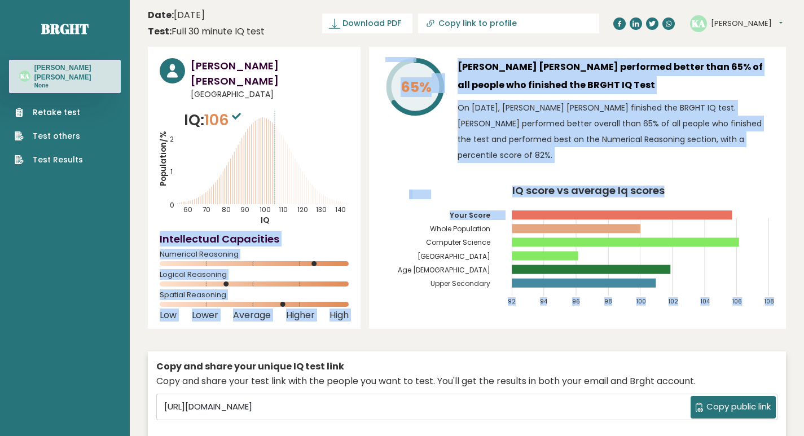
drag, startPoint x: 255, startPoint y: 165, endPoint x: 414, endPoint y: 217, distance: 166.9
click at [414, 217] on div "[PERSON_NAME] [PERSON_NAME] [GEOGRAPHIC_DATA] IQ: 106 Population/% IQ 0 1 2 60 …" at bounding box center [467, 257] width 638 height 421
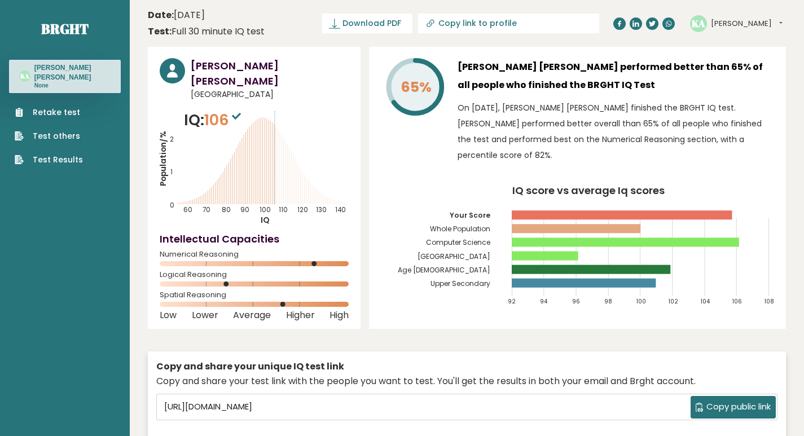
click at [414, 217] on icon "IQ score vs average Iq scores 92 94 96 98 100 102 104 106 108 Your Score Whole …" at bounding box center [577, 250] width 393 height 129
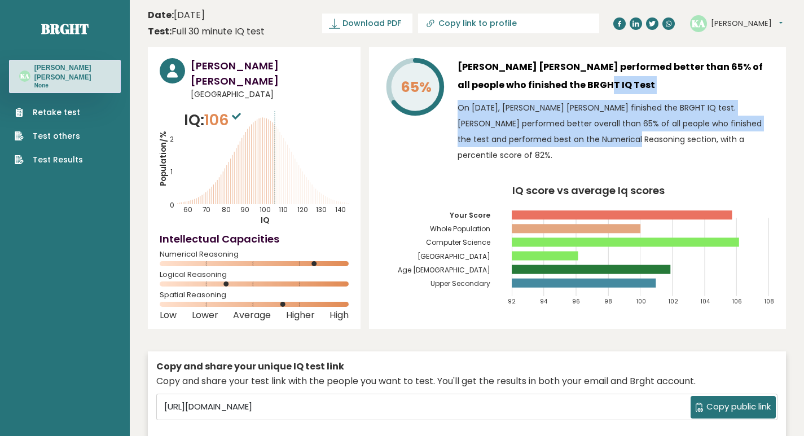
drag, startPoint x: 532, startPoint y: 84, endPoint x: 598, endPoint y: 132, distance: 81.6
click at [598, 132] on div "[PERSON_NAME] [PERSON_NAME] performed better than 65% of all people who finishe…" at bounding box center [616, 113] width 317 height 111
click at [598, 131] on p "On [DATE], [PERSON_NAME] [PERSON_NAME] finished the BRGHT IQ test. [PERSON_NAME…" at bounding box center [616, 131] width 317 height 63
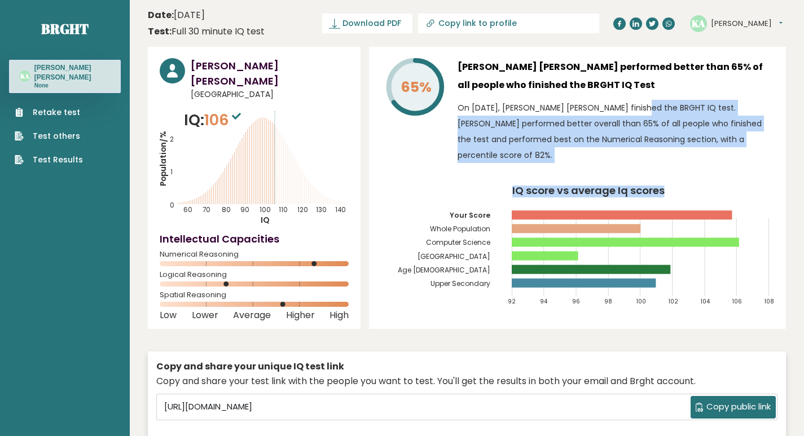
drag, startPoint x: 608, startPoint y: 113, endPoint x: 705, endPoint y: 174, distance: 114.6
click at [705, 174] on div "65% [PERSON_NAME] [PERSON_NAME] performed better than 65% of all people who fin…" at bounding box center [577, 188] width 417 height 282
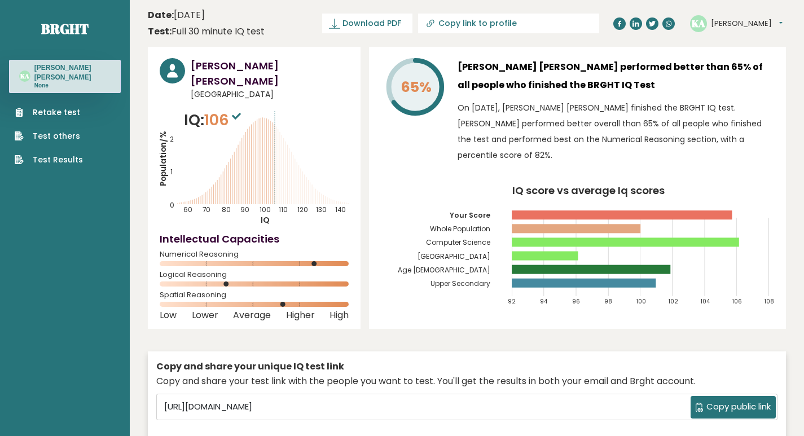
drag, startPoint x: 442, startPoint y: 183, endPoint x: 462, endPoint y: 114, distance: 72.3
click at [239, 113] on icon at bounding box center [236, 116] width 9 height 7
drag, startPoint x: 239, startPoint y: 100, endPoint x: 262, endPoint y: 187, distance: 89.2
click at [262, 187] on div "IQ: 106 Population/% IQ 0 1 2 60 70 80 90 100 110 120 130 140" at bounding box center [254, 167] width 189 height 117
click at [263, 187] on icon "Population/% IQ 0 1 2 60 70 80 90 100 110 120 130 140" at bounding box center [254, 167] width 189 height 117
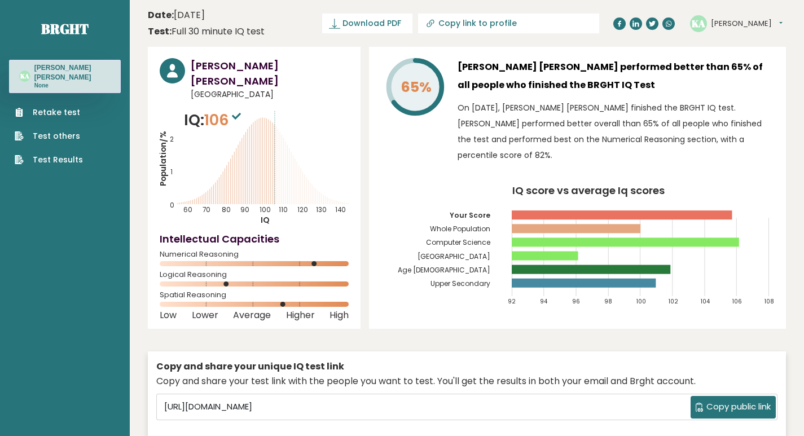
click at [279, 160] on icon "Population/% IQ 0 1 2 60 70 80 90 100 110 120 130 140" at bounding box center [254, 167] width 189 height 117
click at [280, 155] on icon at bounding box center [280, 168] width 0 height 72
click at [290, 148] on icon at bounding box center [290, 176] width 0 height 56
click at [350, 147] on div "[PERSON_NAME] [PERSON_NAME] [GEOGRAPHIC_DATA] IQ: 106 Population/% IQ 0 1 2 60 …" at bounding box center [254, 188] width 213 height 282
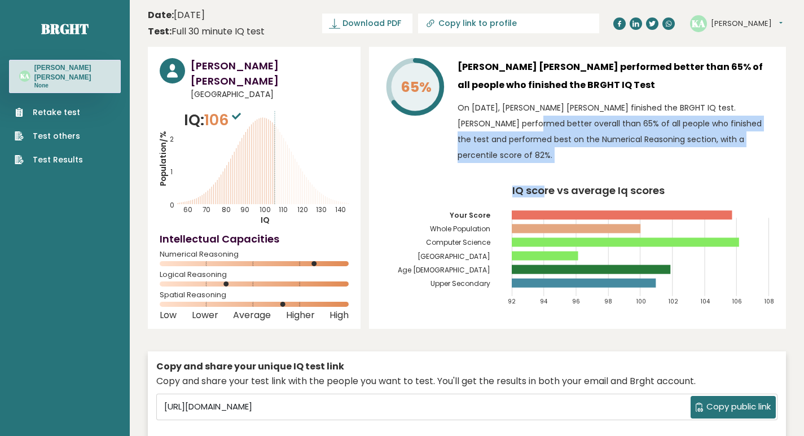
drag, startPoint x: 488, startPoint y: 120, endPoint x: 542, endPoint y: 169, distance: 73.1
click at [542, 169] on div "65% [PERSON_NAME] [PERSON_NAME] performed better than 65% of all people who fin…" at bounding box center [577, 188] width 417 height 282
